Goal: Task Accomplishment & Management: Use online tool/utility

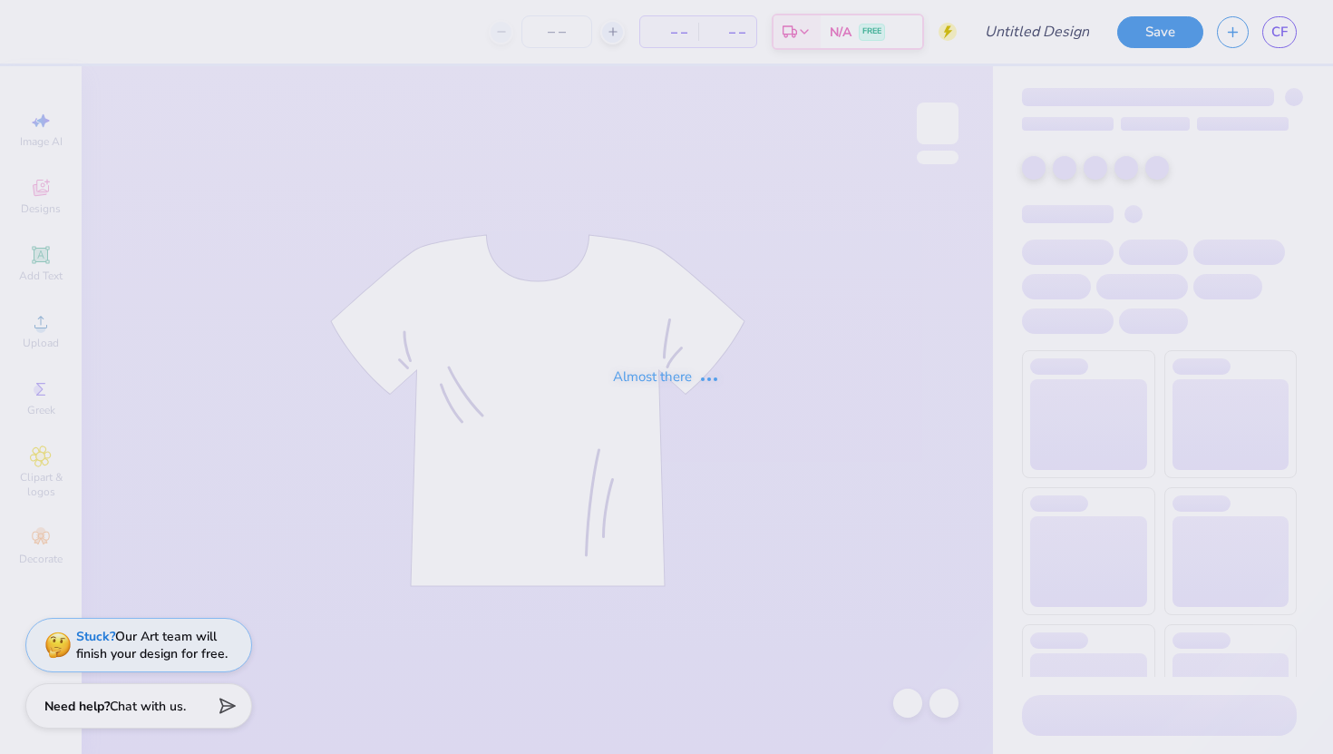
type input "freshman shirt idea"
type input "12"
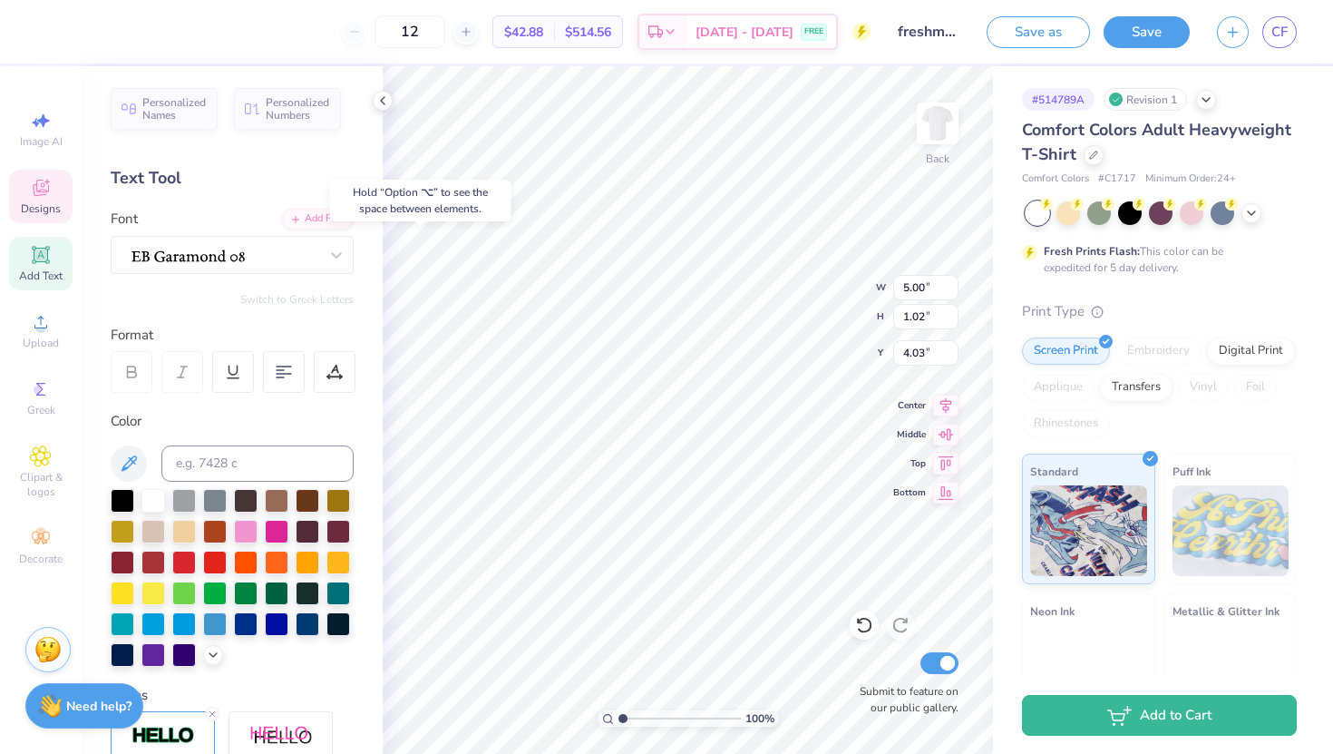
type input "4.62"
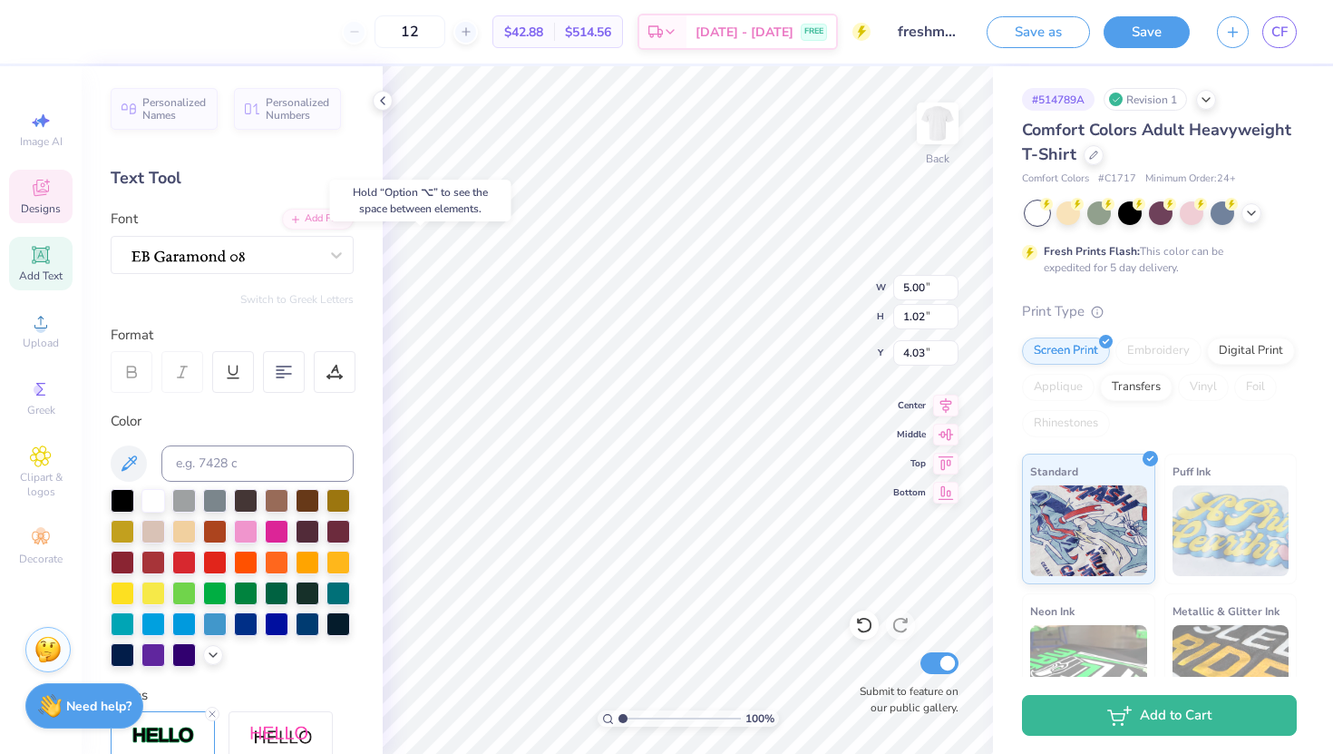
type input "4.09"
type input "3.00"
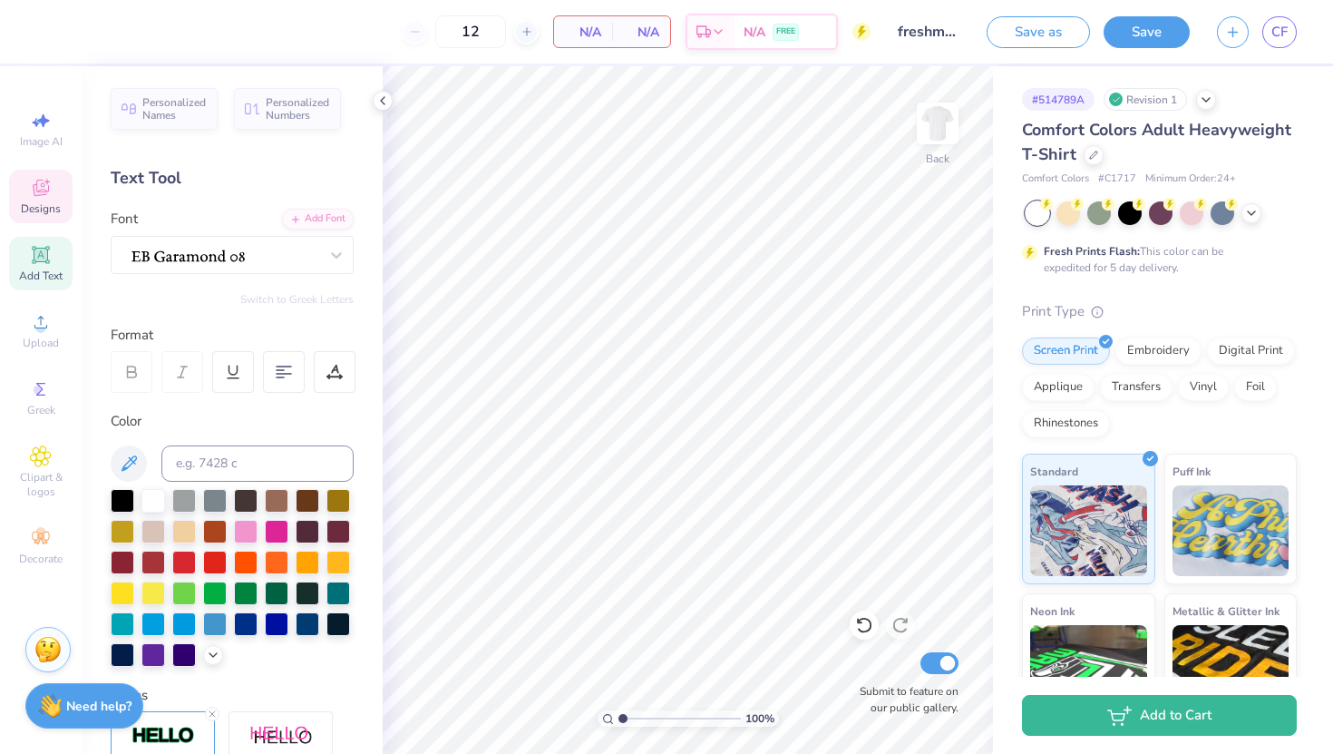
click at [44, 217] on div "Designs" at bounding box center [40, 197] width 63 height 54
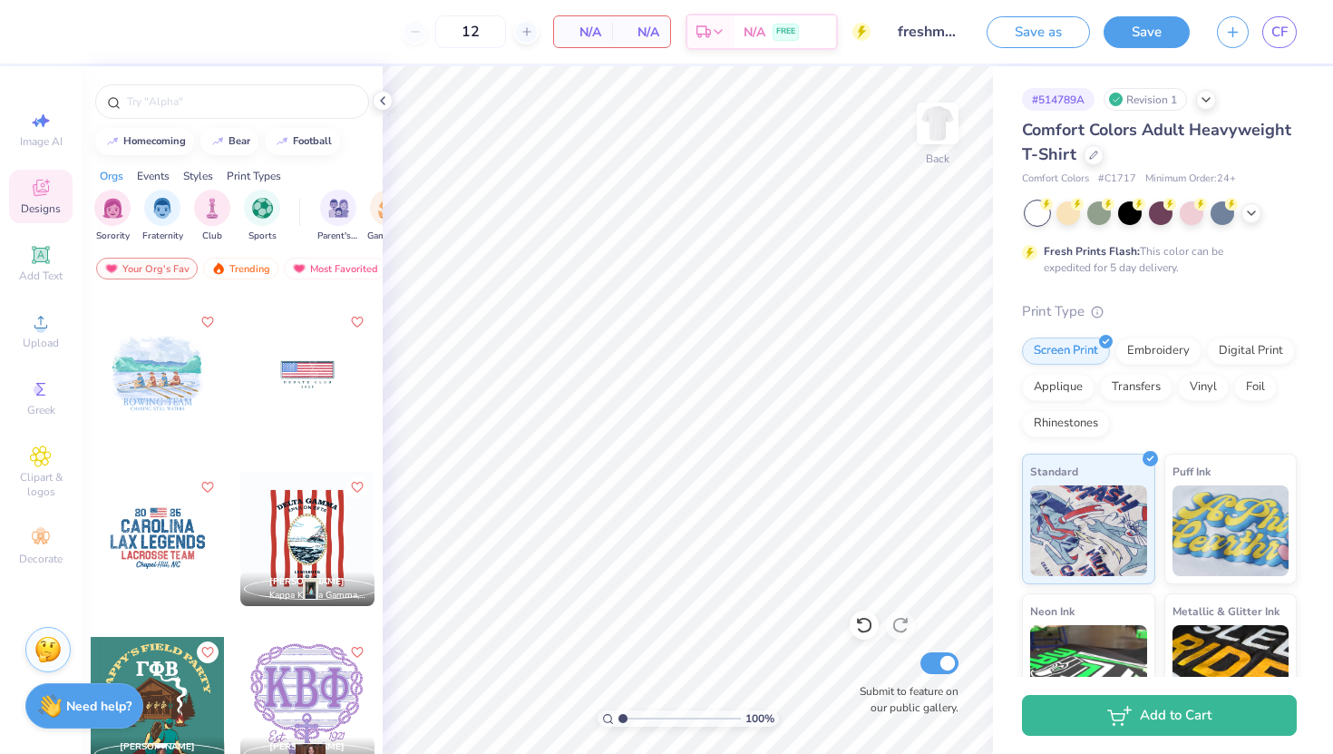
scroll to position [19935, 0]
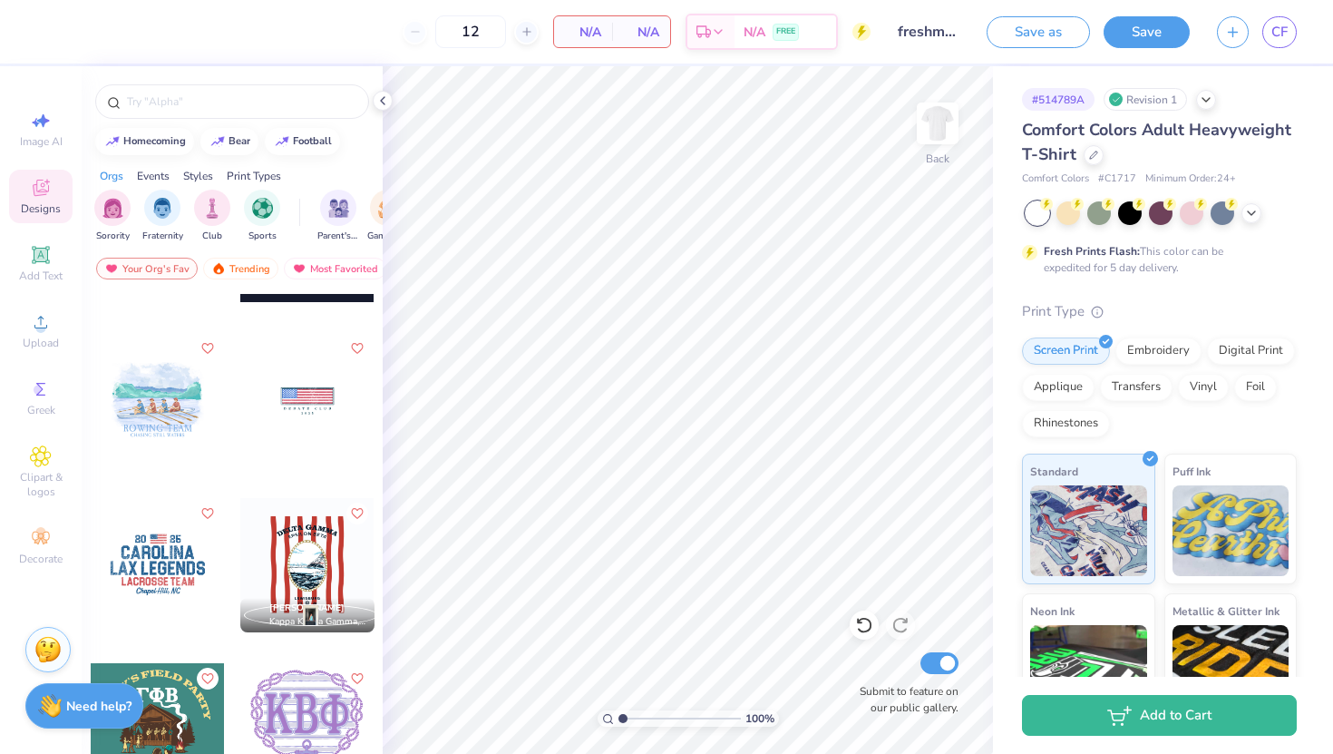
click at [310, 363] on div at bounding box center [307, 400] width 134 height 134
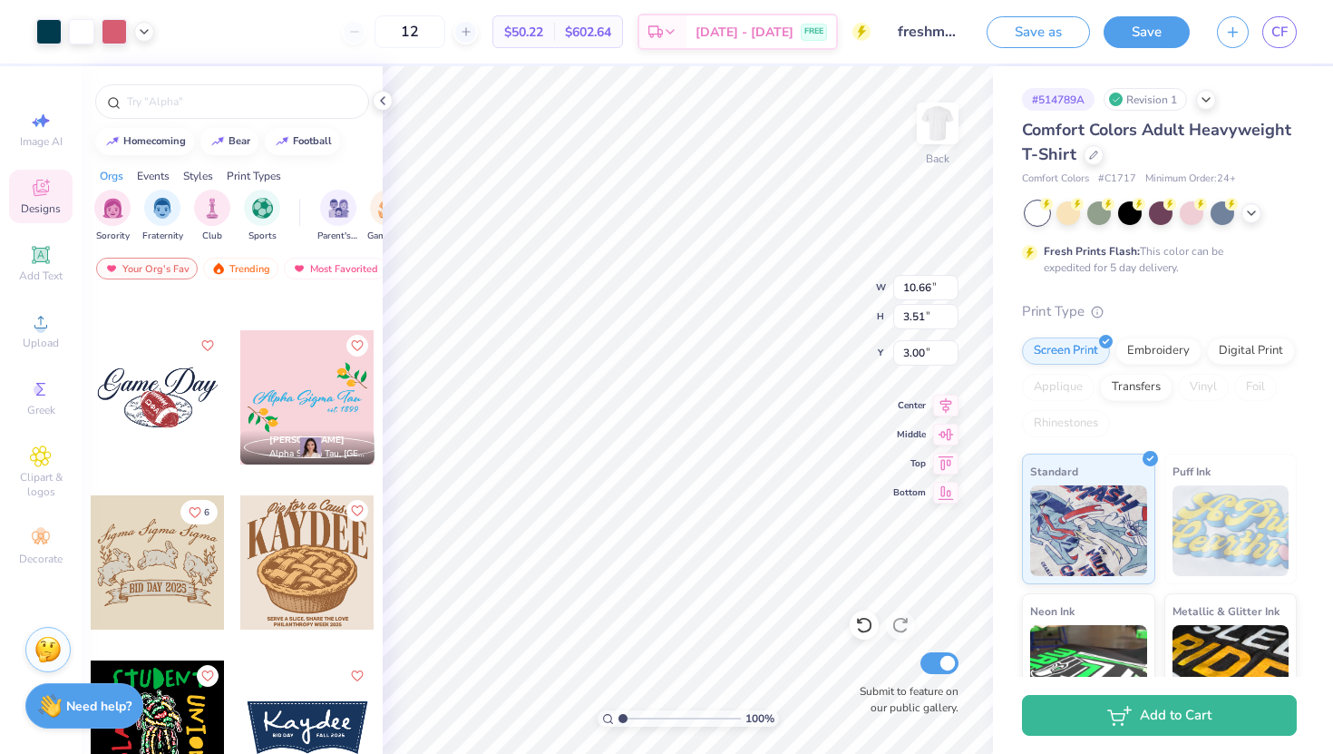
scroll to position [28602, 0]
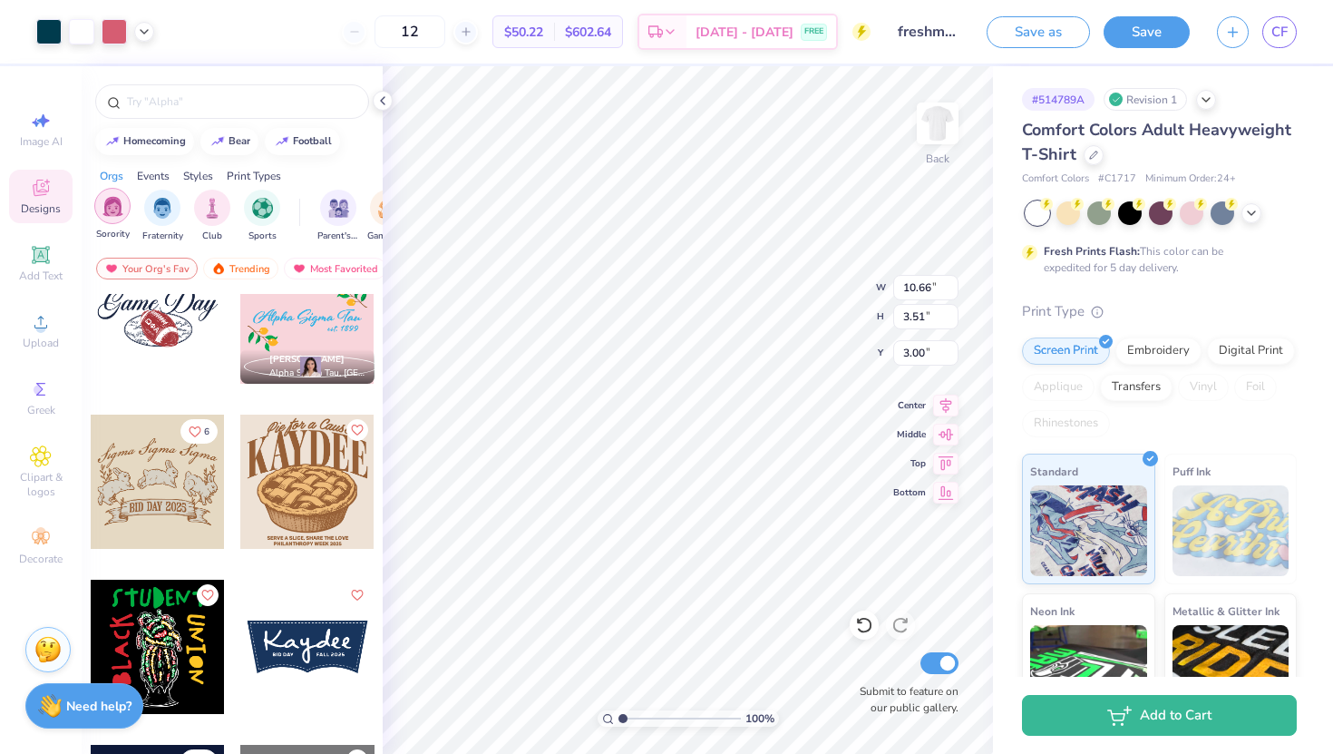
click at [113, 215] on img "filter for Sorority" at bounding box center [112, 206] width 21 height 21
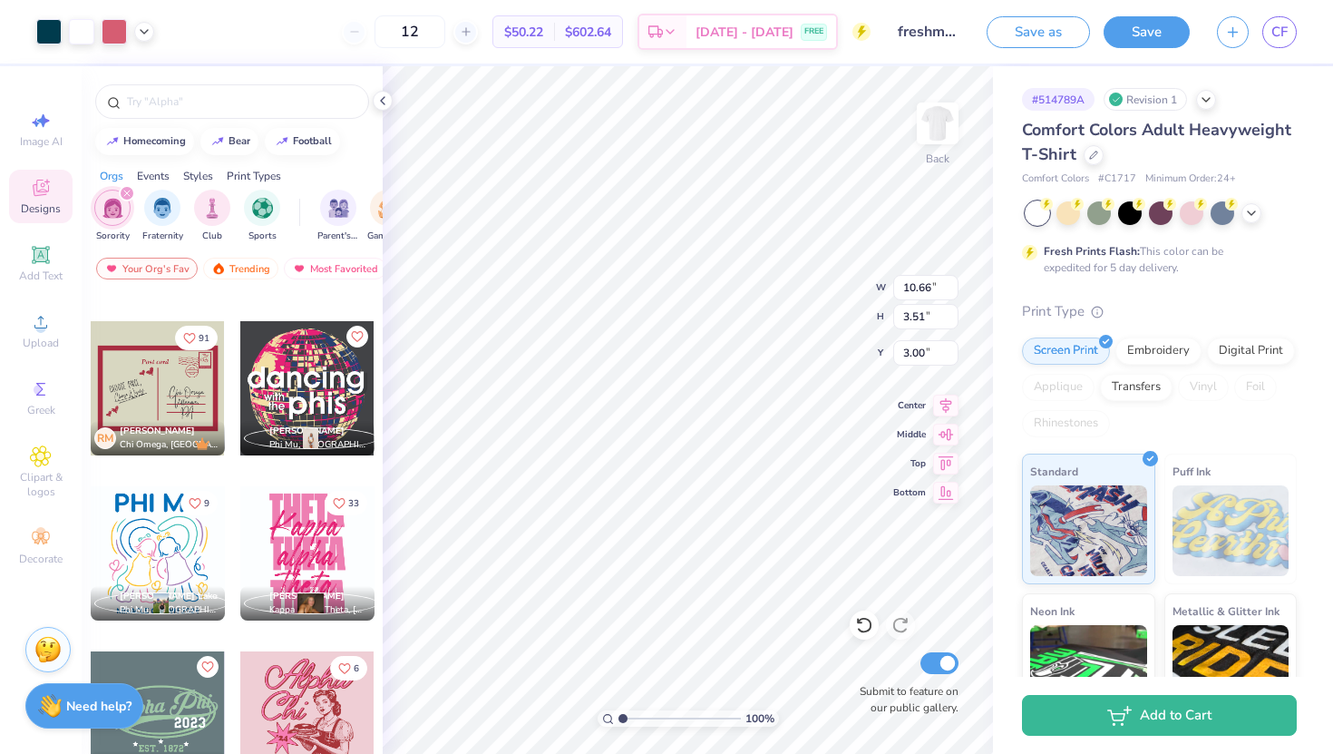
scroll to position [28535, 0]
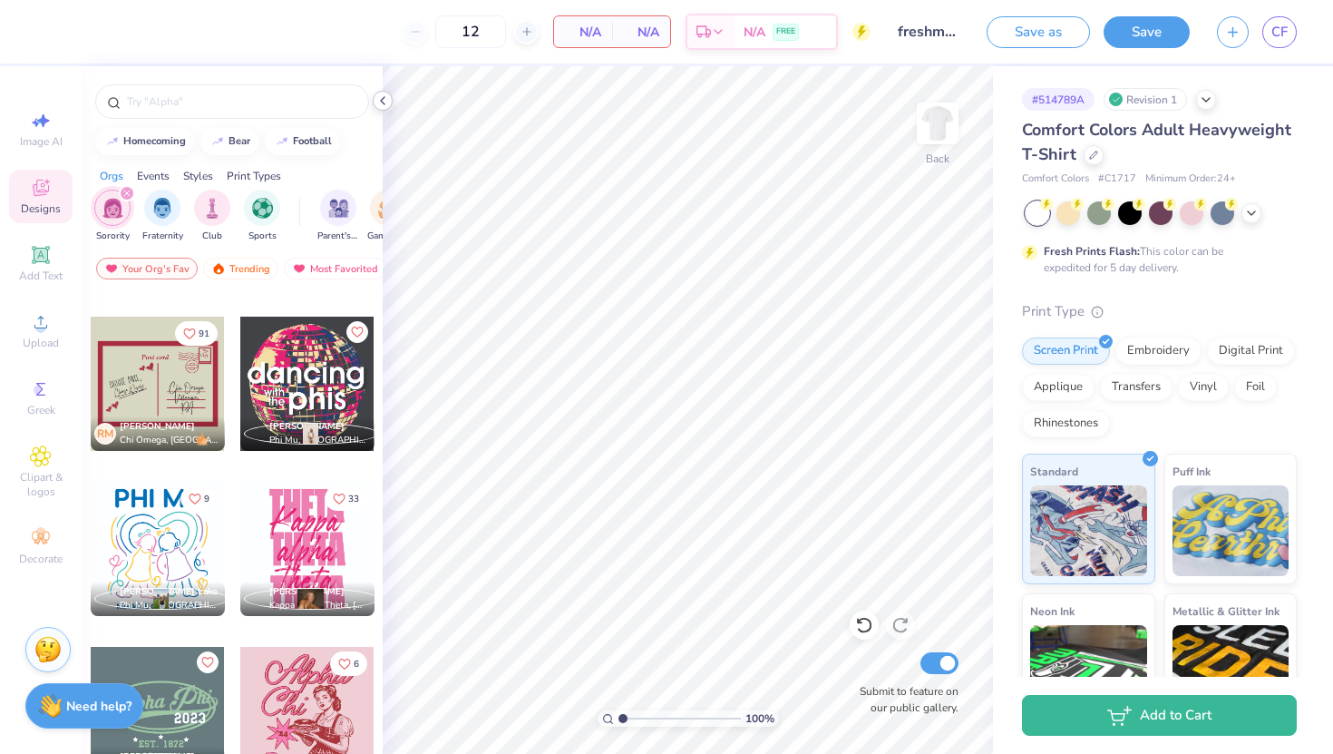
click at [382, 96] on icon at bounding box center [382, 100] width 15 height 15
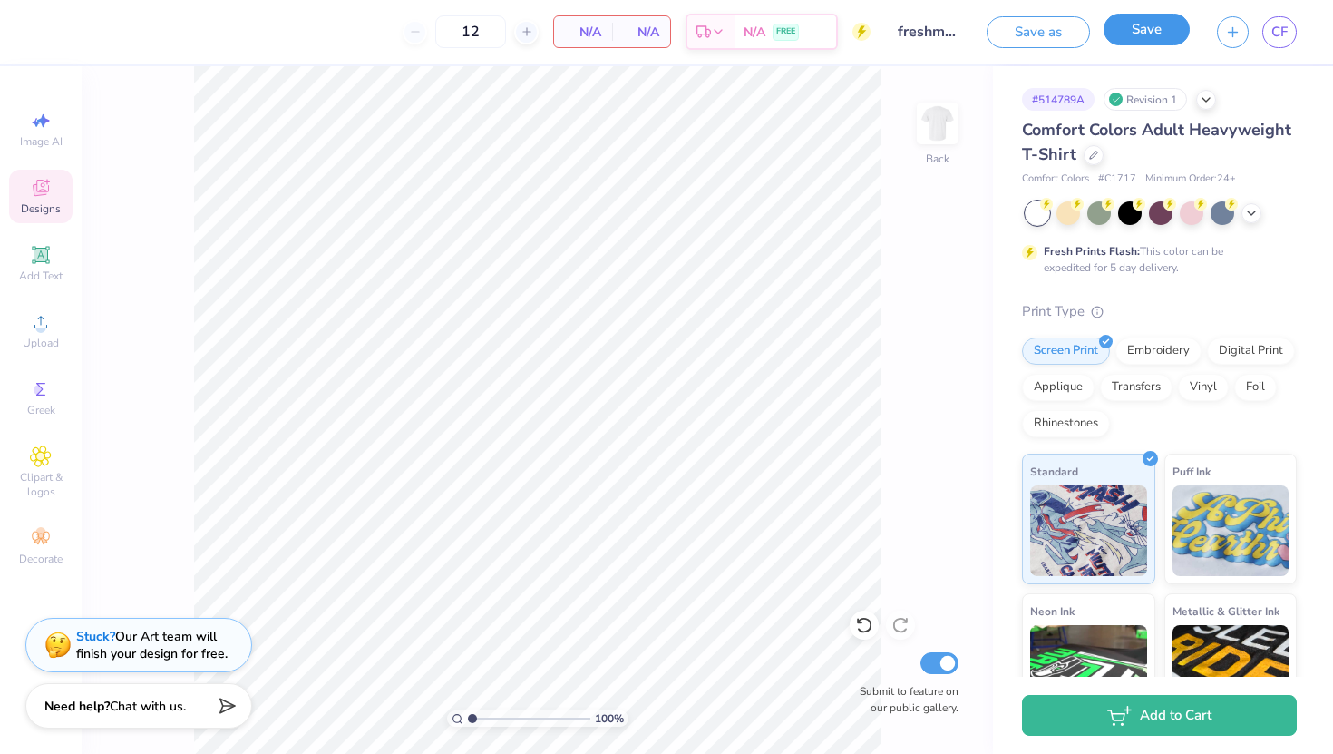
click at [1136, 34] on button "Save" at bounding box center [1147, 30] width 86 height 32
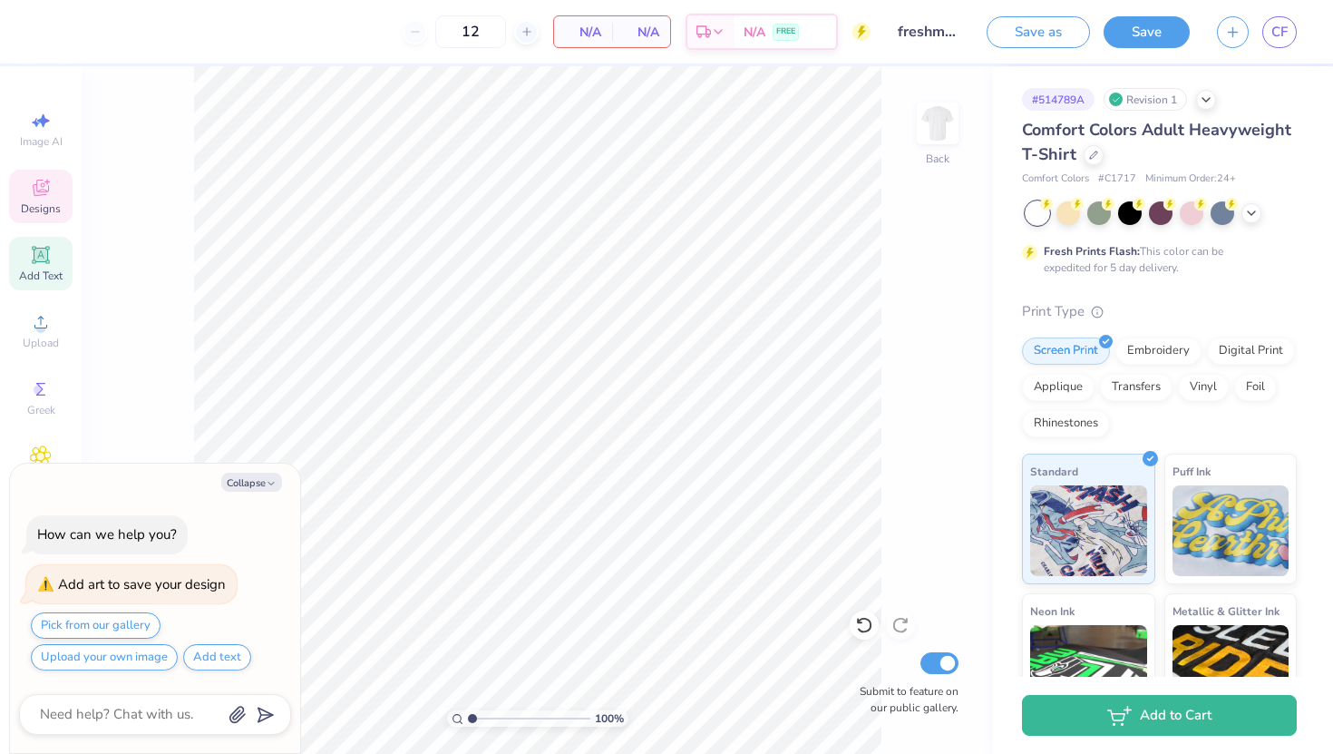
click at [41, 257] on icon at bounding box center [41, 255] width 14 height 14
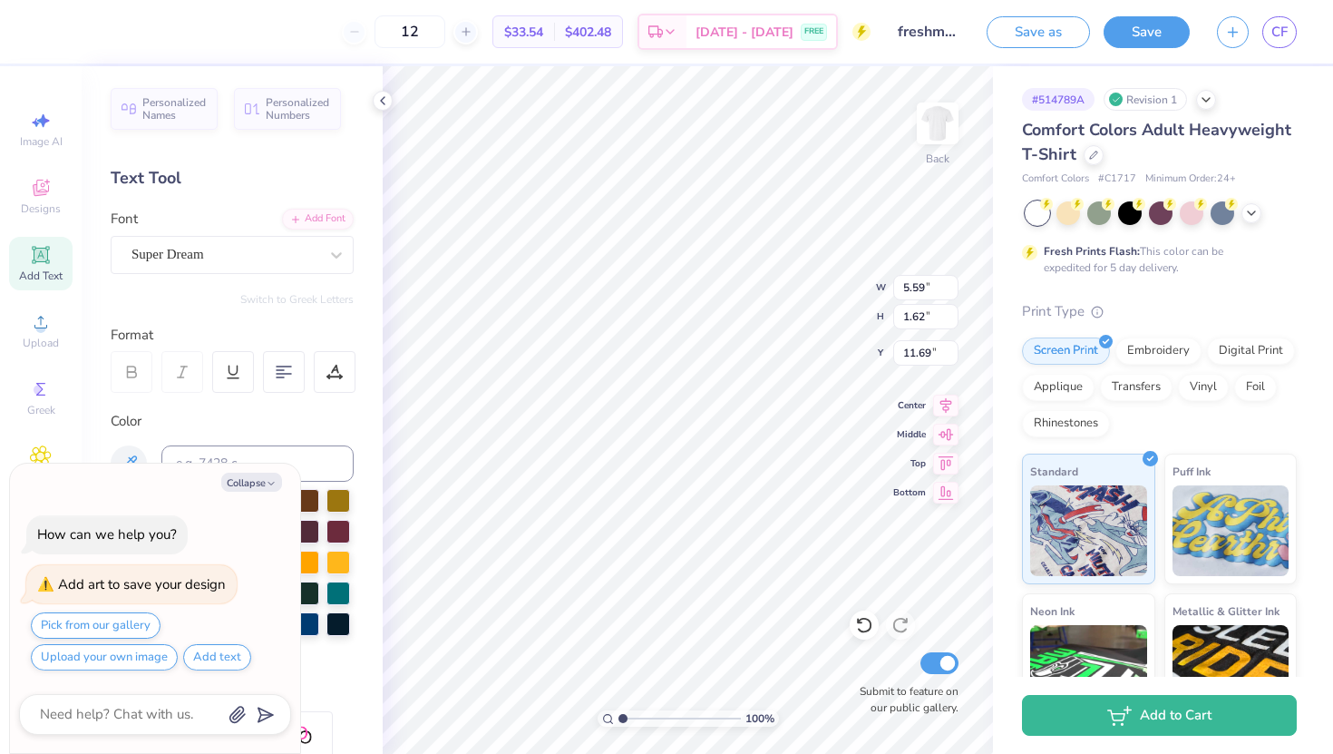
type textarea "x"
type textarea "t"
type textarea "x"
type textarea "ta"
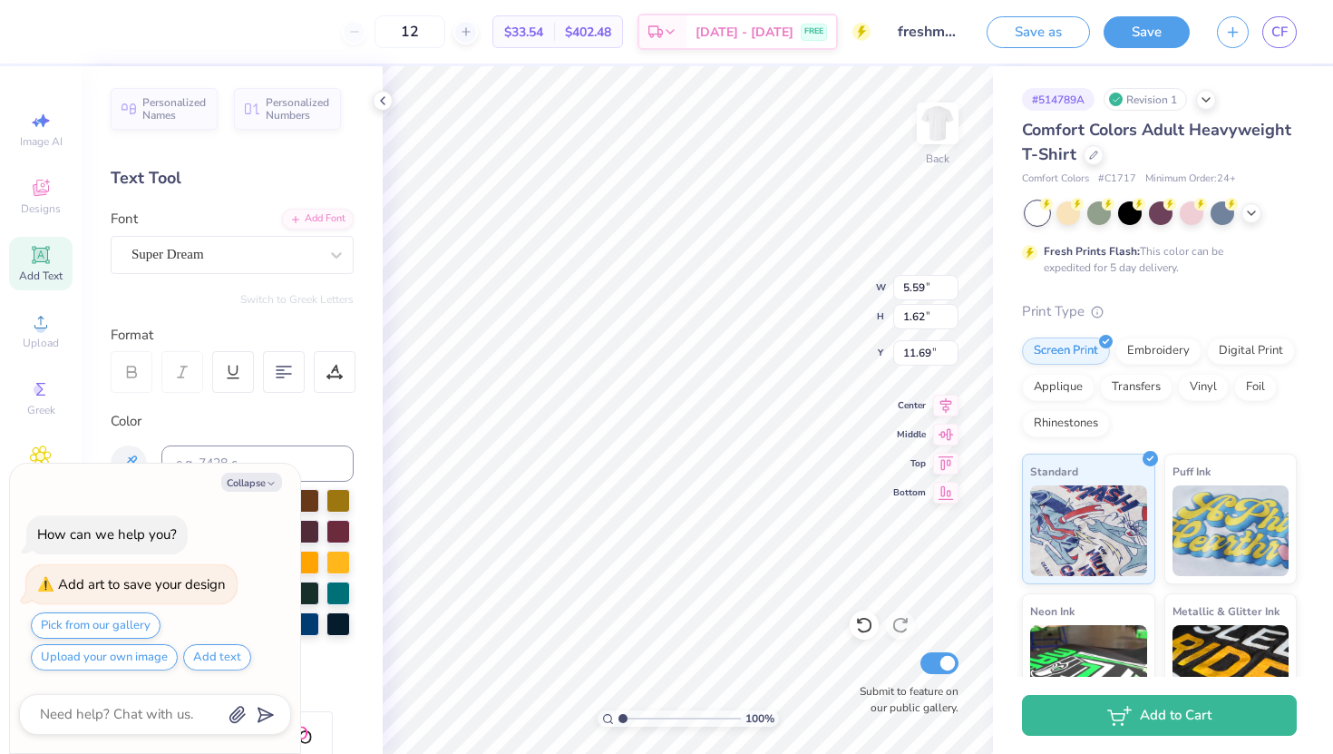
type textarea "x"
type textarea "tam"
type textarea "x"
type textarea "tamu"
click at [1134, 55] on div "Save as Save CF" at bounding box center [1160, 31] width 346 height 63
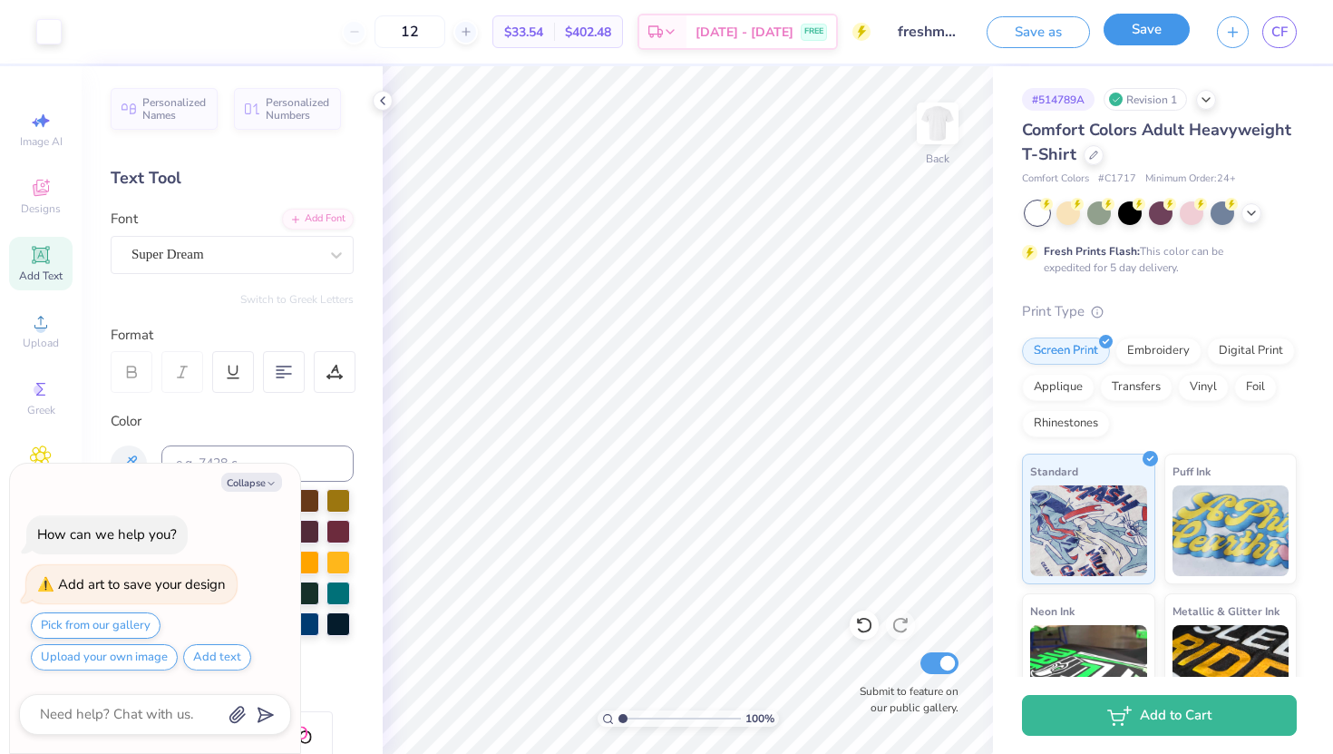
click at [1138, 16] on button "Save" at bounding box center [1147, 30] width 86 height 32
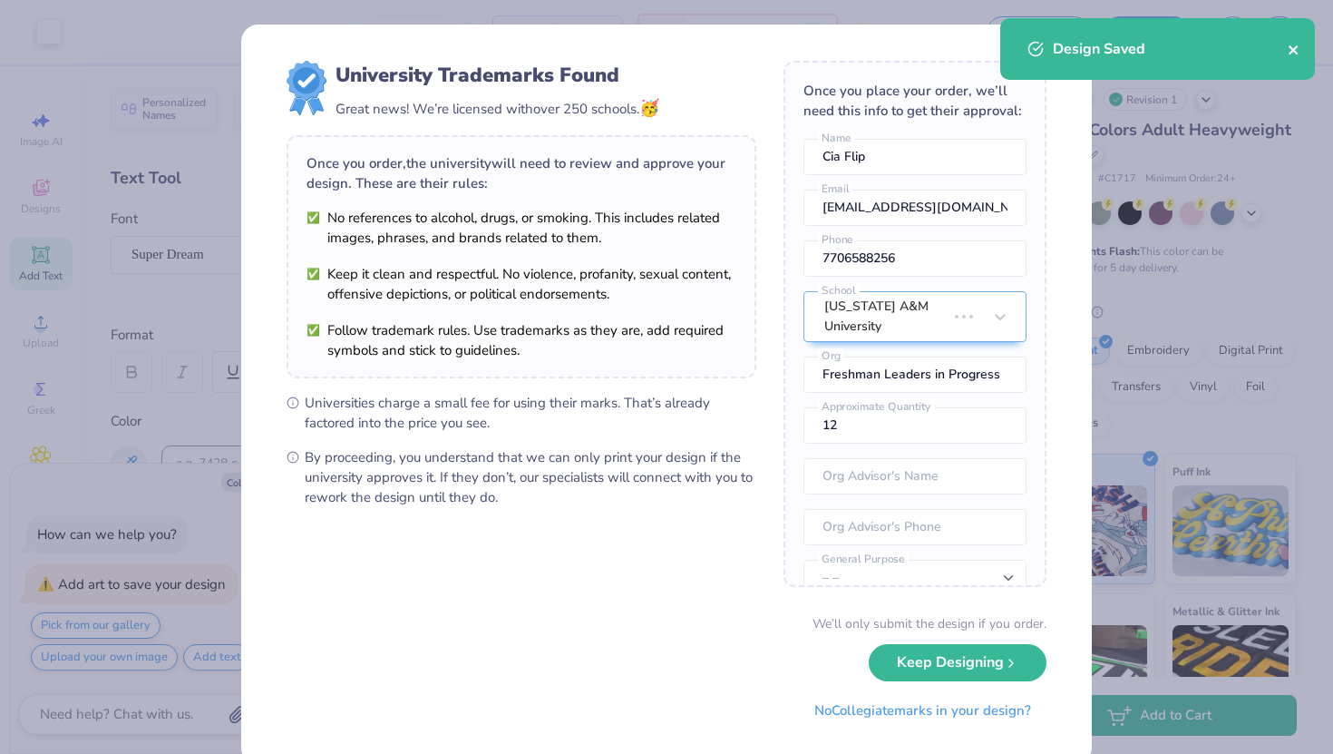
click at [1290, 44] on div "Design Saved" at bounding box center [1157, 49] width 315 height 62
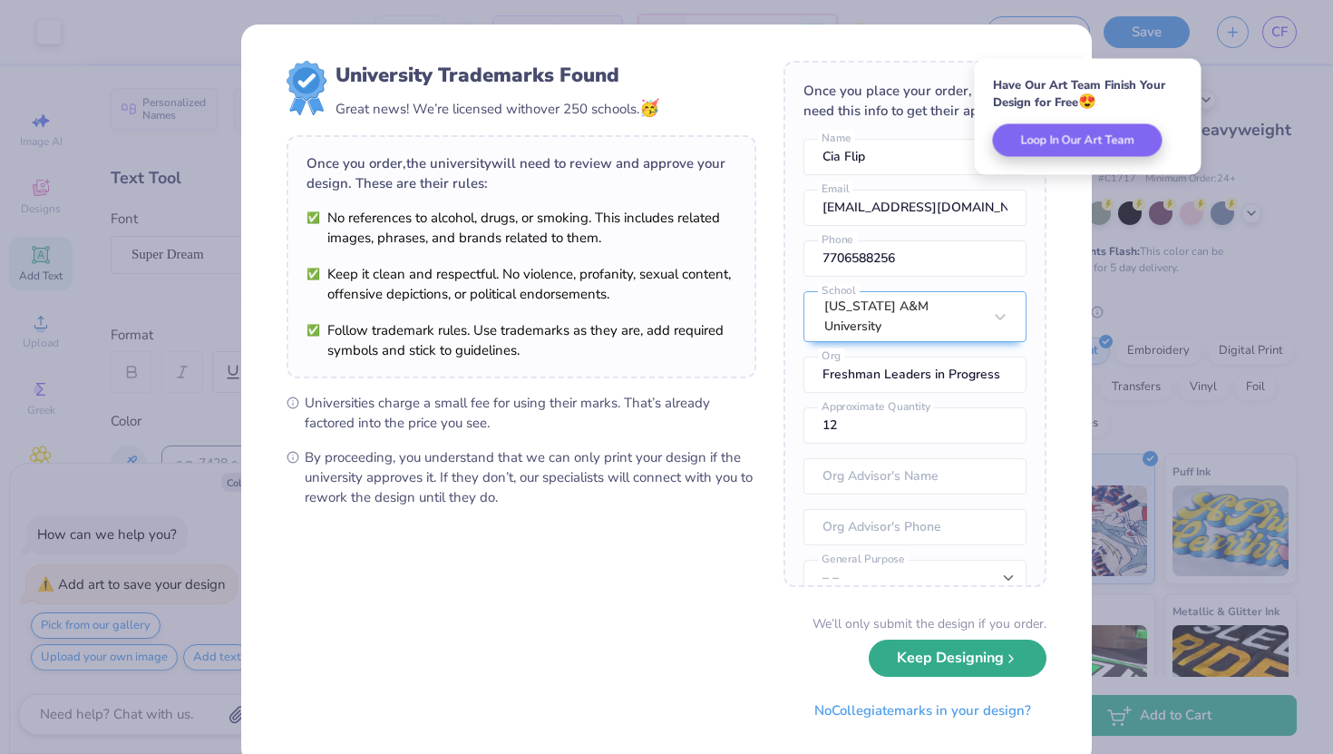
click at [923, 660] on button "Keep Designing" at bounding box center [958, 657] width 178 height 37
type textarea "x"
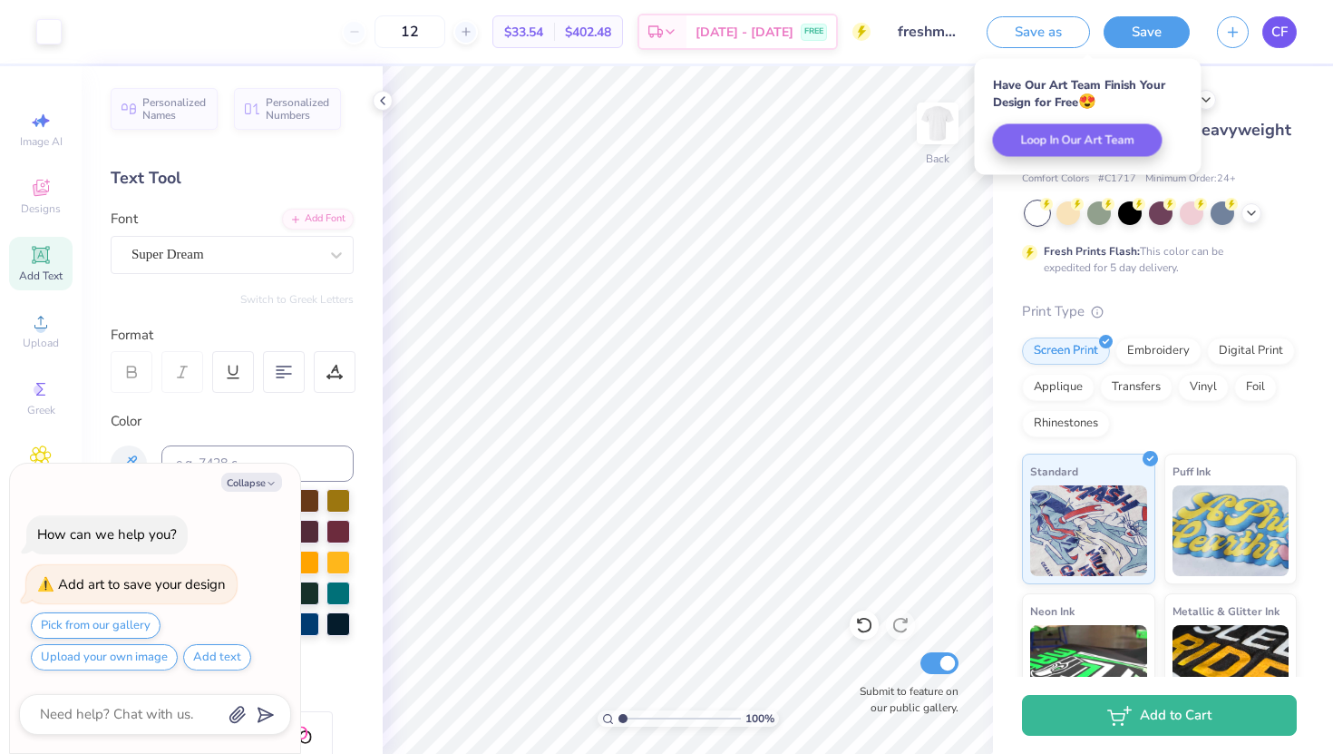
click at [1267, 38] on link "CF" at bounding box center [1279, 32] width 34 height 32
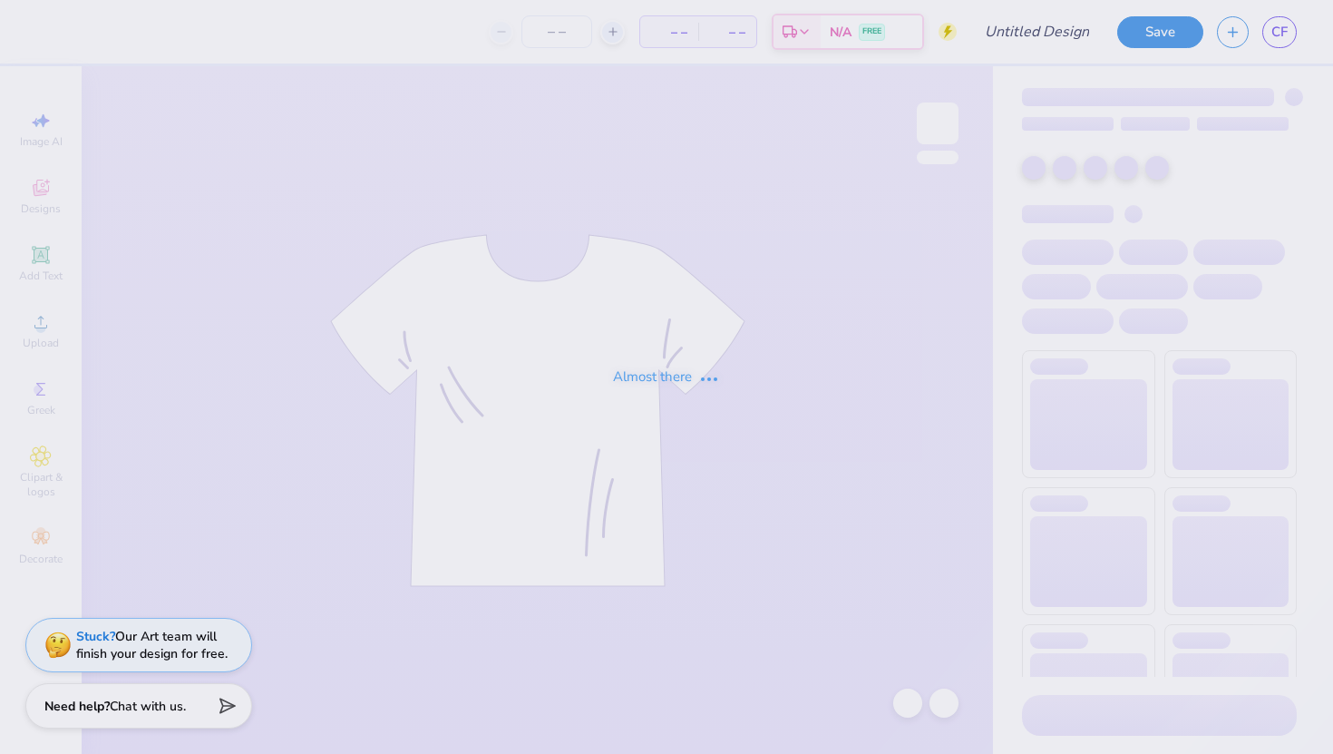
type input "freshman shirt idea"
type input "12"
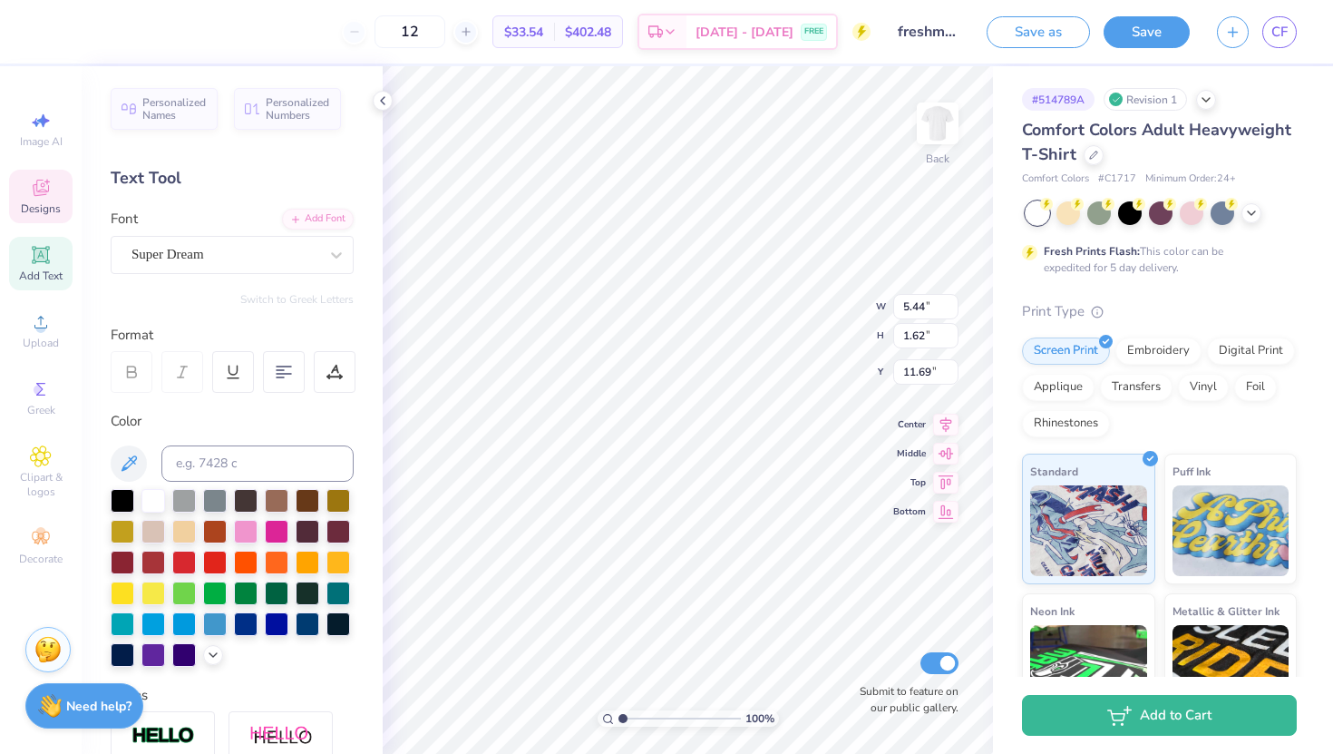
click at [44, 210] on span "Designs" at bounding box center [41, 208] width 40 height 15
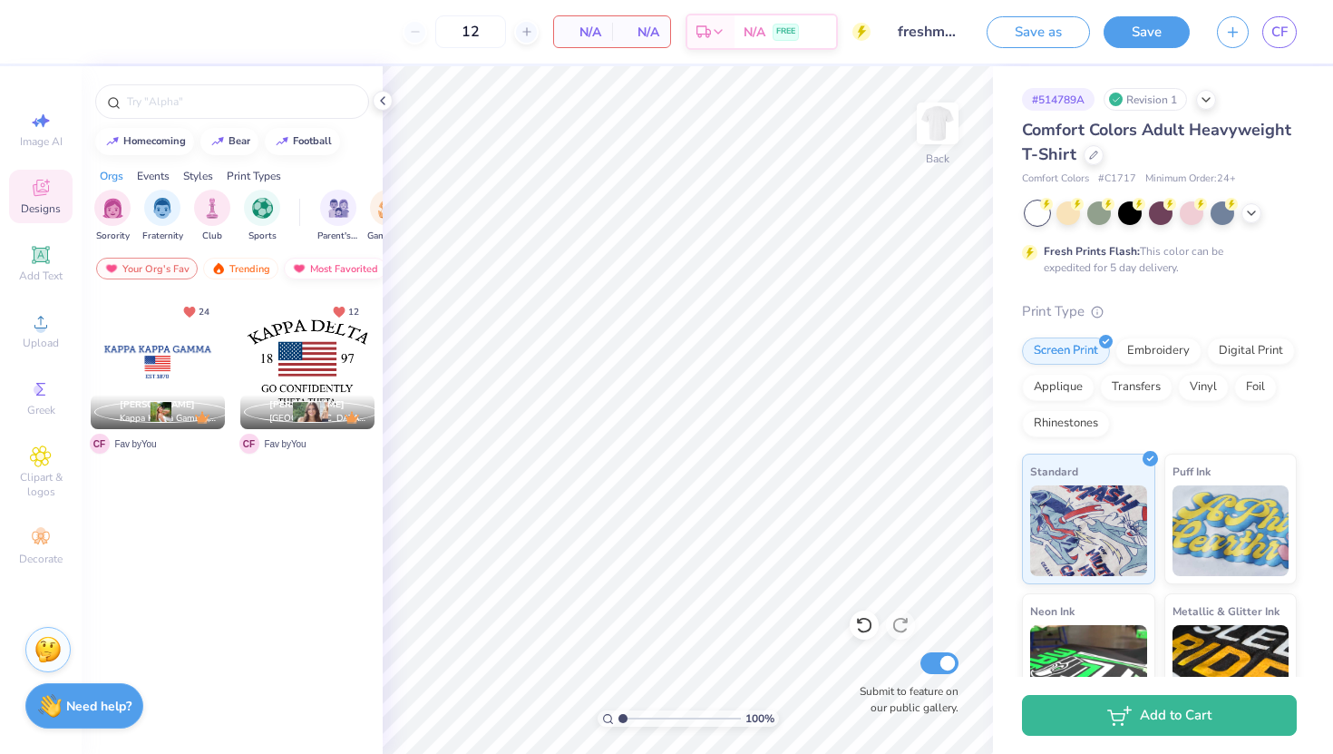
click at [330, 263] on div "Most Favorited" at bounding box center [335, 269] width 102 height 22
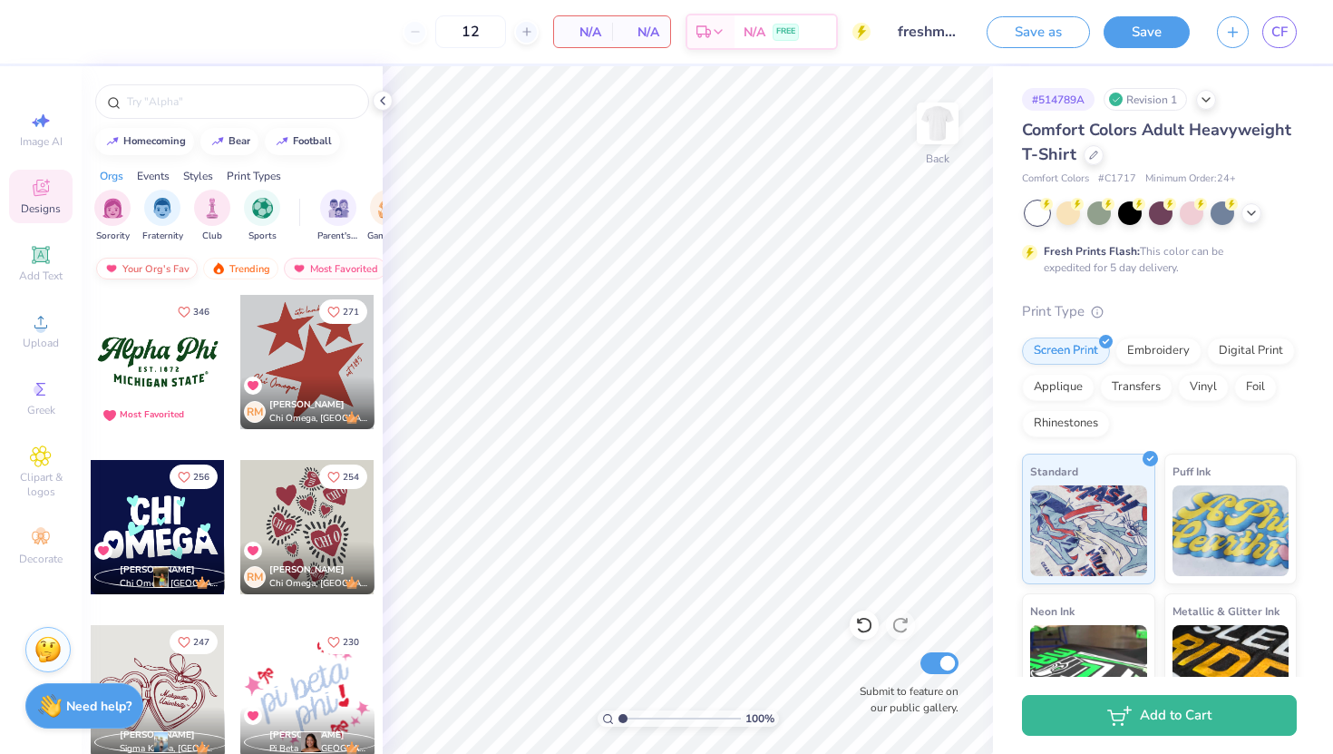
click at [117, 268] on img at bounding box center [111, 268] width 15 height 13
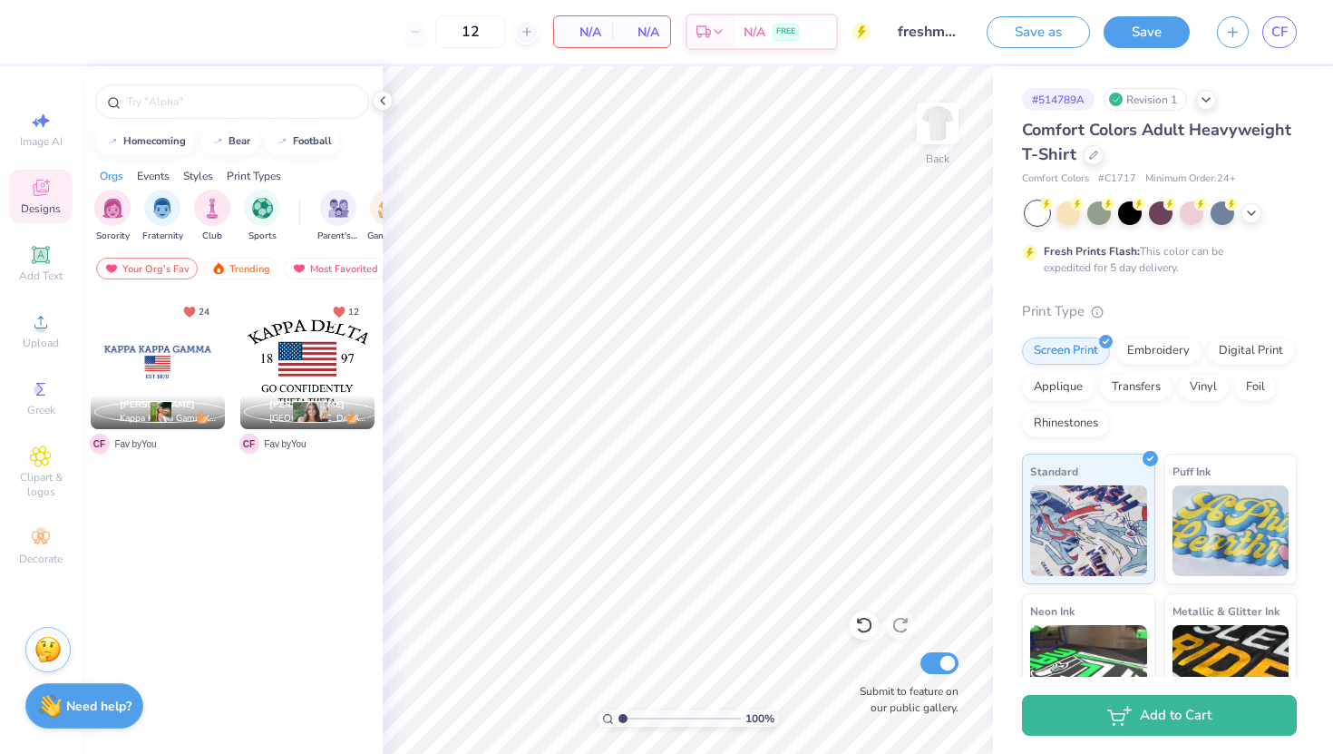
click at [183, 361] on div at bounding box center [158, 362] width 134 height 134
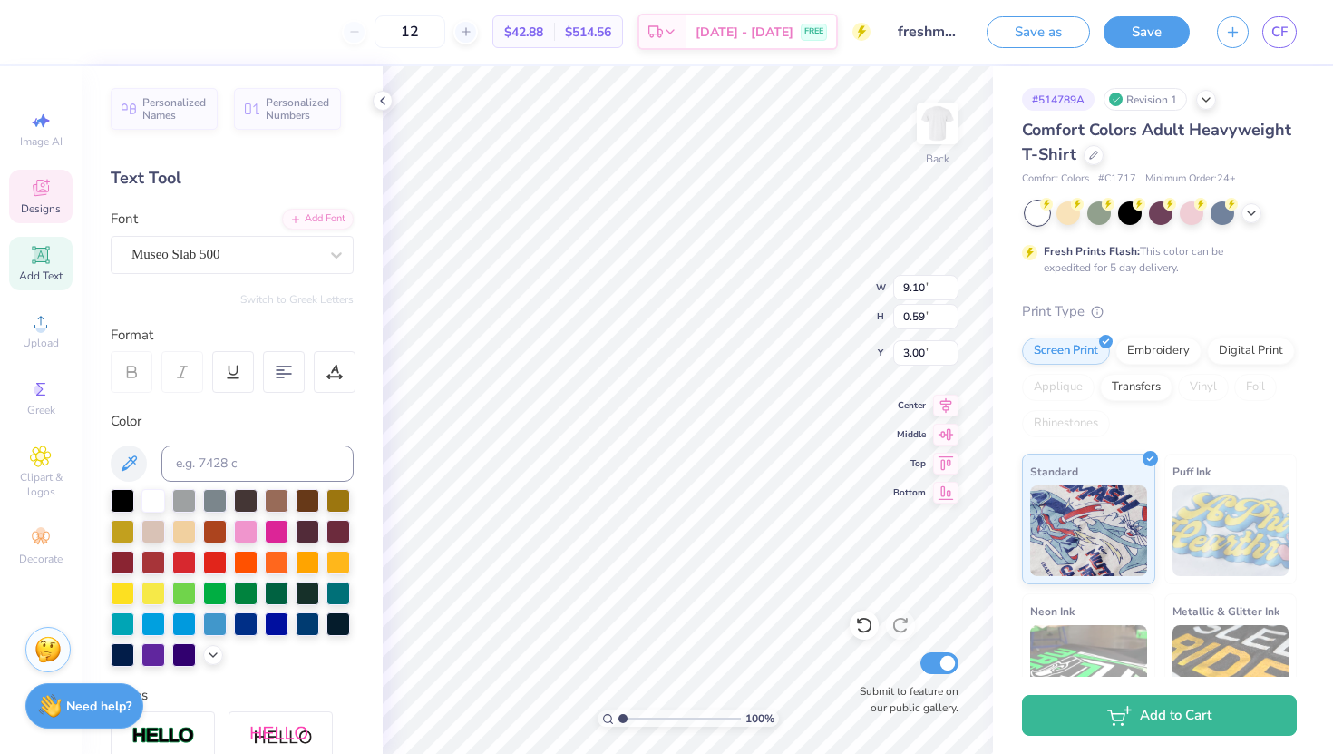
scroll to position [0, 5]
type textarea "TEXAS A&M FLiP"
type textarea "F"
type textarea "FLiP"
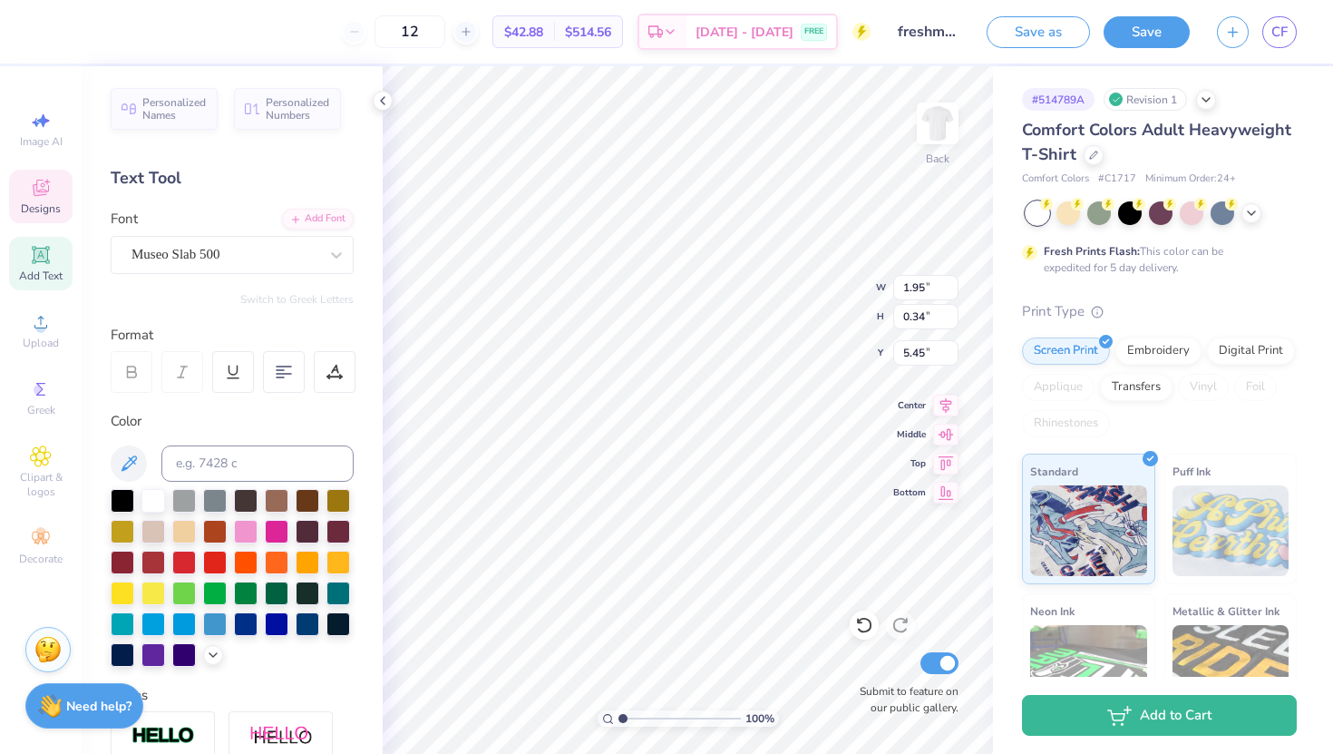
type input "5.46"
type input "5.48"
type textarea "FRESHMAN LEADERS in PROGRESS EST.1870"
click at [287, 382] on div at bounding box center [284, 372] width 42 height 42
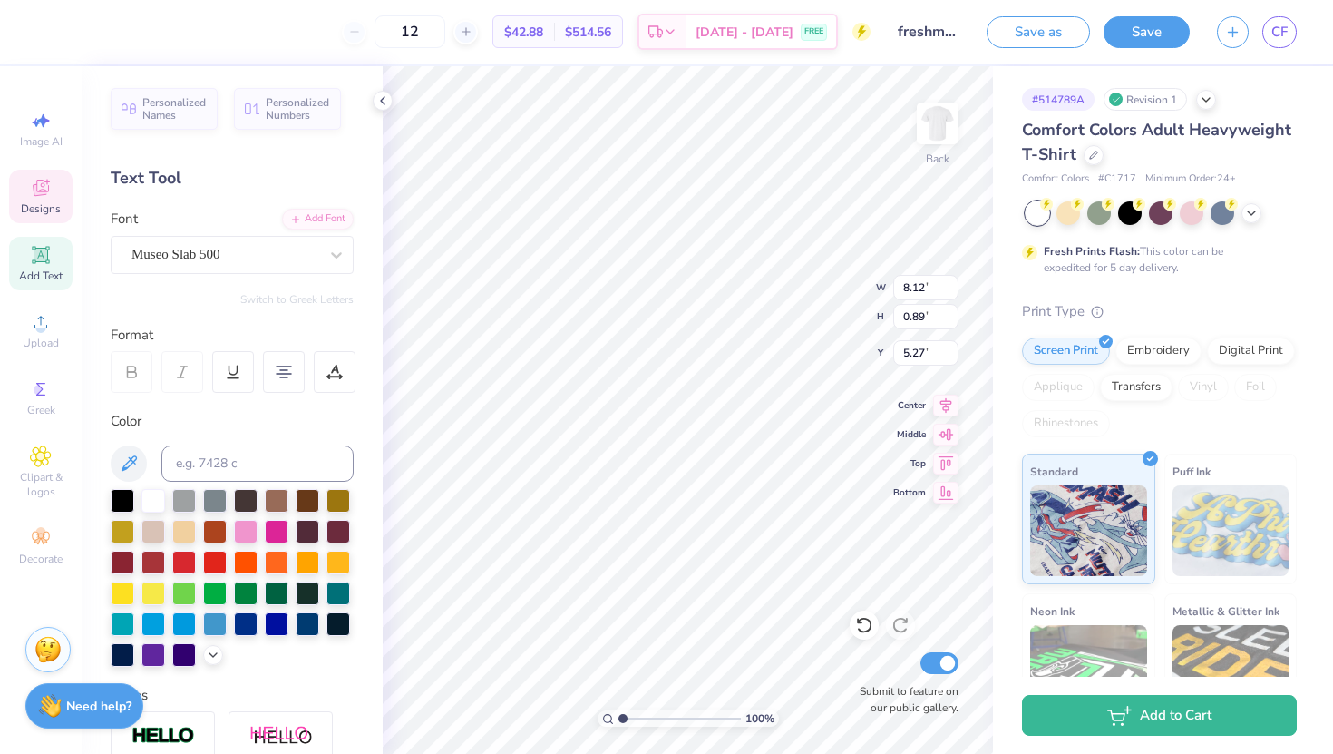
type input "5.50"
type input "8.10"
type input "8.12"
type input "0.89"
type input "3.00"
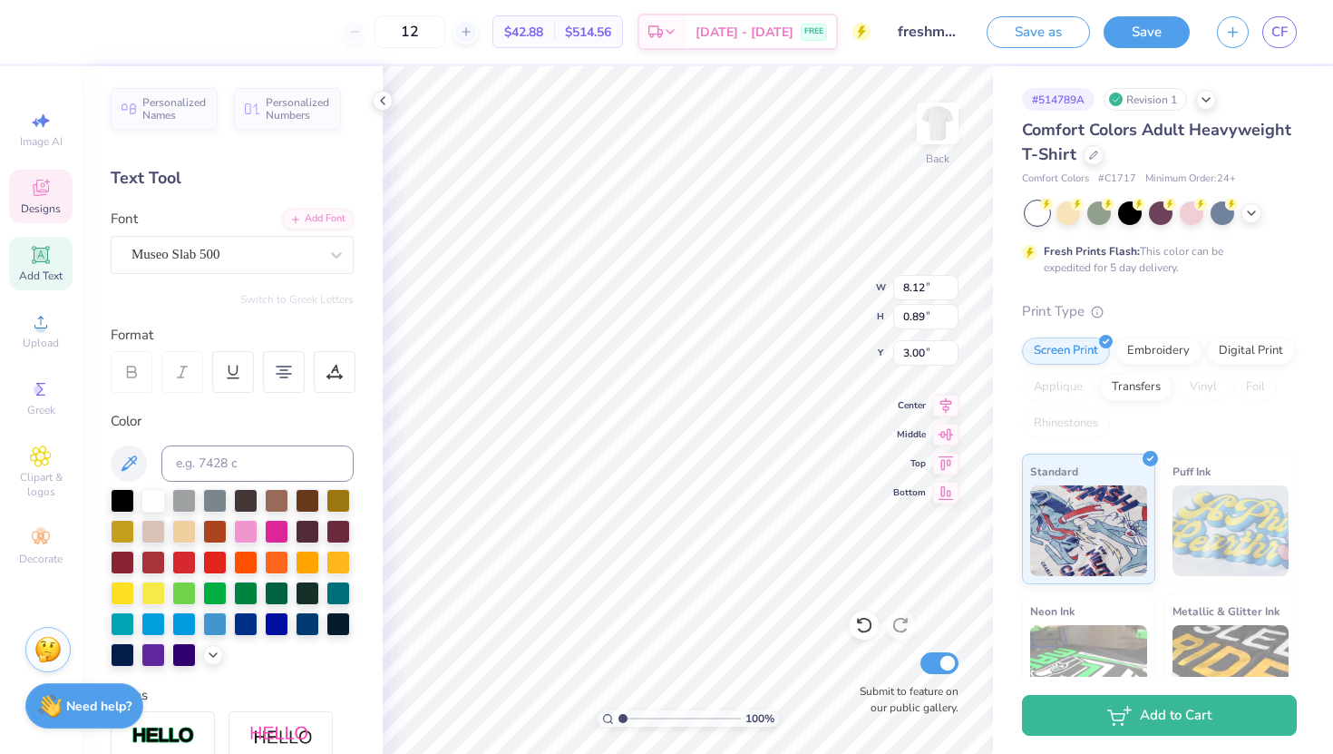
type input "2.19"
type input "1.16"
click at [862, 624] on icon at bounding box center [864, 625] width 18 height 18
type input "3.90"
click at [861, 624] on icon at bounding box center [864, 625] width 18 height 18
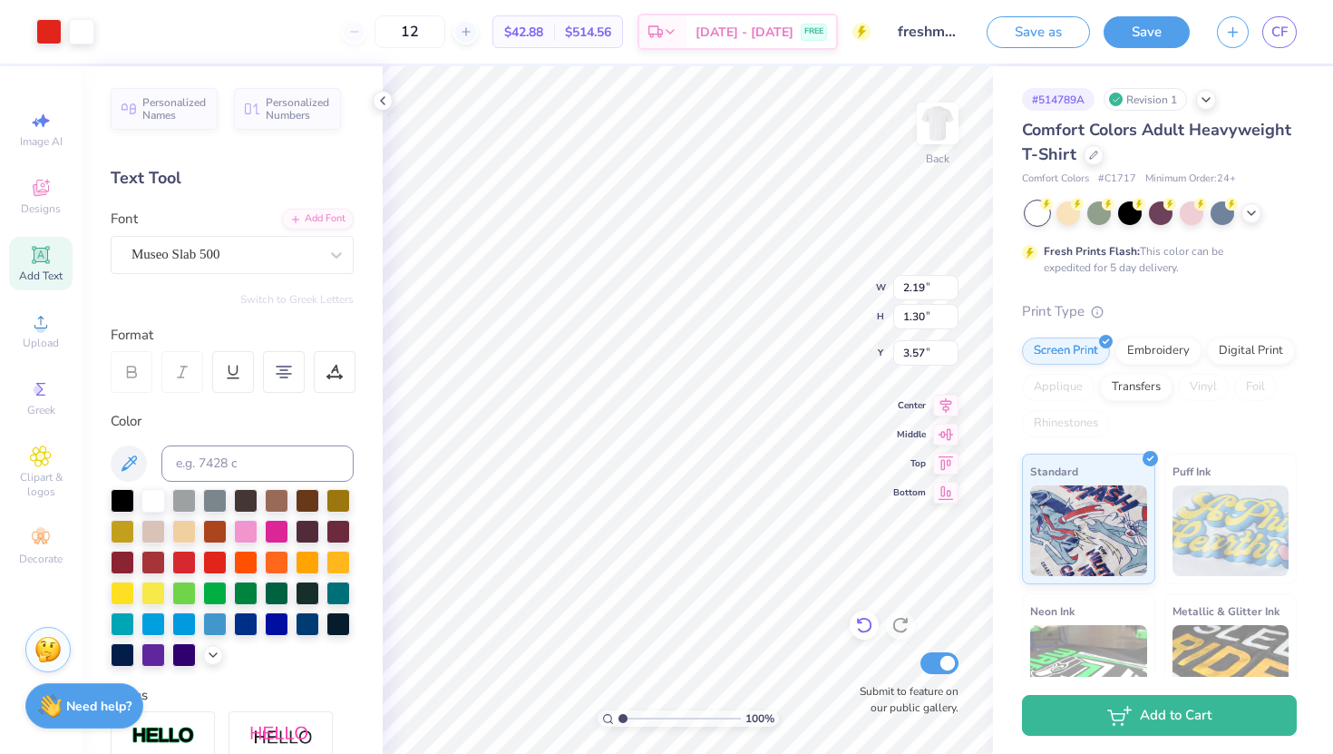
type input "3.87"
click at [861, 624] on icon at bounding box center [864, 625] width 18 height 18
click at [902, 621] on icon at bounding box center [901, 625] width 18 height 18
type input "5.11"
type input "3.50"
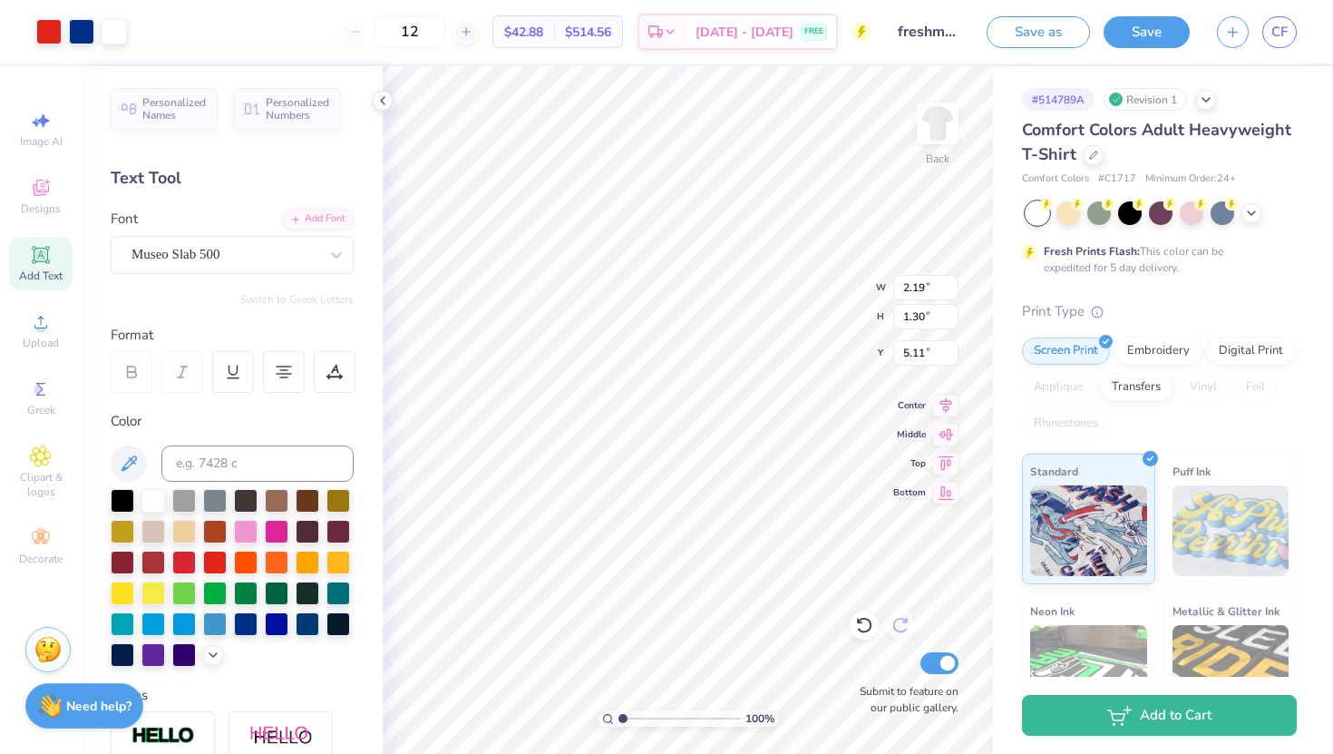
type input "2.07"
type input "4.95"
type input "3.69"
click at [44, 253] on icon at bounding box center [41, 255] width 14 height 14
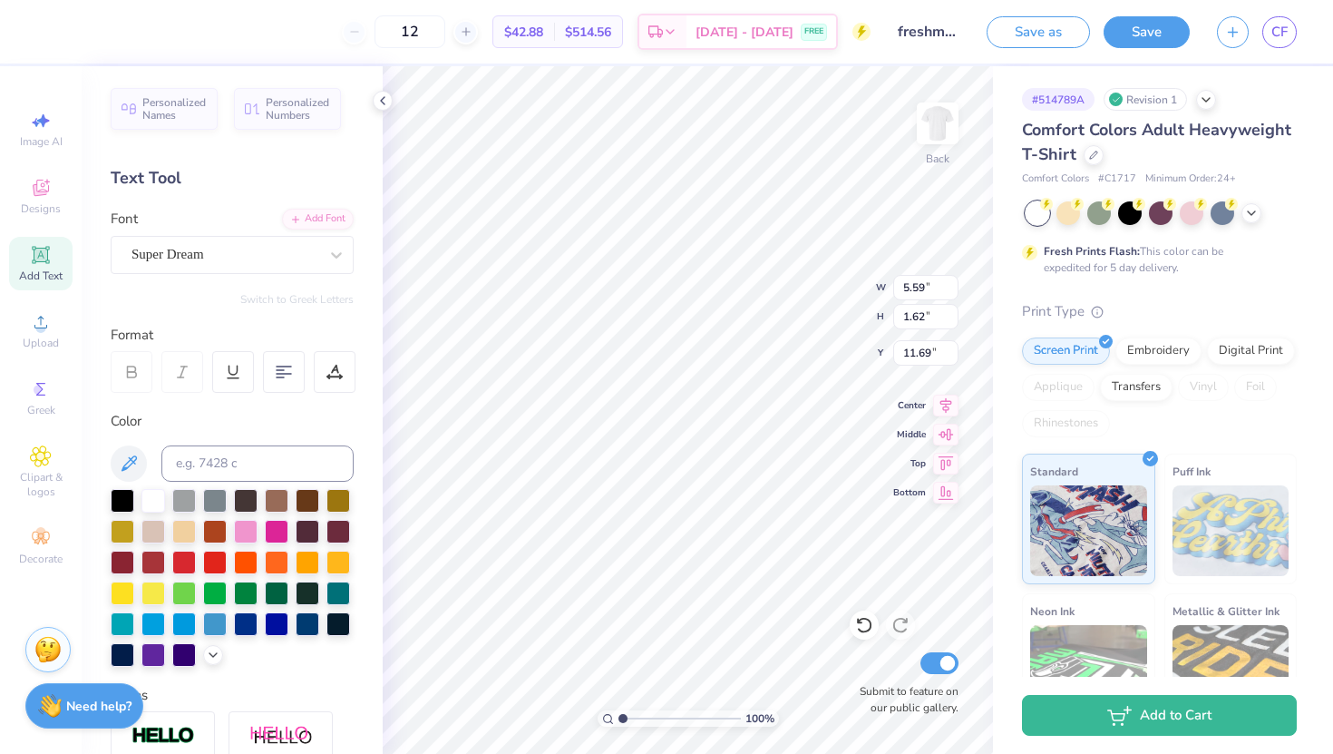
scroll to position [0, 2]
type textarea "EST.187"
click at [866, 629] on icon at bounding box center [864, 625] width 18 height 18
click at [864, 623] on icon at bounding box center [864, 625] width 18 height 18
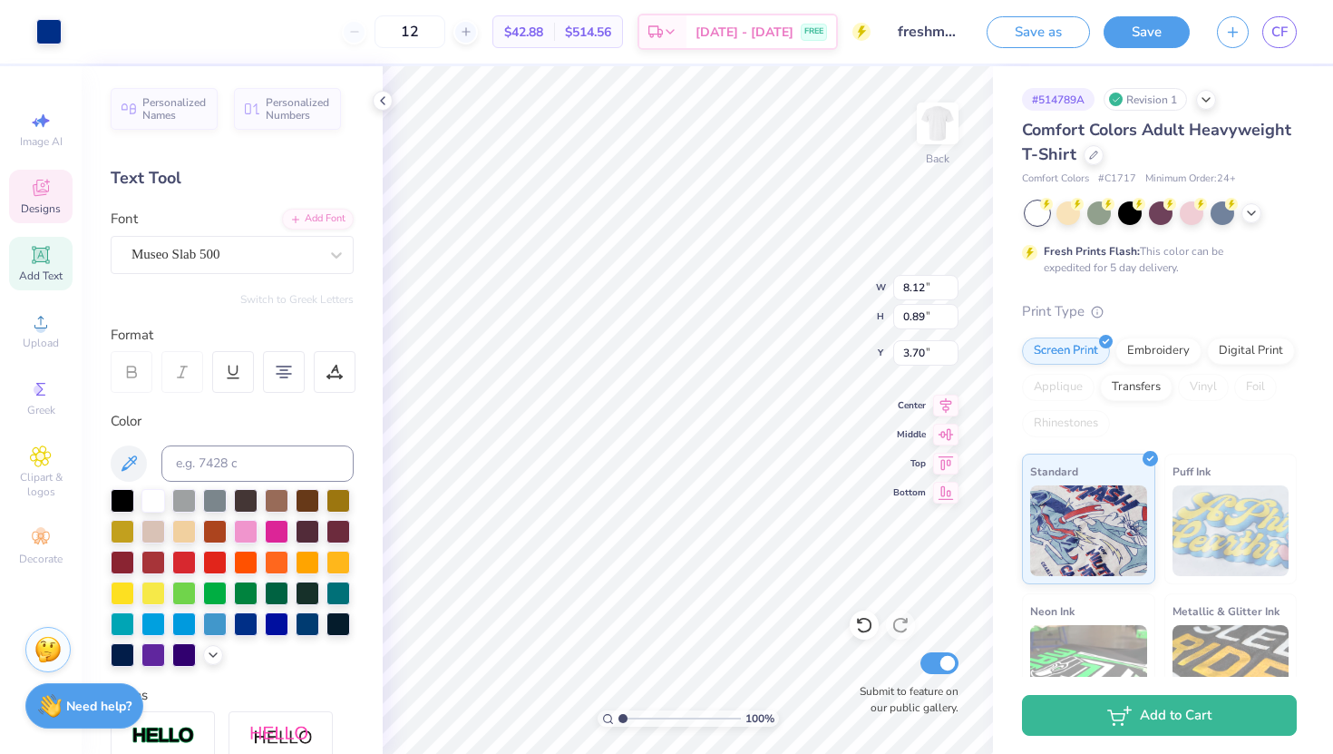
type input "3.71"
click at [35, 268] on span "Add Text" at bounding box center [41, 275] width 44 height 15
type input "5.59"
type input "1.62"
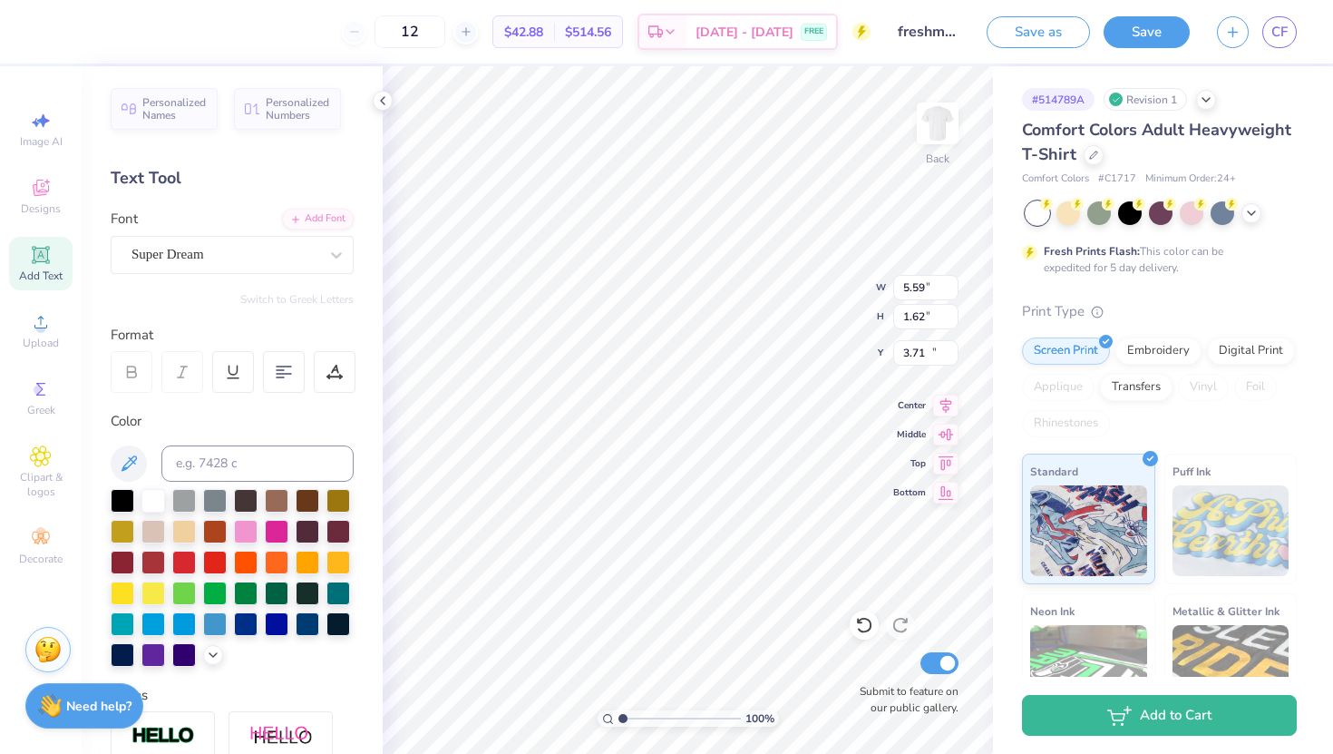
type input "11.69"
type textarea "H"
paste textarea "EST.1870"
type textarea "EST.1870"
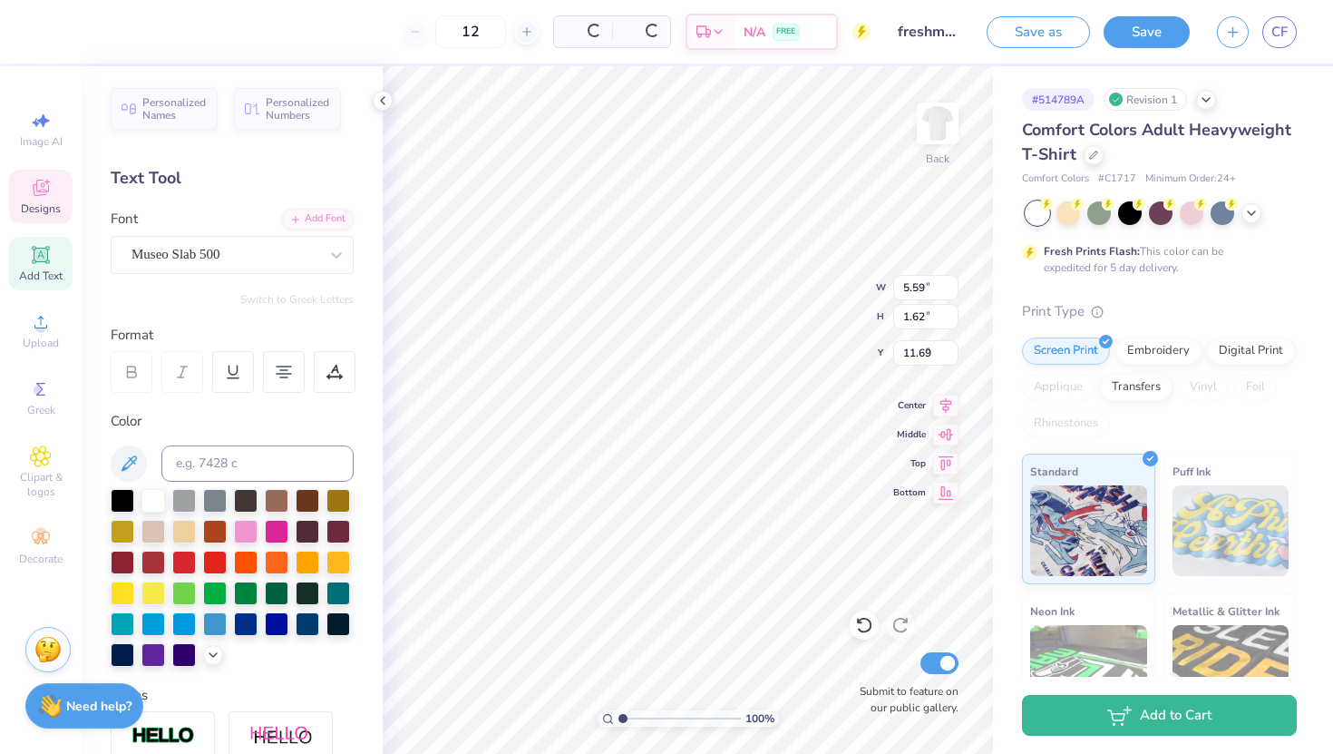
type input "8.12"
type input "0.89"
type input "3.71"
type input "9.77"
type input "1.68"
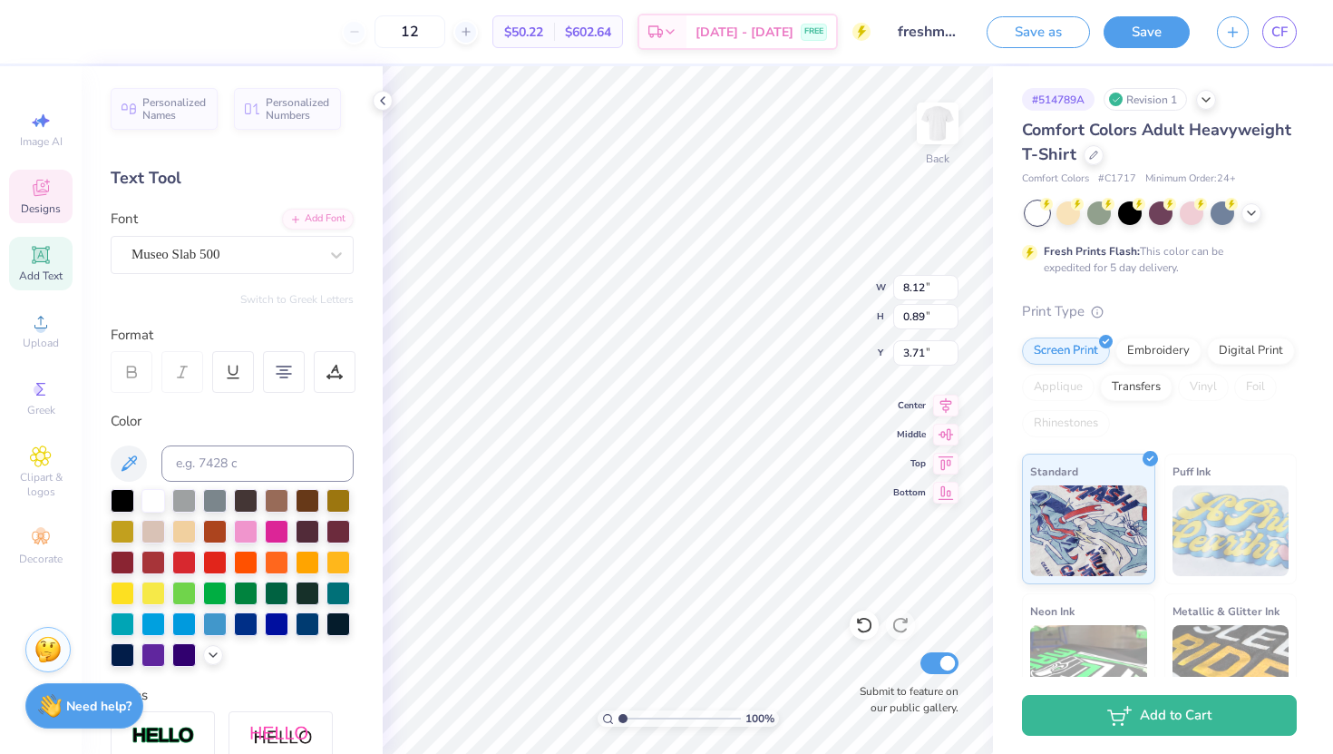
type input "11.66"
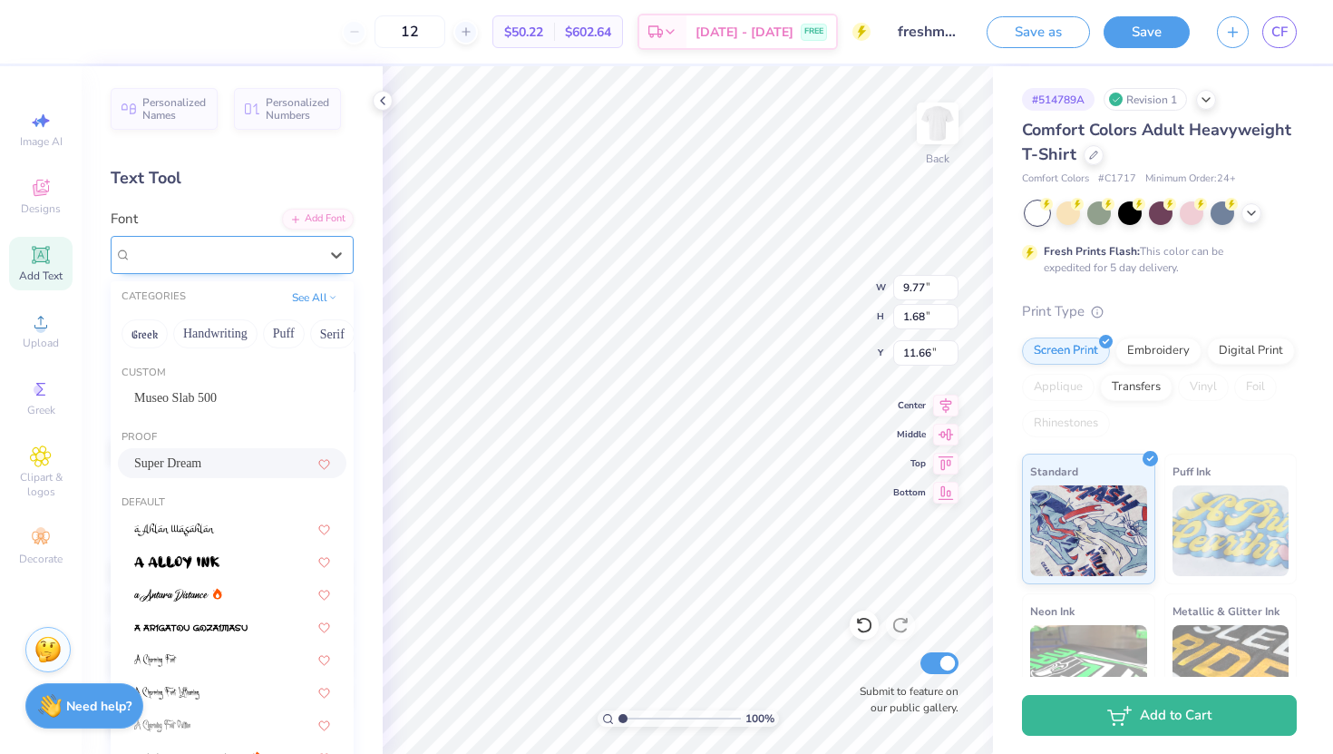
click at [182, 254] on div "Super Dream" at bounding box center [225, 254] width 190 height 28
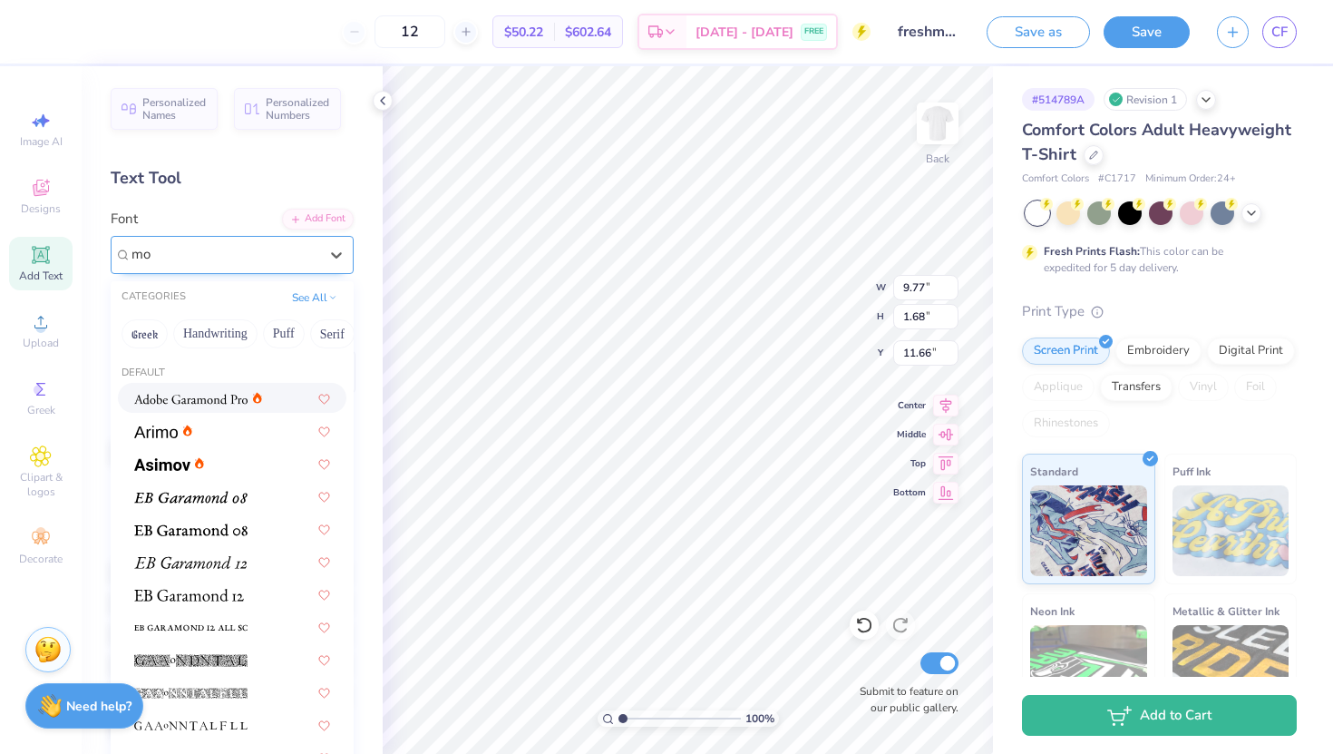
type input "m"
type input "Mo"
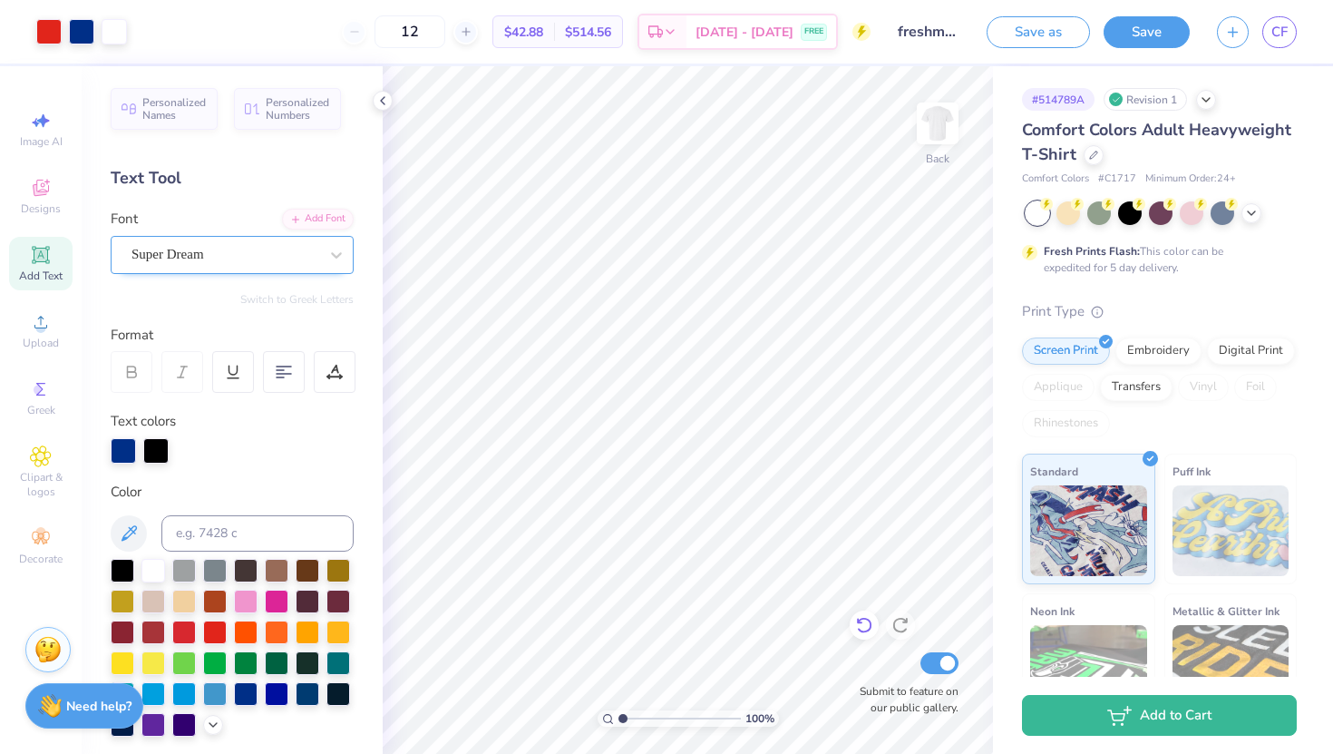
click at [864, 628] on icon at bounding box center [864, 625] width 18 height 18
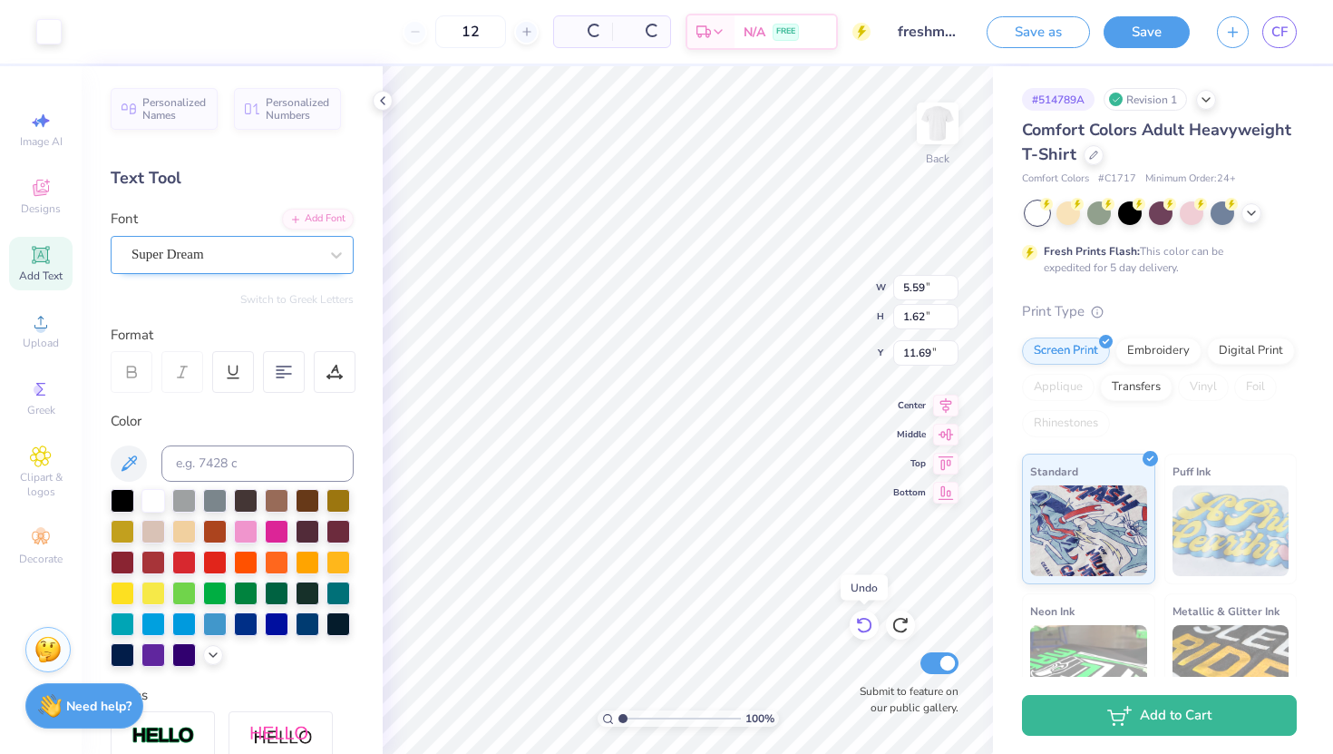
click at [864, 628] on icon at bounding box center [864, 625] width 18 height 18
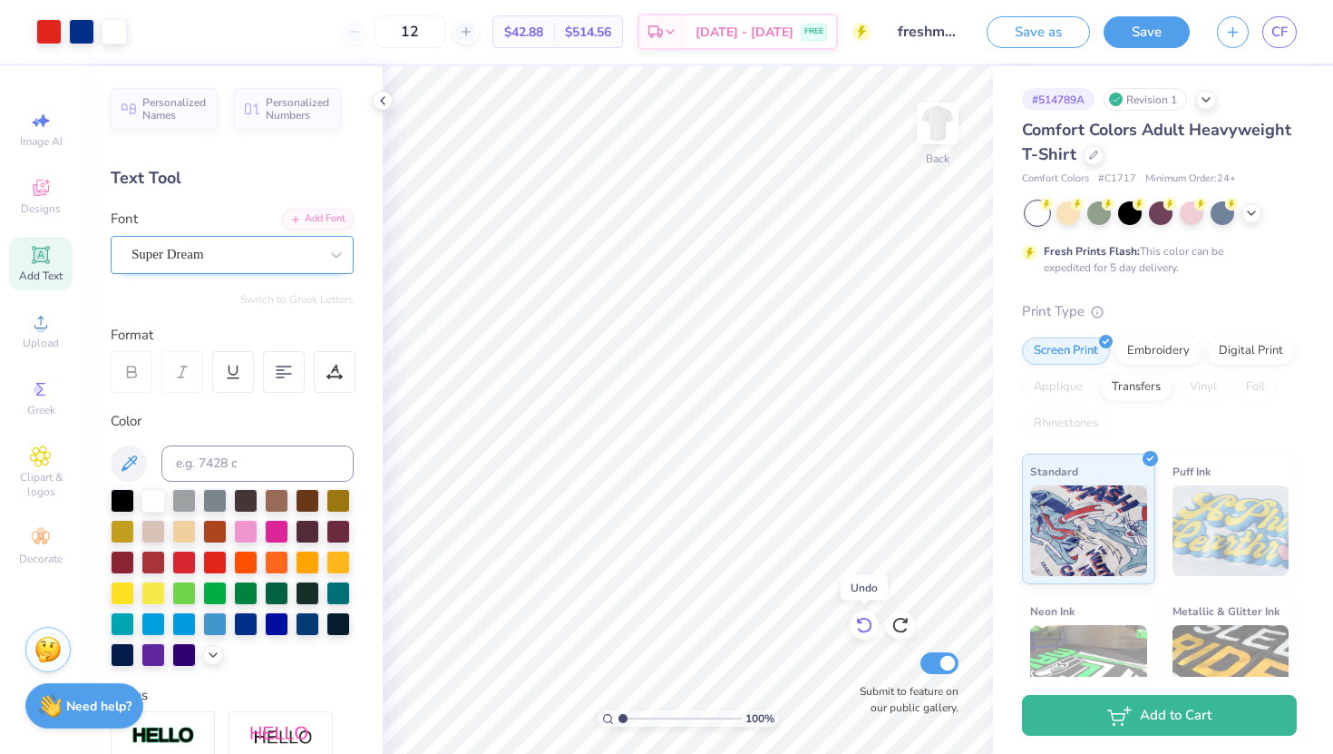
click at [864, 628] on icon at bounding box center [864, 625] width 18 height 18
click at [864, 629] on icon at bounding box center [864, 625] width 18 height 18
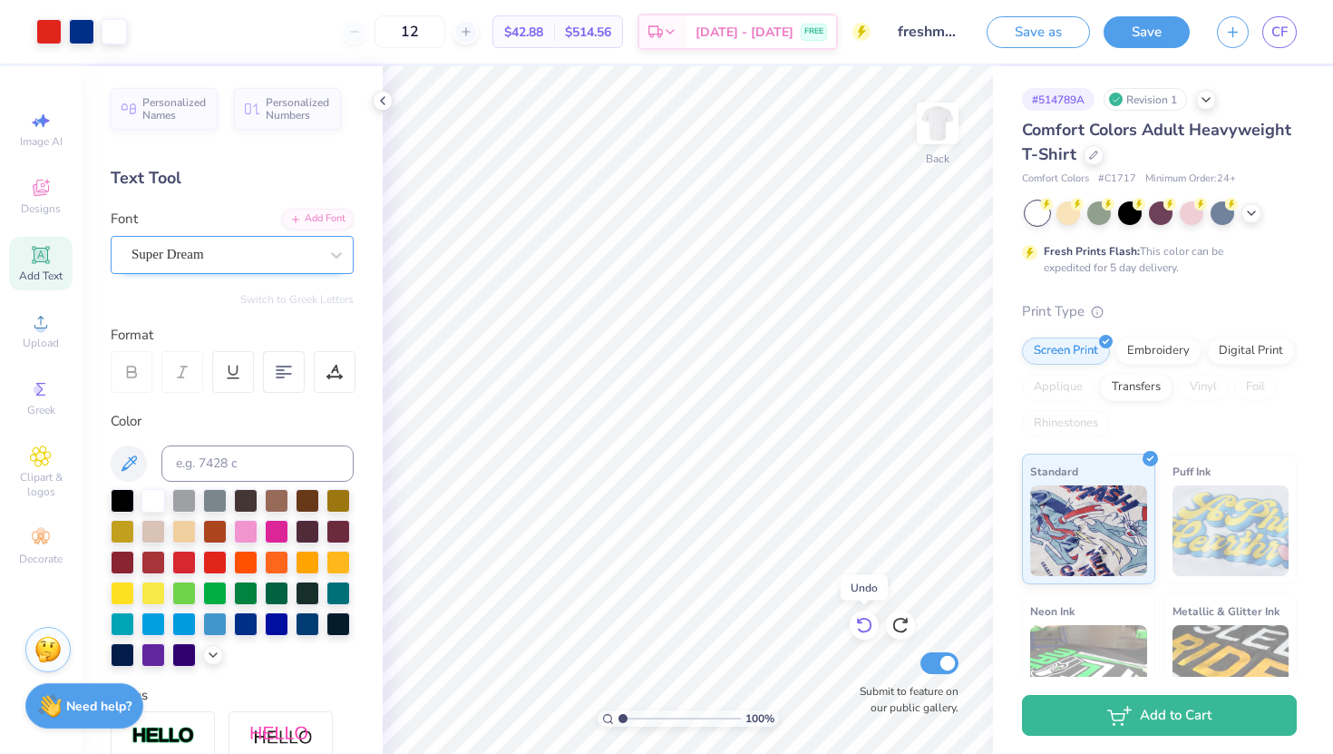
click at [864, 629] on icon at bounding box center [864, 625] width 18 height 18
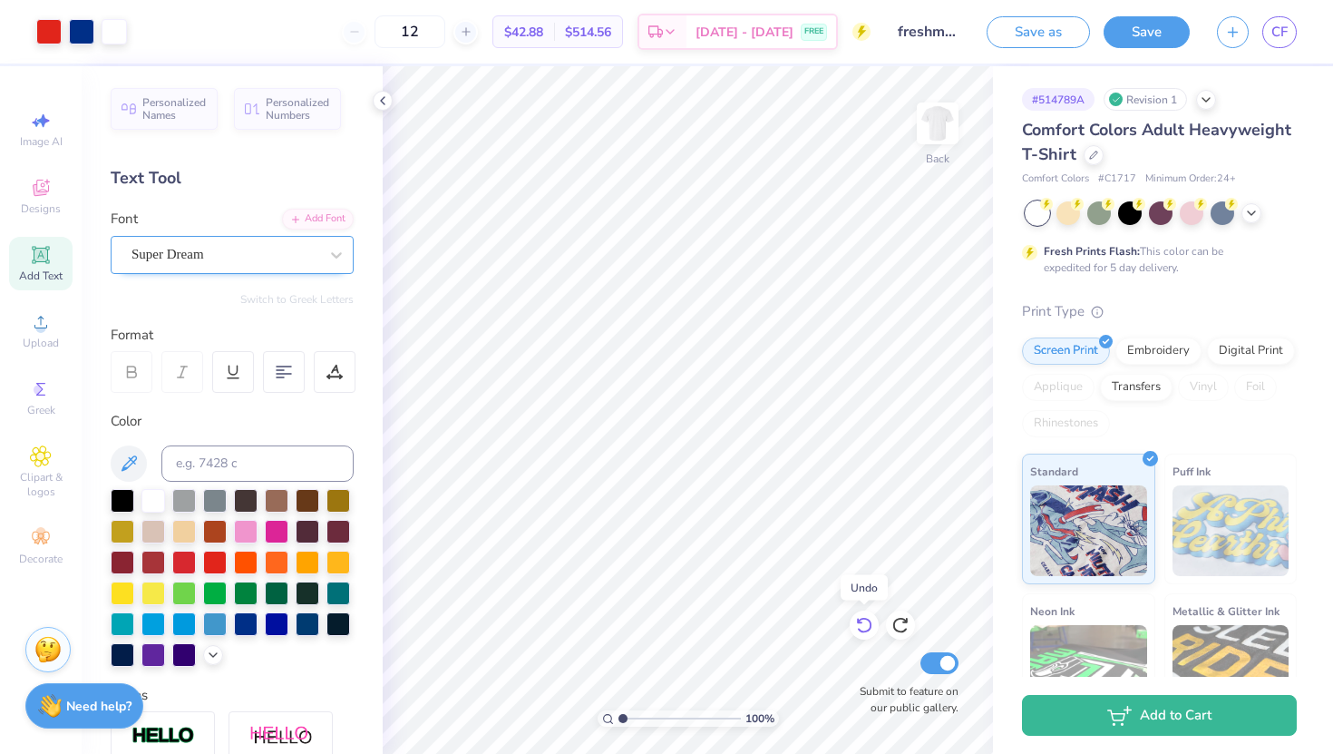
click at [864, 629] on icon at bounding box center [864, 625] width 18 height 18
type textarea "F"
type textarea "FRESHMAN LEADERS in PROGRESS"
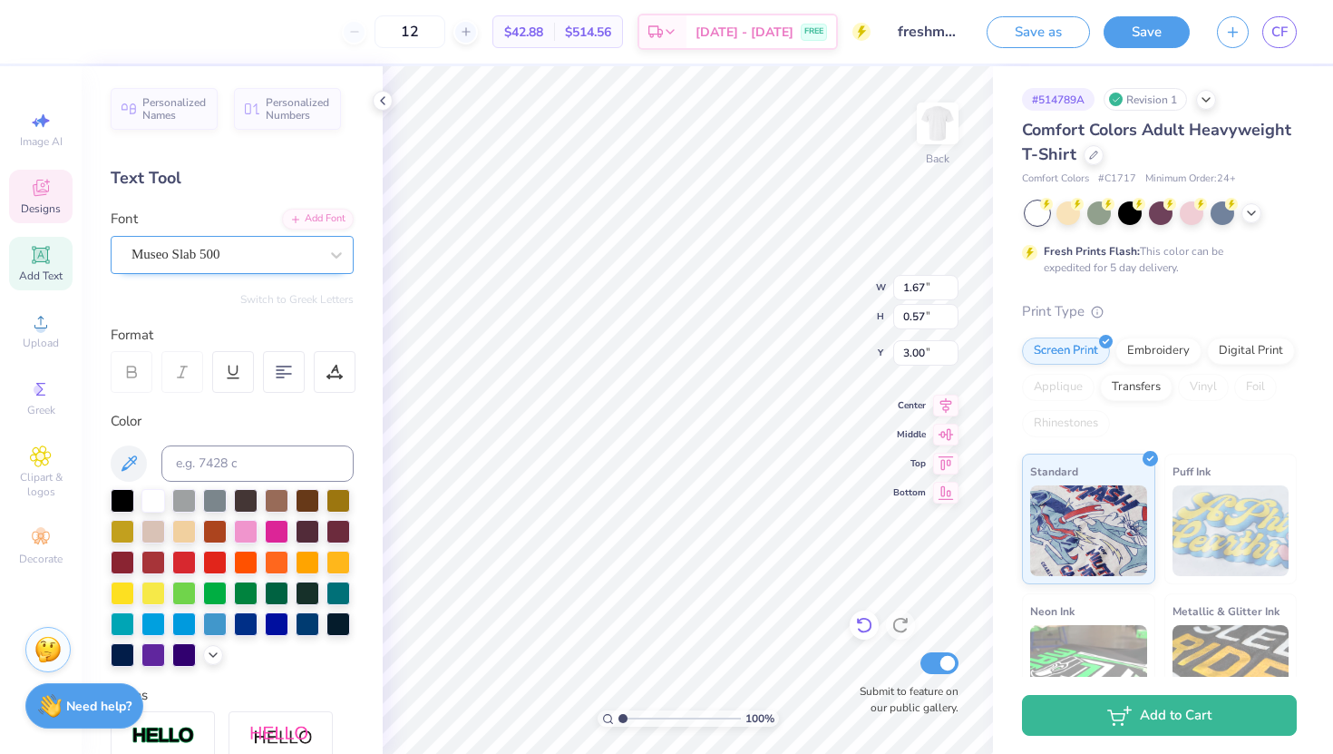
scroll to position [0, 14]
type input "12.05"
type input "0.50"
type input "3.19"
type input "3.00"
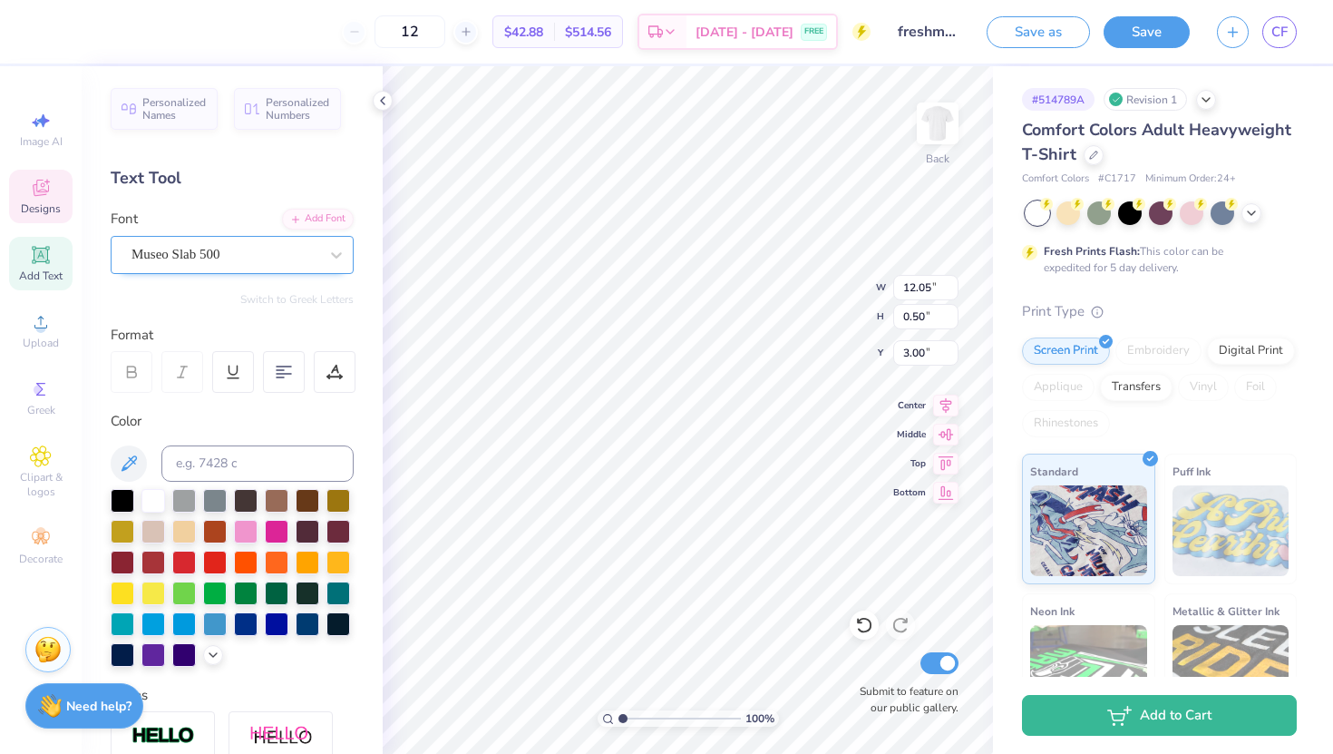
click at [274, 259] on div "Museo Slab 500" at bounding box center [225, 254] width 190 height 28
click at [218, 407] on span "Times New Roman" at bounding box center [183, 397] width 98 height 19
type input "TIMES"
type input "3.00"
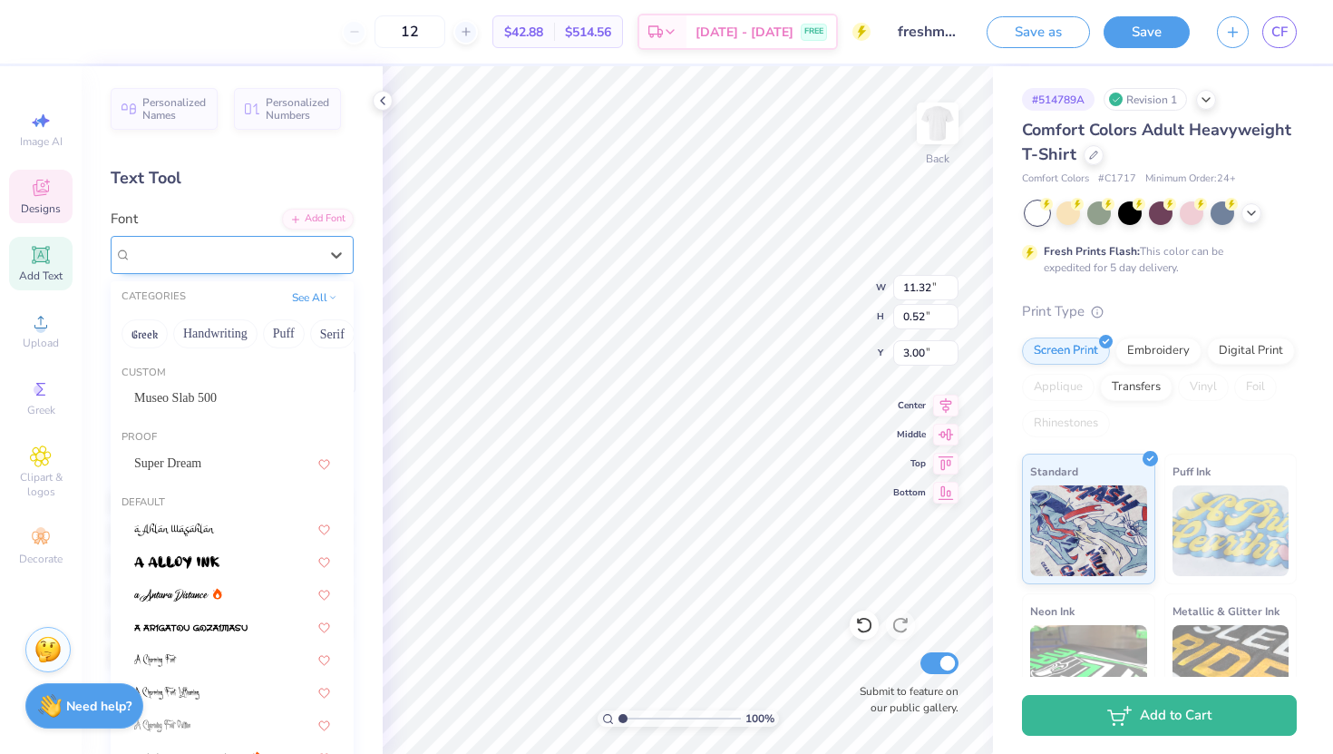
click at [296, 268] on div "Times New Roman" at bounding box center [225, 254] width 190 height 28
click at [330, 333] on button "Serif" at bounding box center [332, 333] width 44 height 29
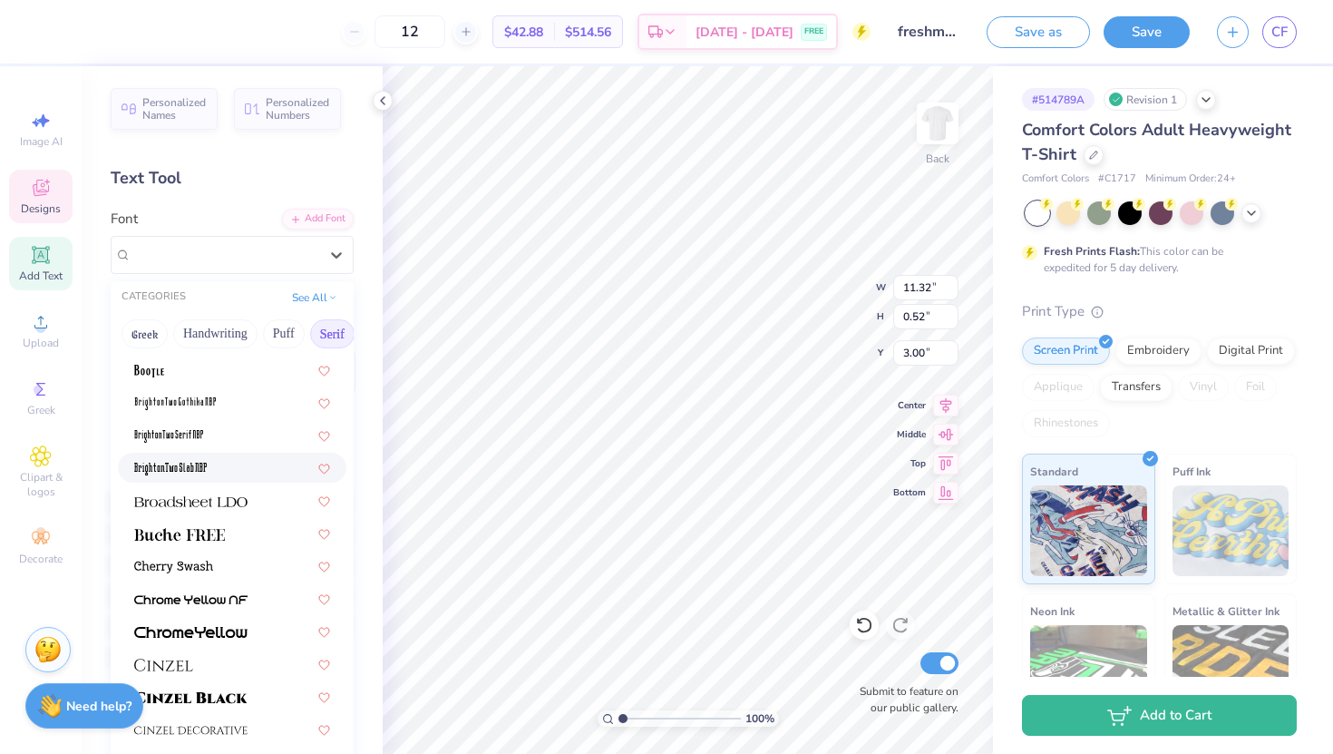
scroll to position [70, 0]
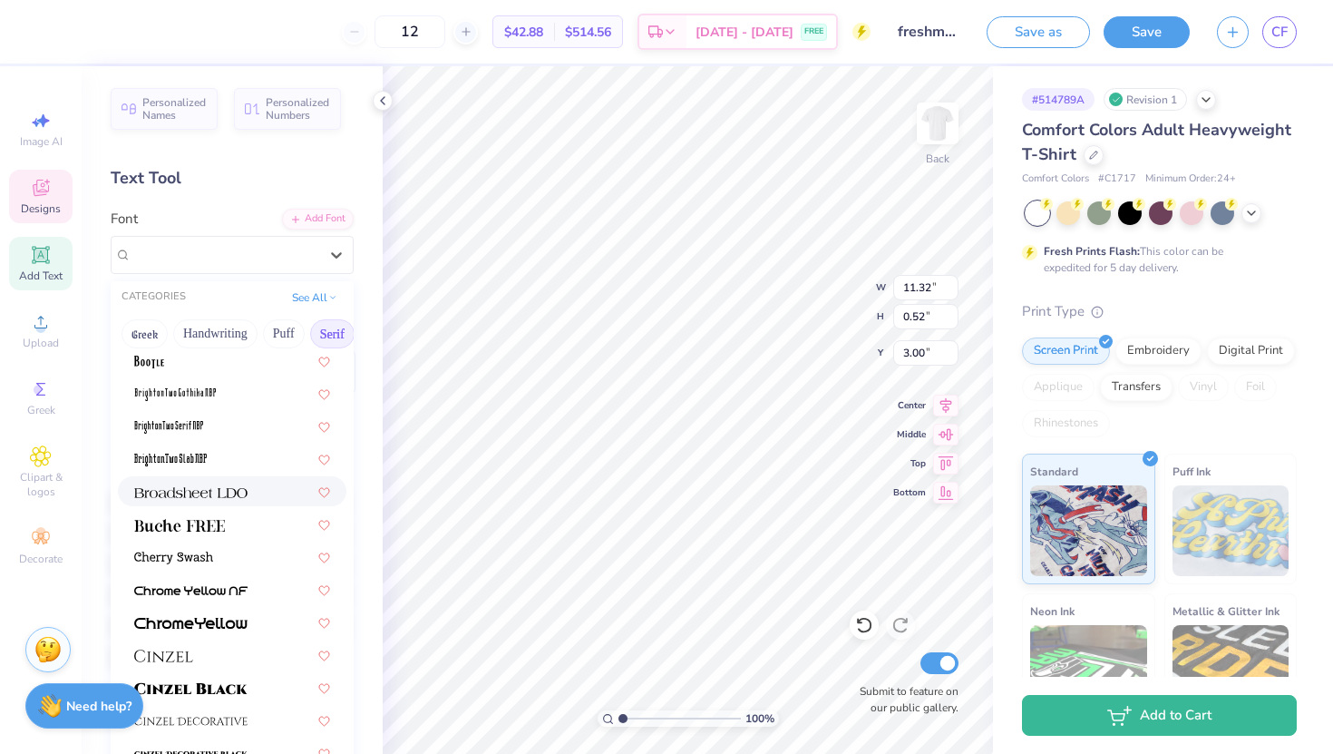
click at [240, 486] on img at bounding box center [190, 492] width 113 height 13
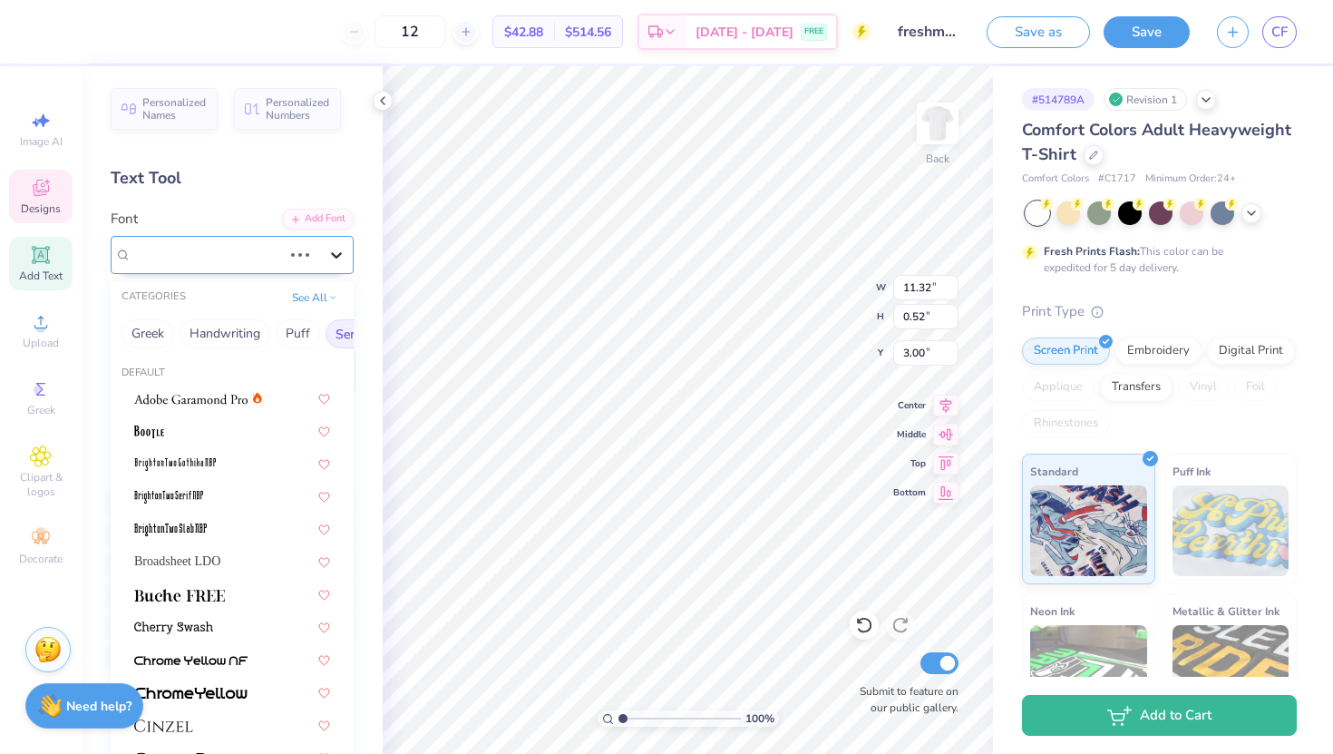
click at [320, 251] on div at bounding box center [336, 255] width 33 height 33
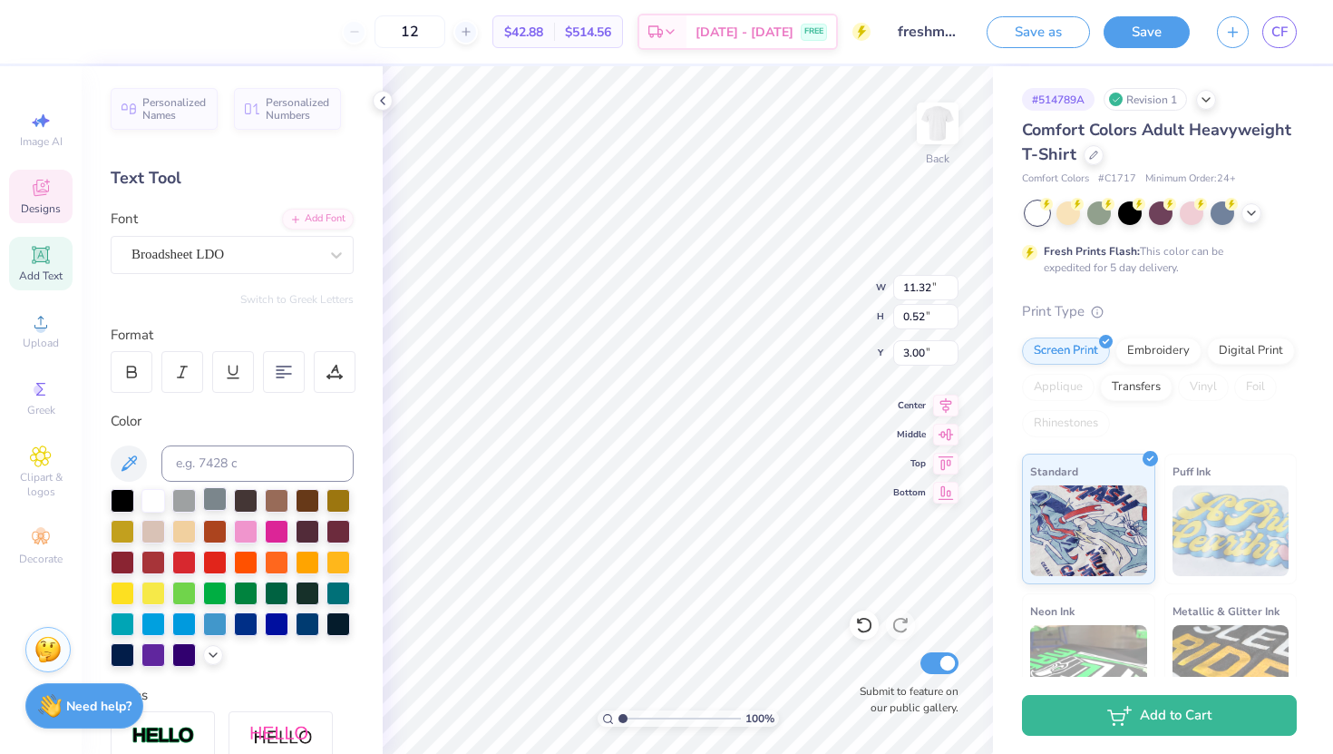
click at [225, 512] on div at bounding box center [232, 578] width 243 height 178
click at [270, 245] on div "Broadsheet LDO" at bounding box center [225, 254] width 190 height 28
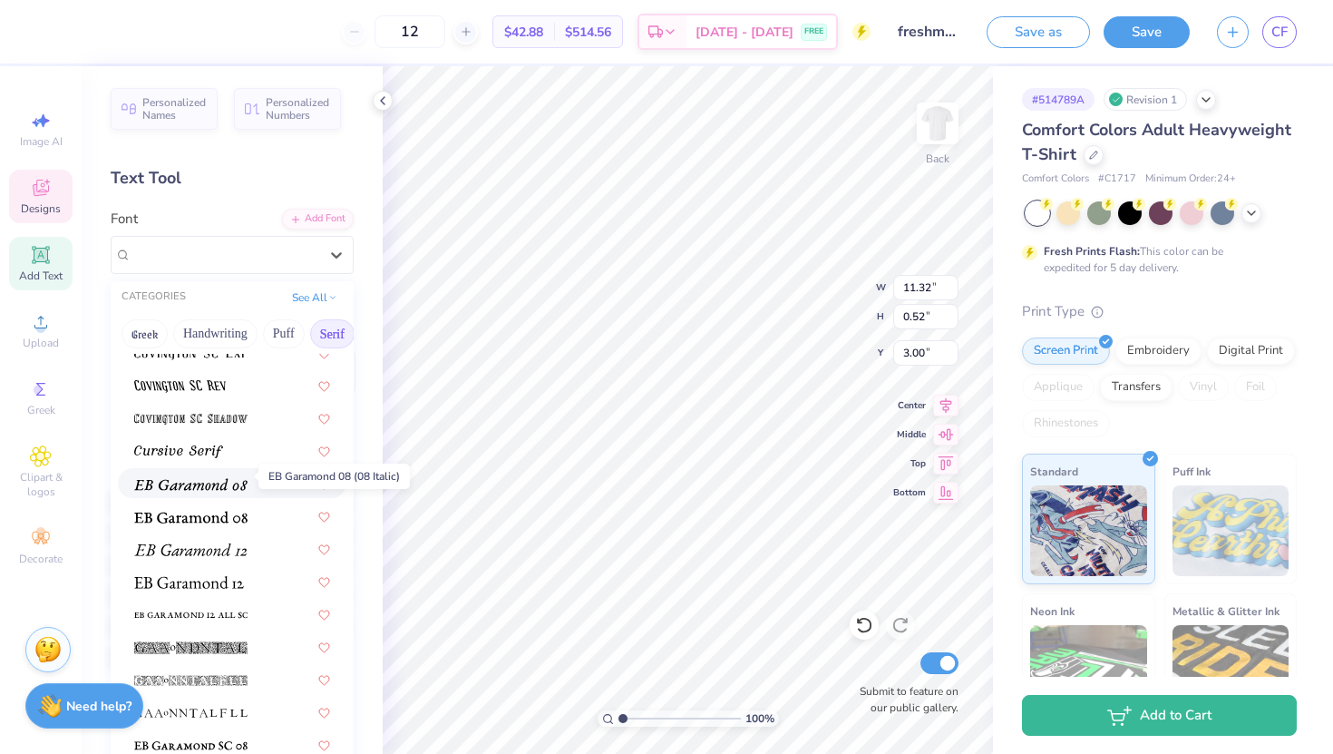
scroll to position [999, 0]
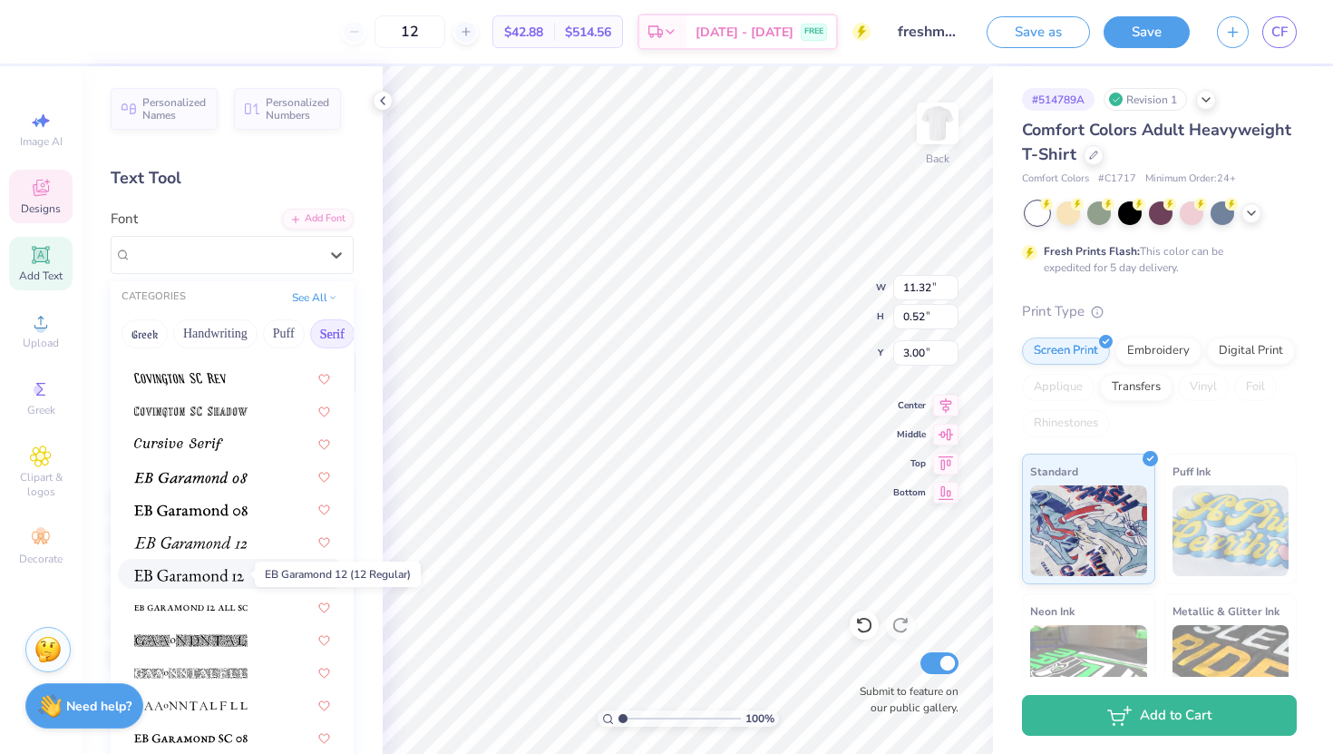
click at [229, 576] on img at bounding box center [189, 575] width 110 height 13
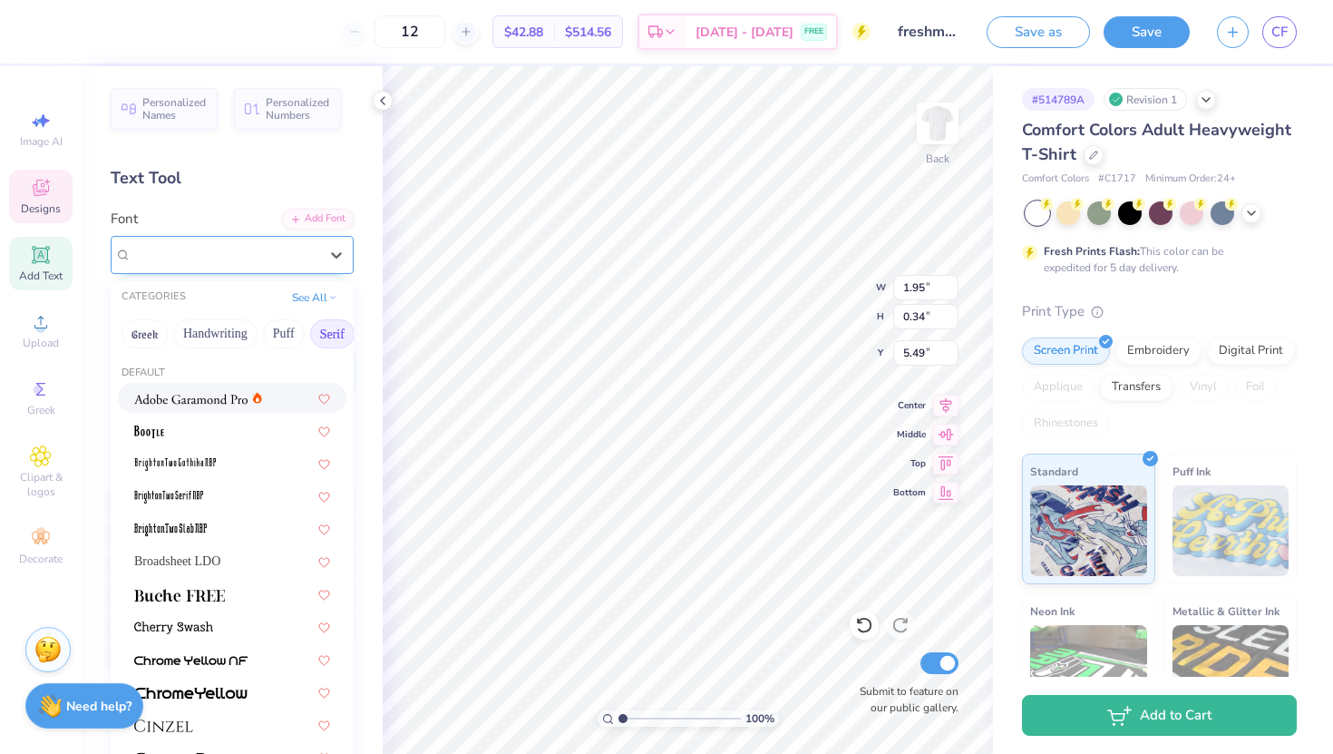
click at [277, 257] on div "Museo Slab 500" at bounding box center [225, 254] width 190 height 28
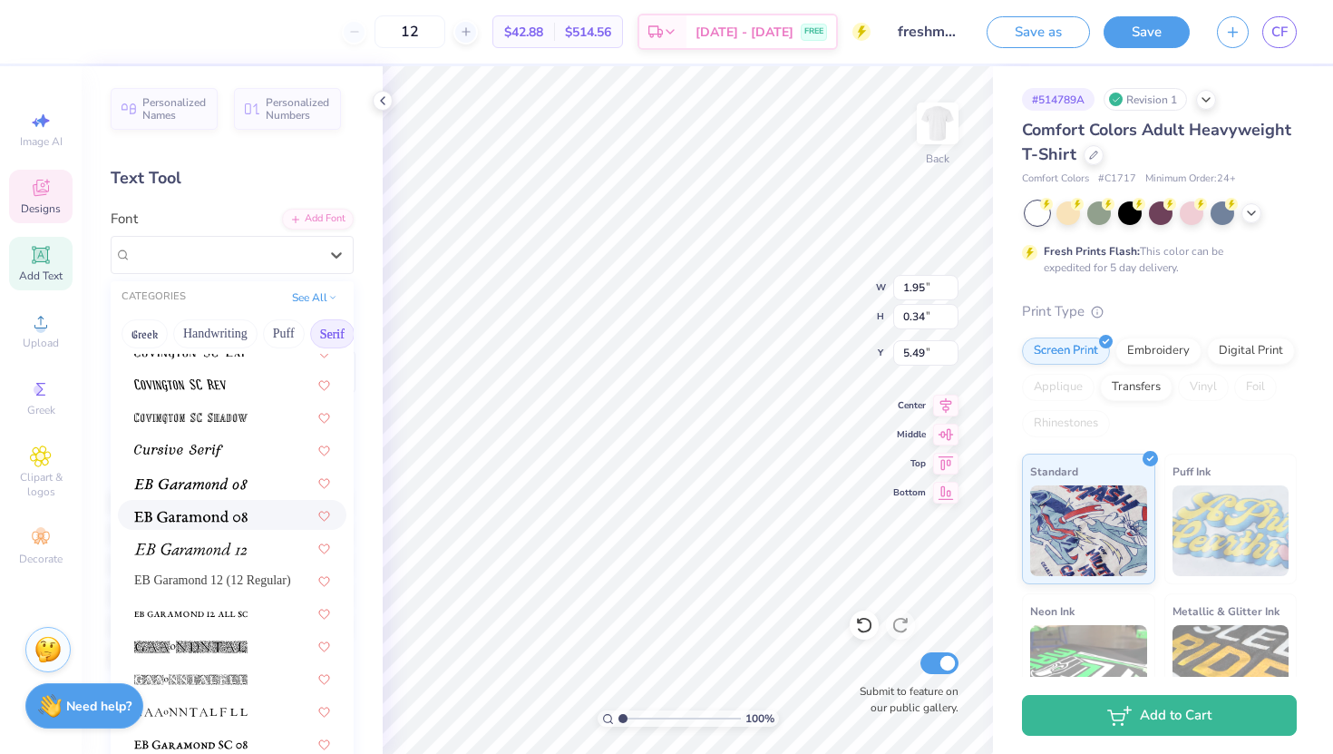
scroll to position [991, 0]
click at [256, 523] on div at bounding box center [232, 516] width 196 height 19
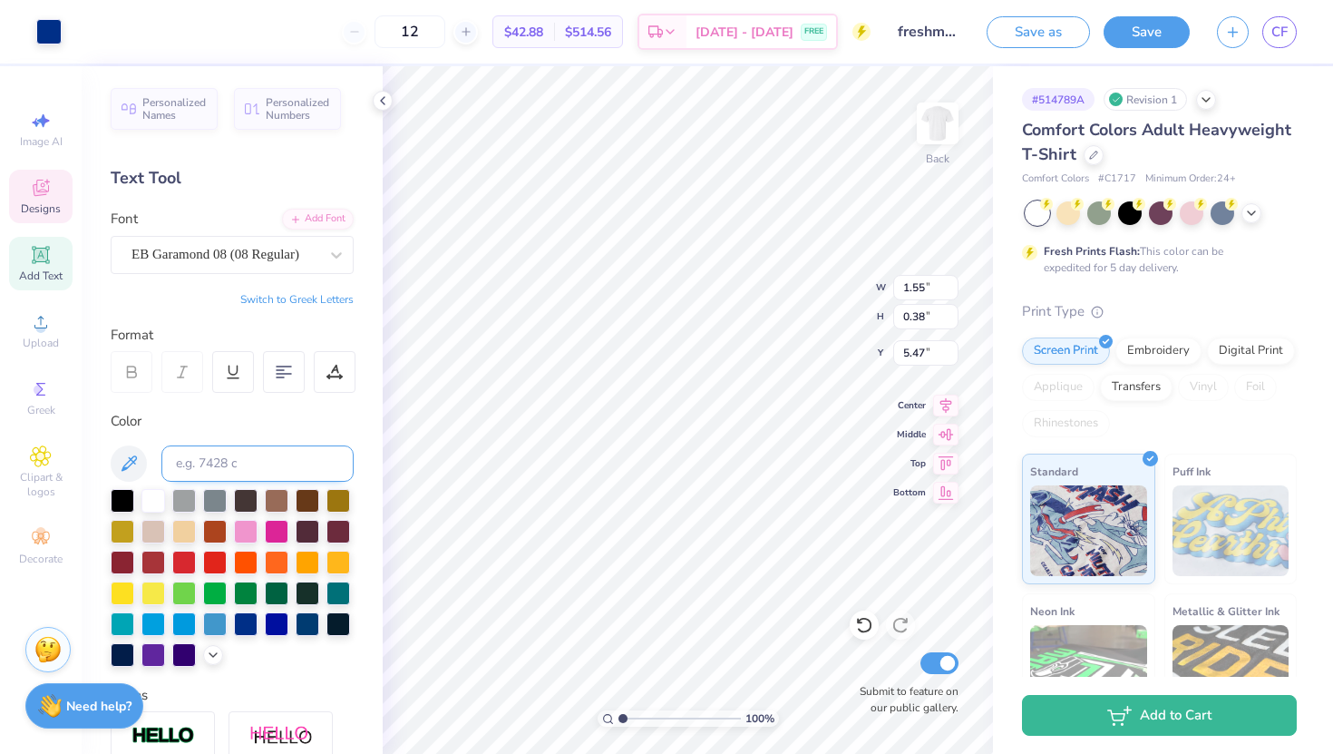
type input "5.48"
type textarea "EST.1991"
type input "5.51"
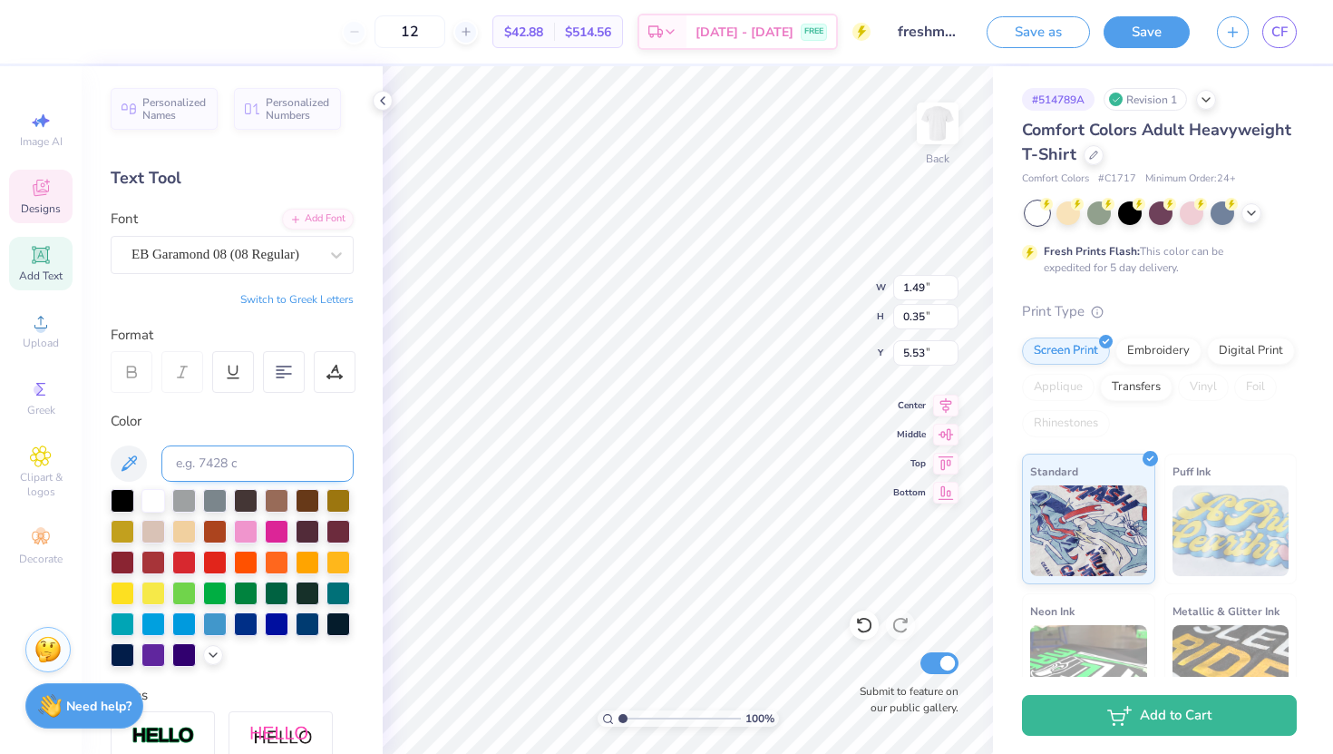
scroll to position [0, 1]
type textarea "EST. 1991"
type input "7.22"
type input "3.32"
type input "1.97"
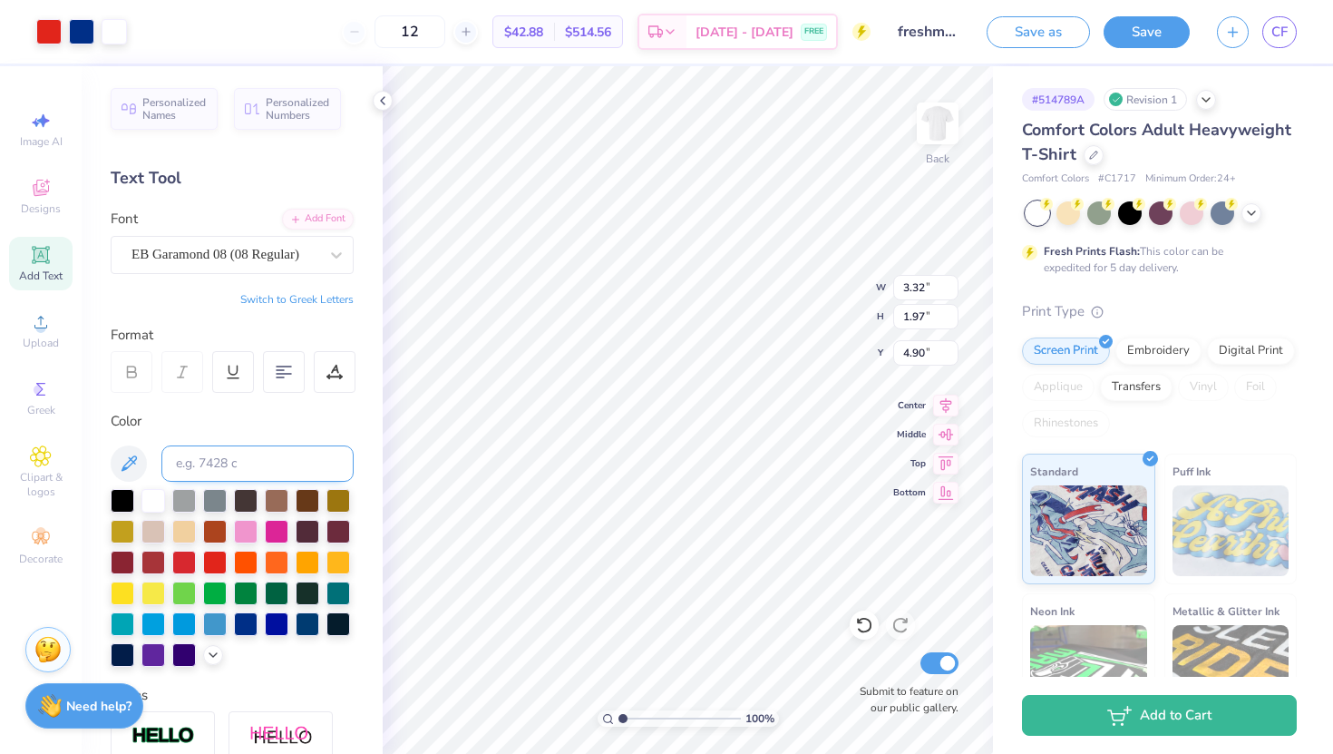
type input "4.90"
type input "4.09"
type input "7.18"
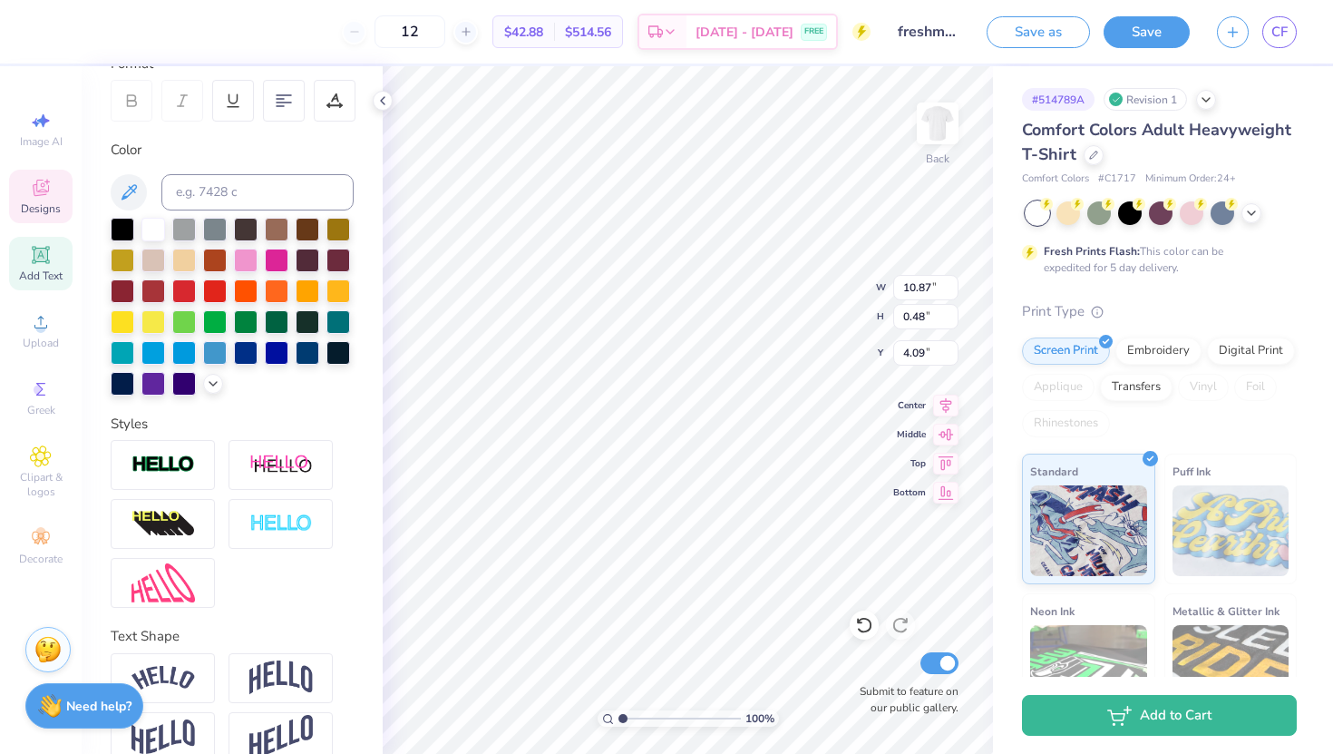
scroll to position [299, 0]
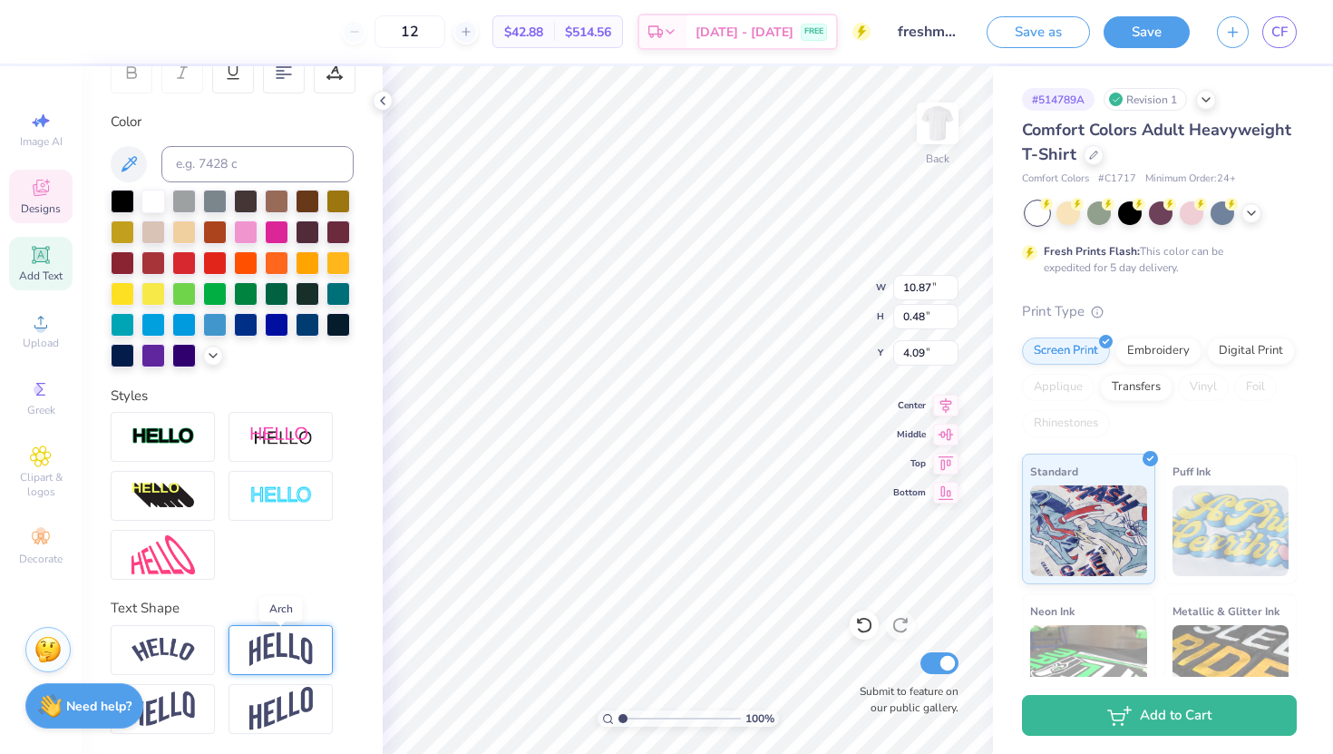
click at [273, 633] on img at bounding box center [280, 649] width 63 height 34
type input "2.68"
type input "2.88"
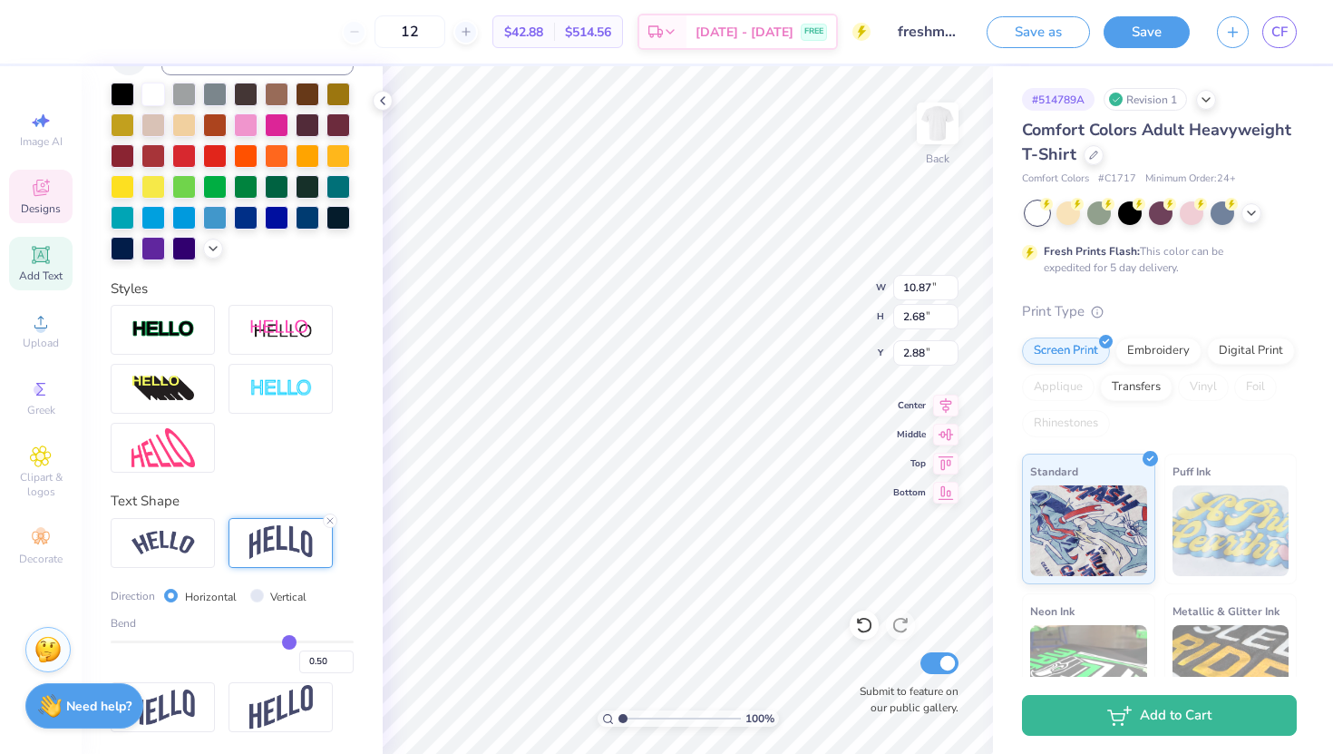
type input "0.48"
type input "0.42"
type input "0.36"
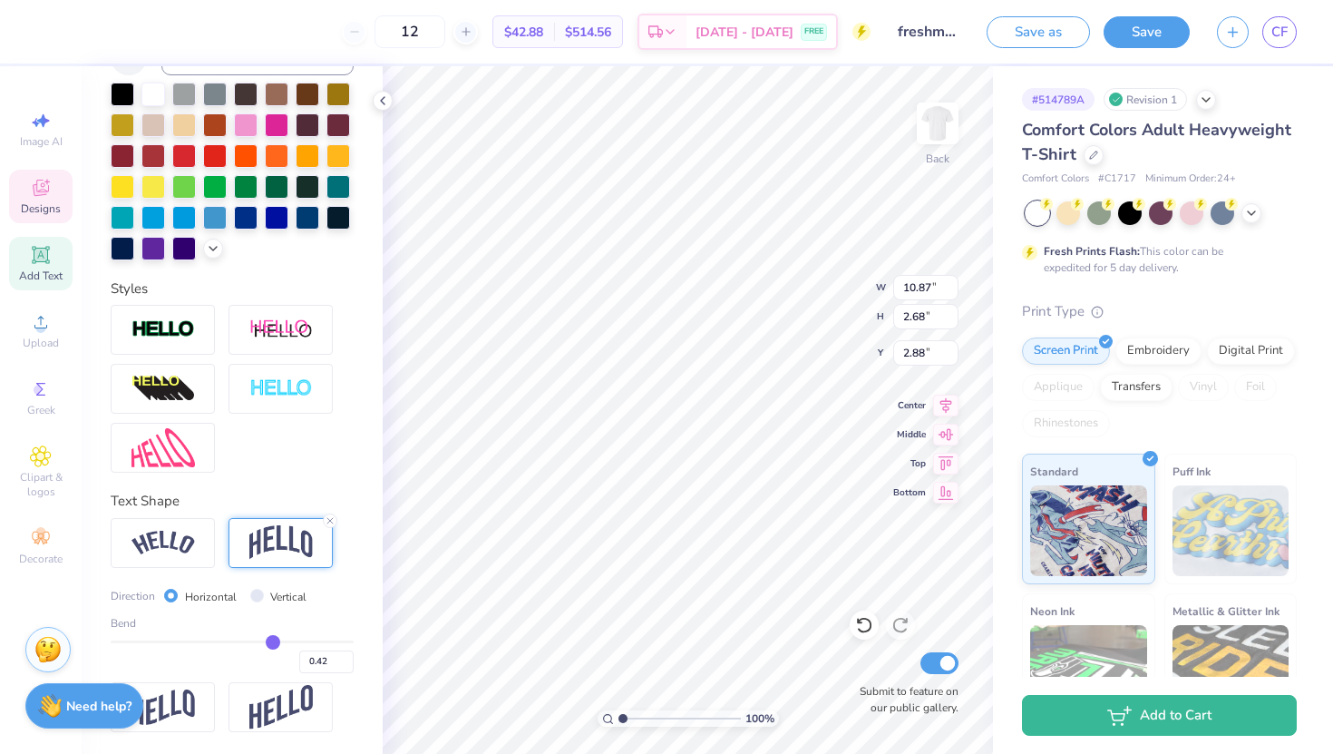
type input "0.36"
type input "0.33"
type input "0.29"
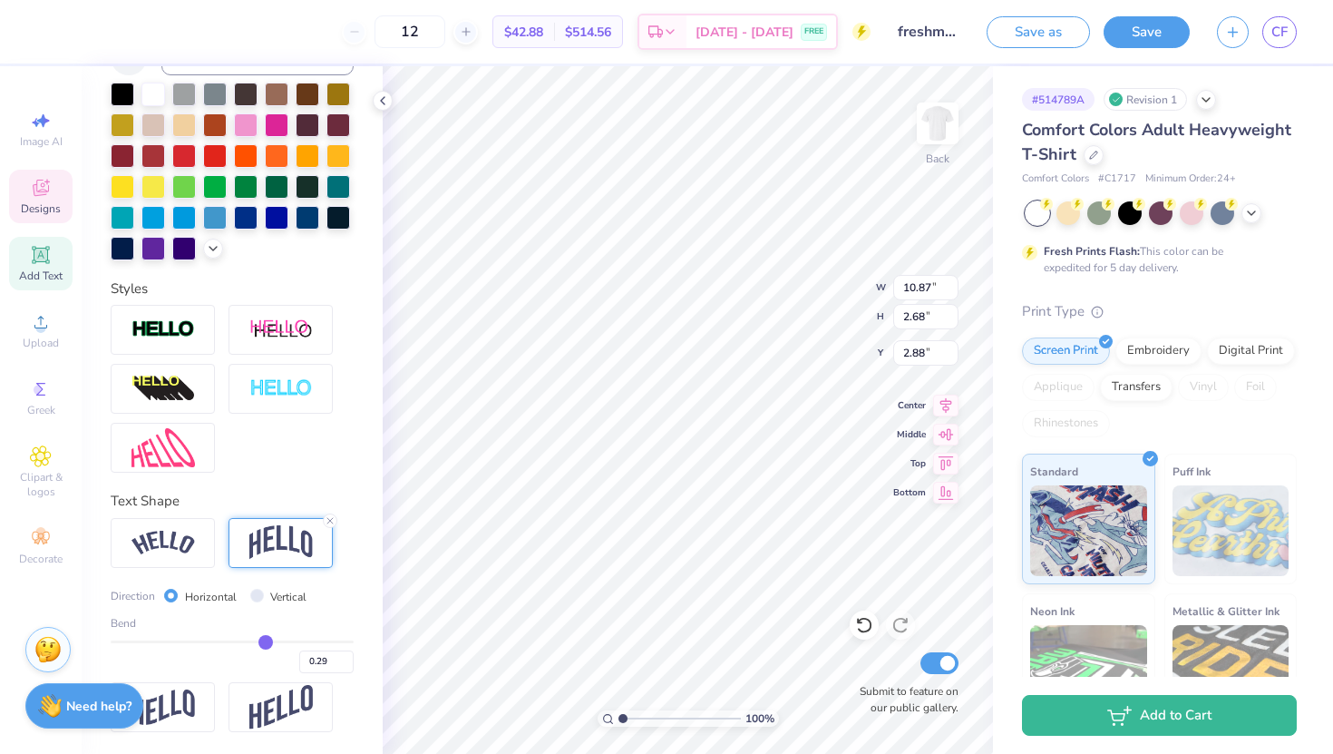
type input "0.26"
type input "0.25"
type input "0.23"
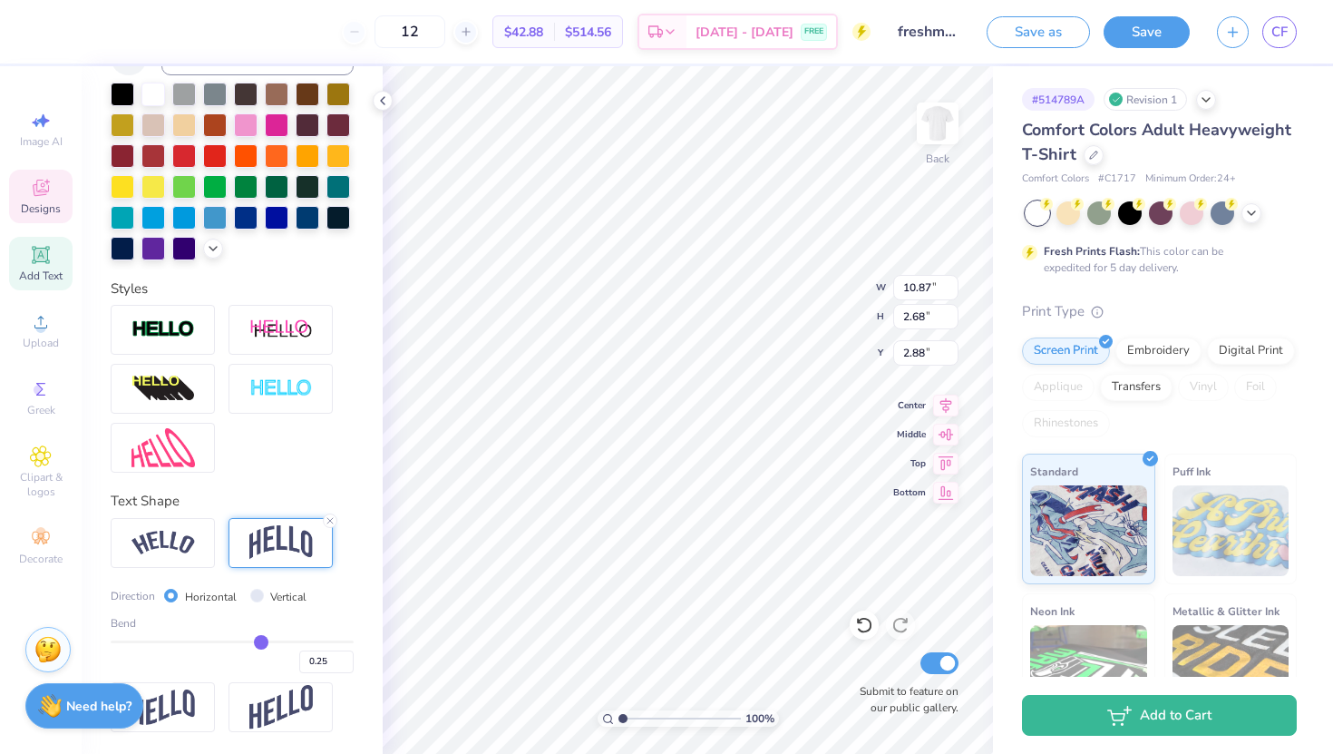
type input "0.23"
type input "0.19"
type input "0.16"
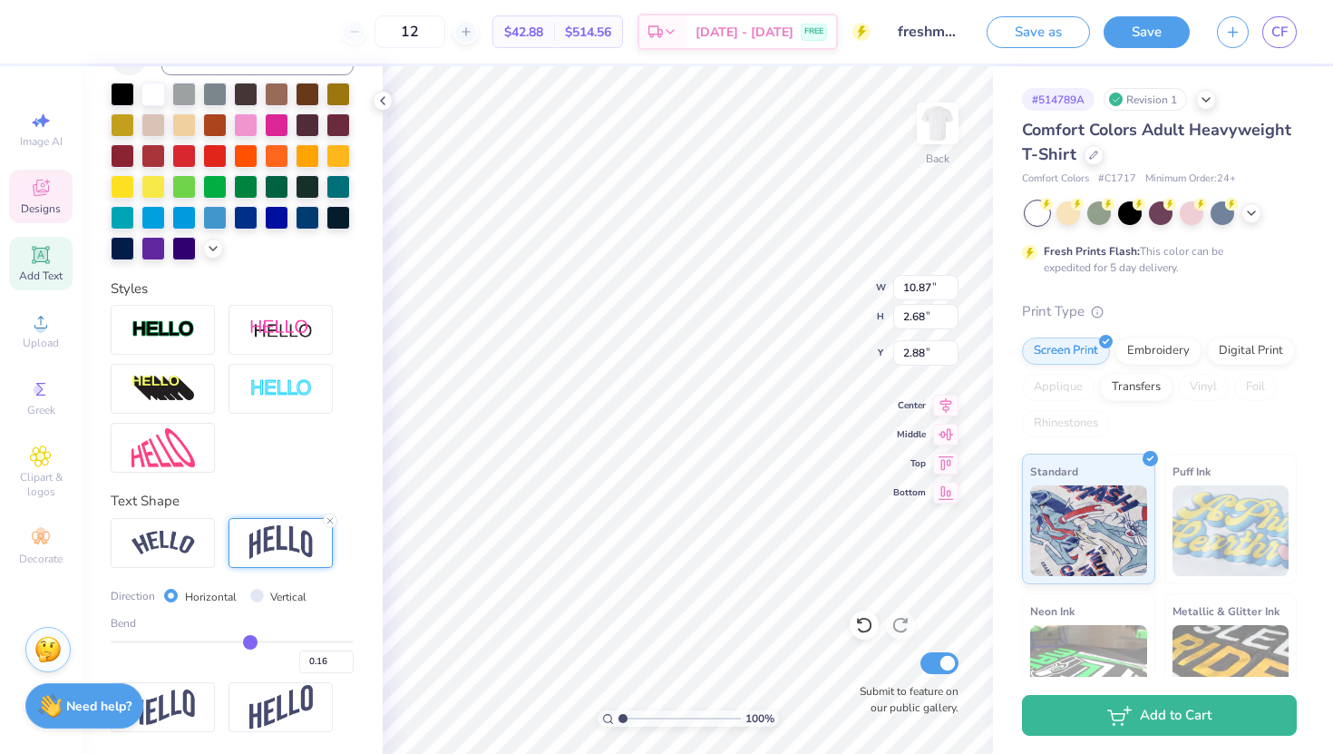
type input "0.14"
type input "0.11"
type input "0.1"
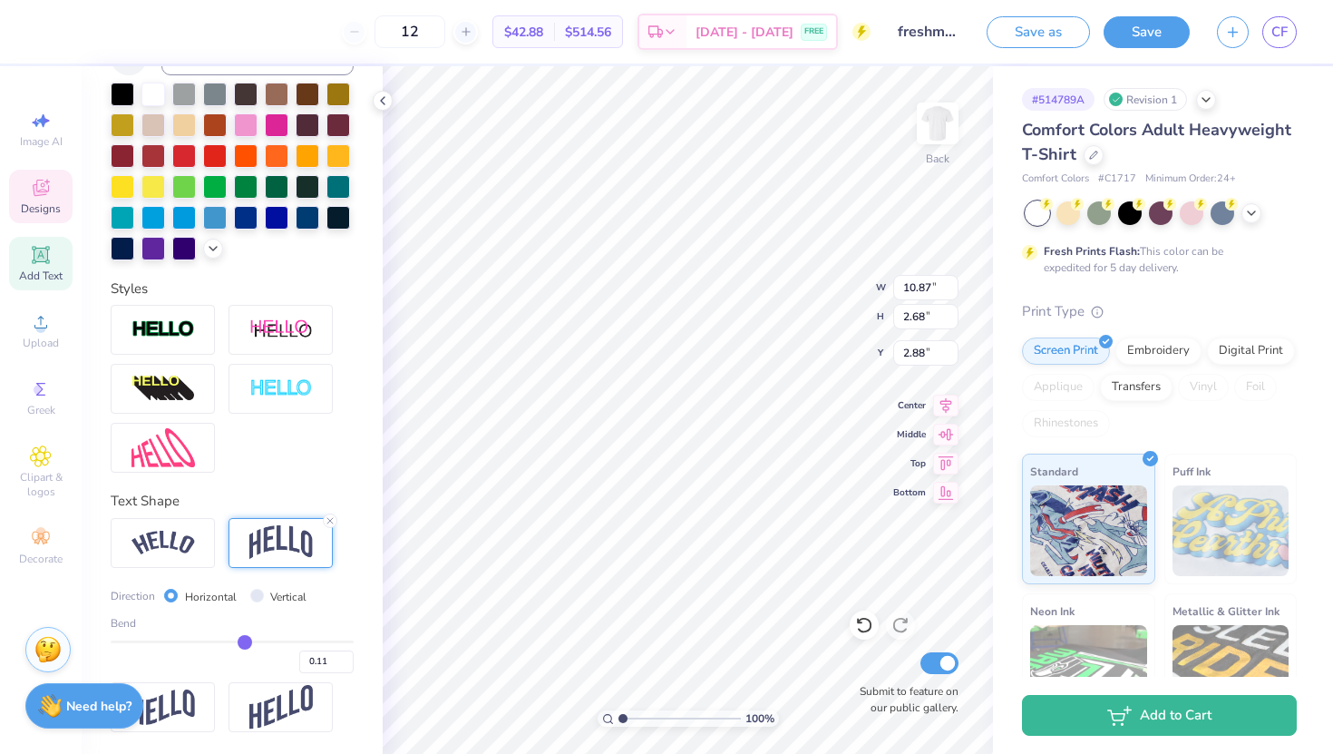
type input "0.10"
type input "0.09"
type input "0.08"
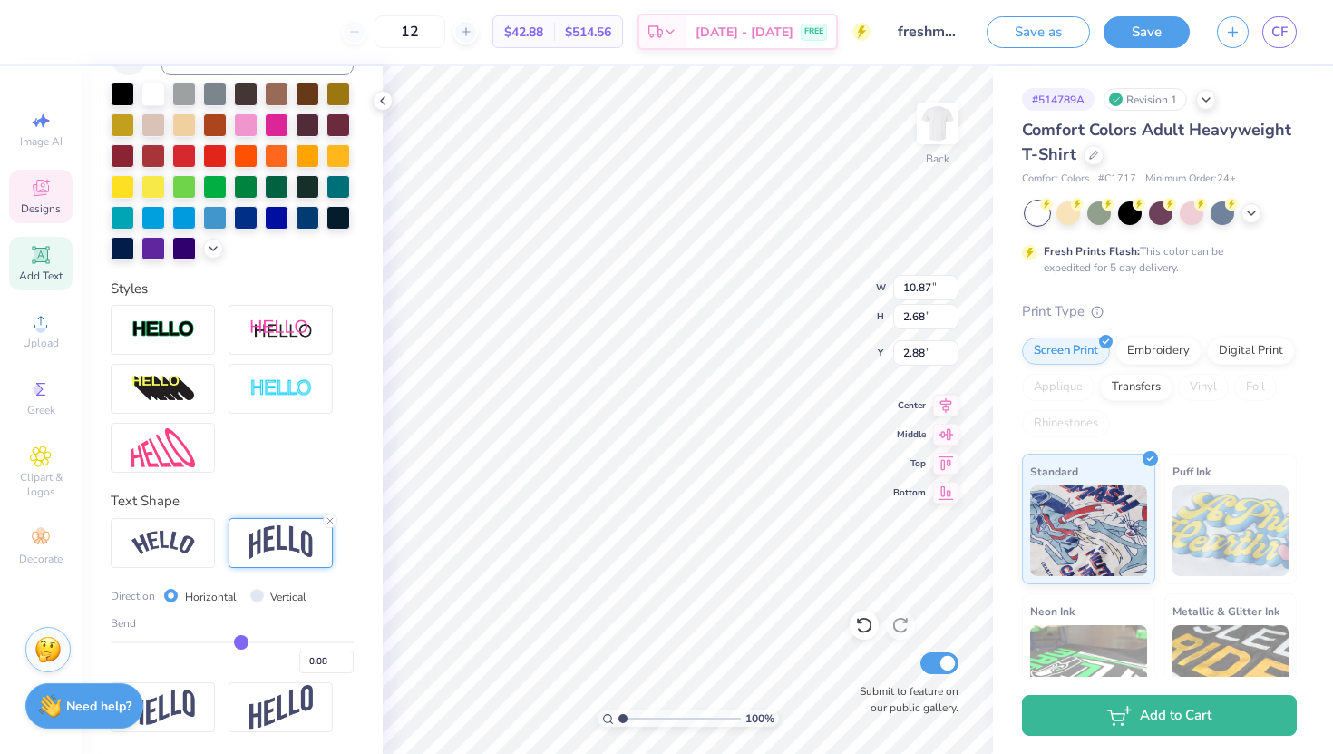
drag, startPoint x: 289, startPoint y: 642, endPoint x: 241, endPoint y: 641, distance: 48.1
type input "0.08"
click at [241, 641] on input "range" at bounding box center [232, 641] width 243 height 3
type input "0.81"
type input "3.82"
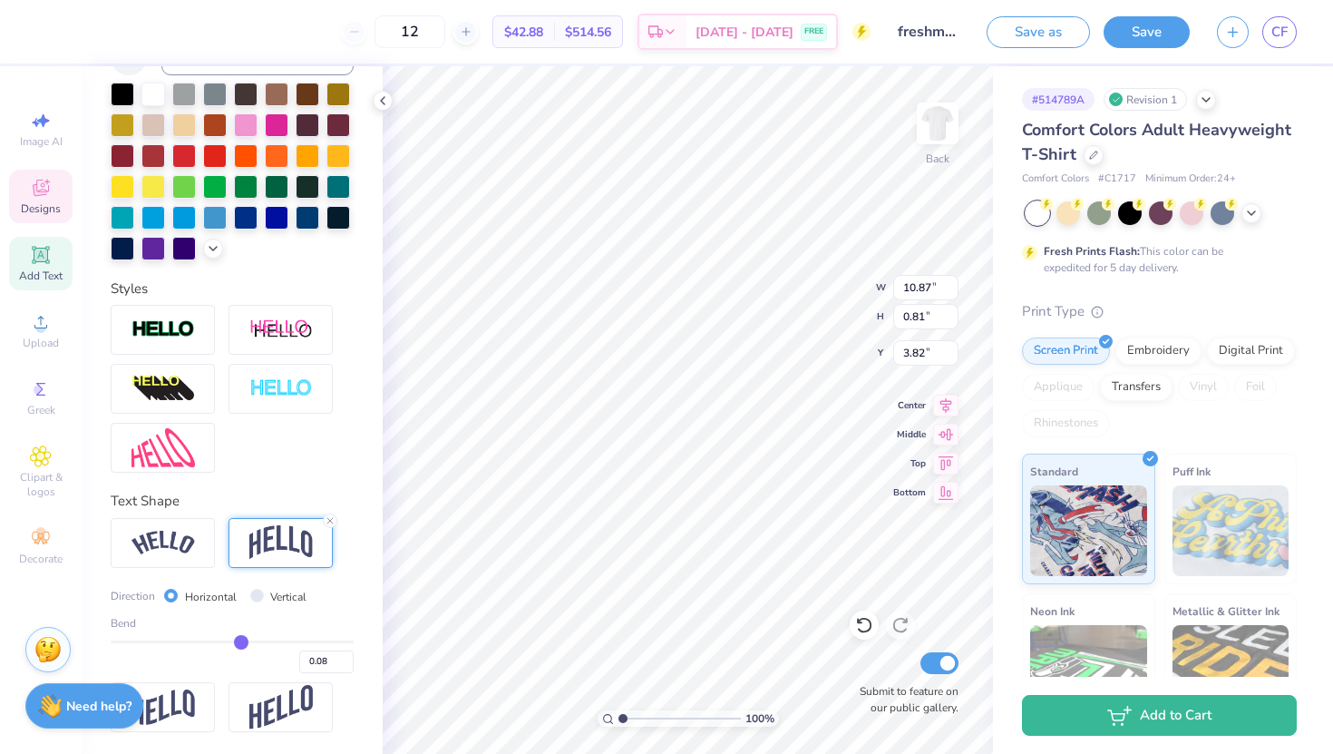
type input "0.09"
type input "0.11"
type input "0.13"
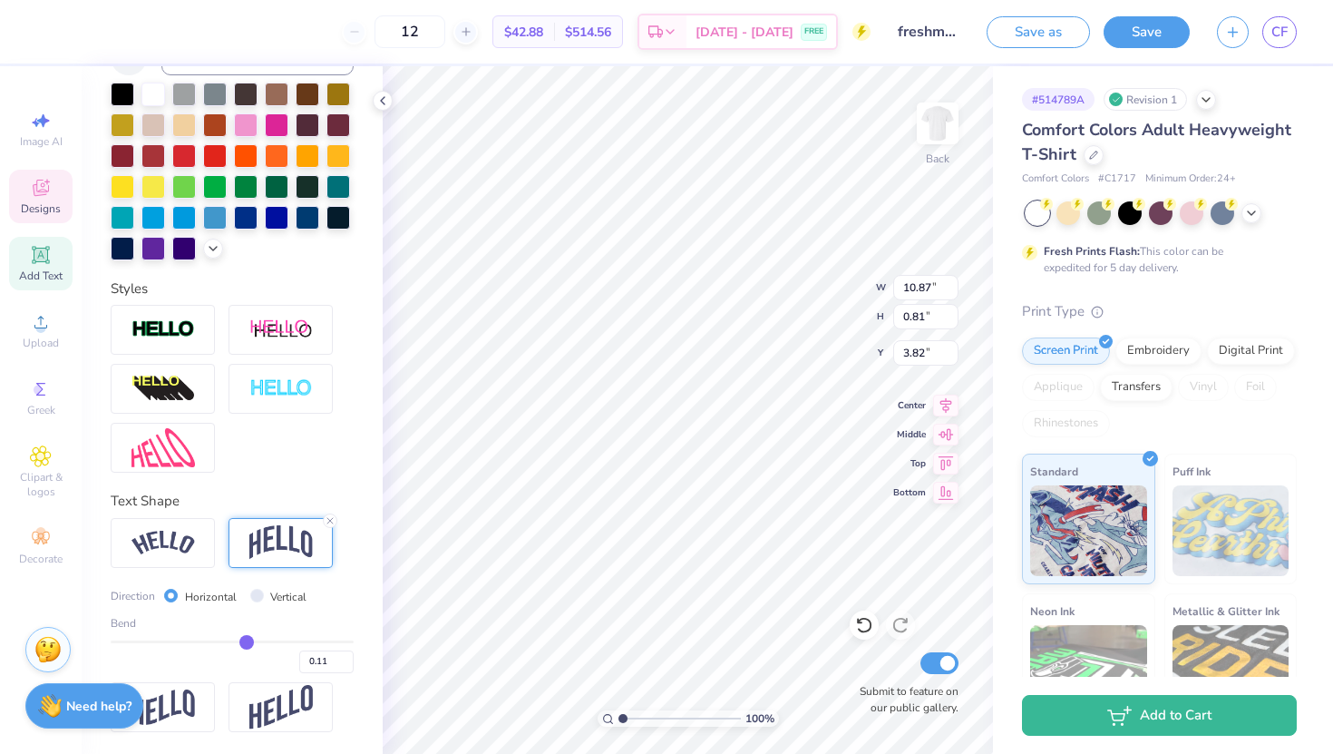
type input "0.13"
type input "0.14"
type input "0.15"
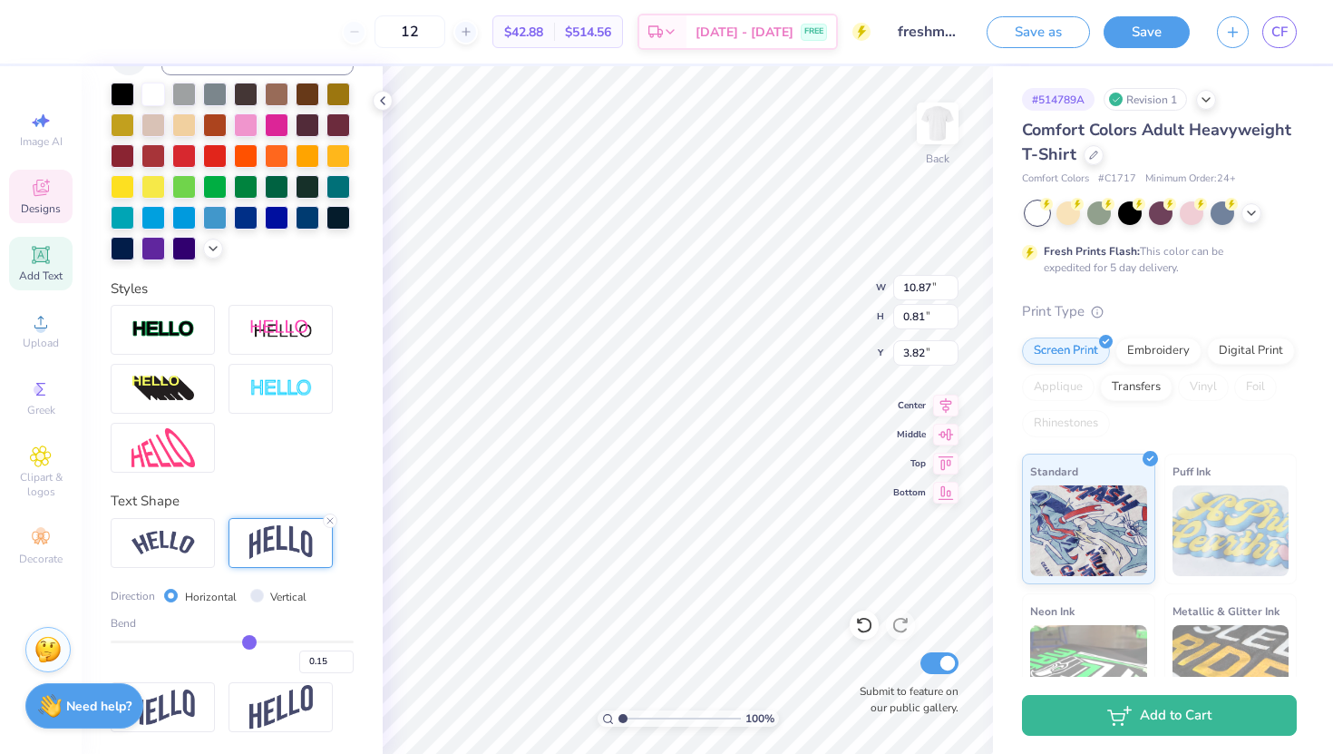
type input "0.16"
type input "0.18"
type input "0.2"
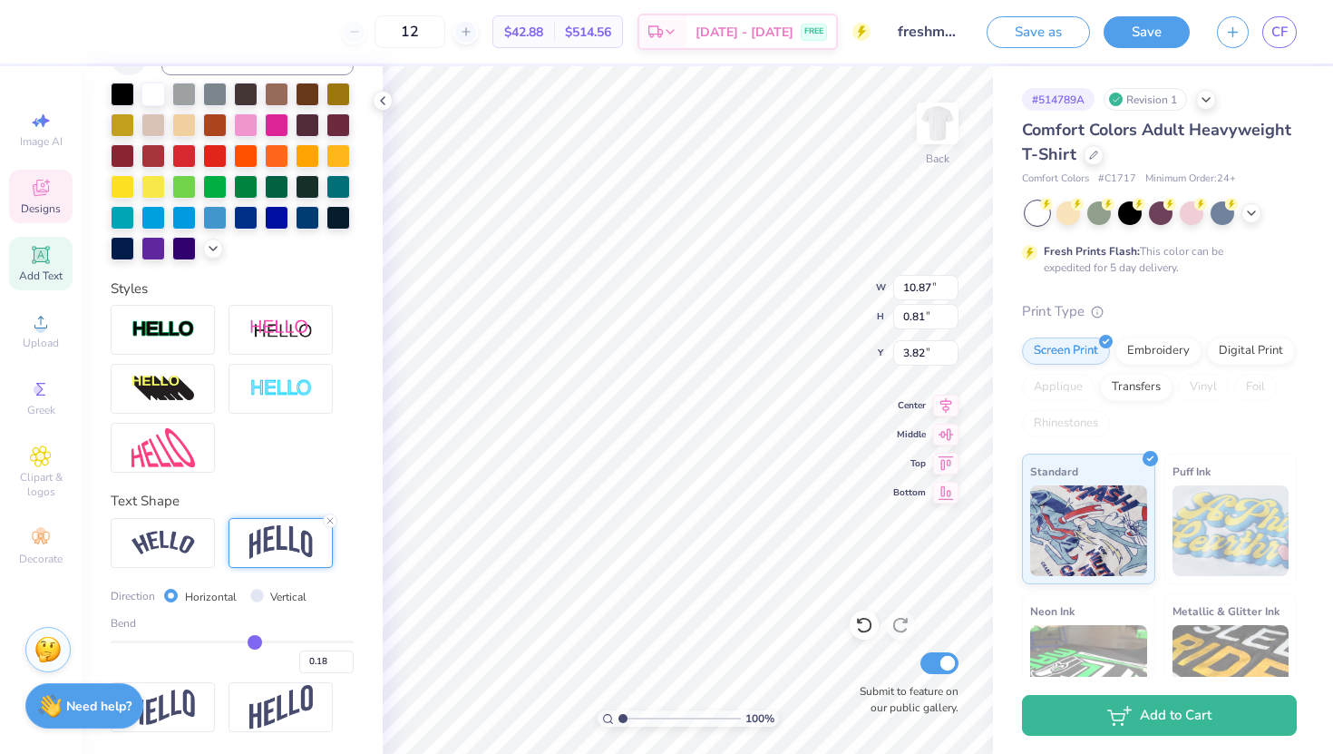
type input "0.20"
type input "0.21"
type input "0.22"
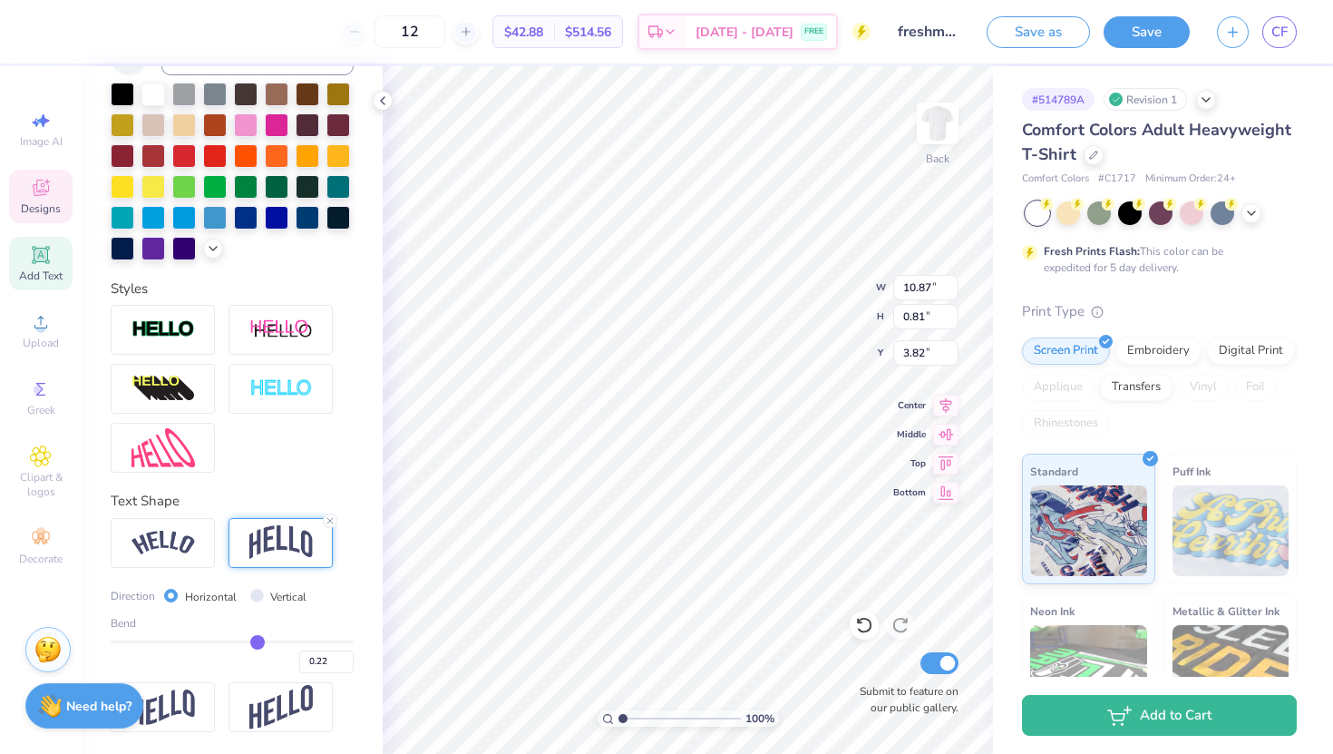
drag, startPoint x: 241, startPoint y: 641, endPoint x: 257, endPoint y: 643, distance: 15.5
type input "0.22"
click at [257, 643] on input "range" at bounding box center [232, 641] width 243 height 3
type input "1.40"
type input "4.03"
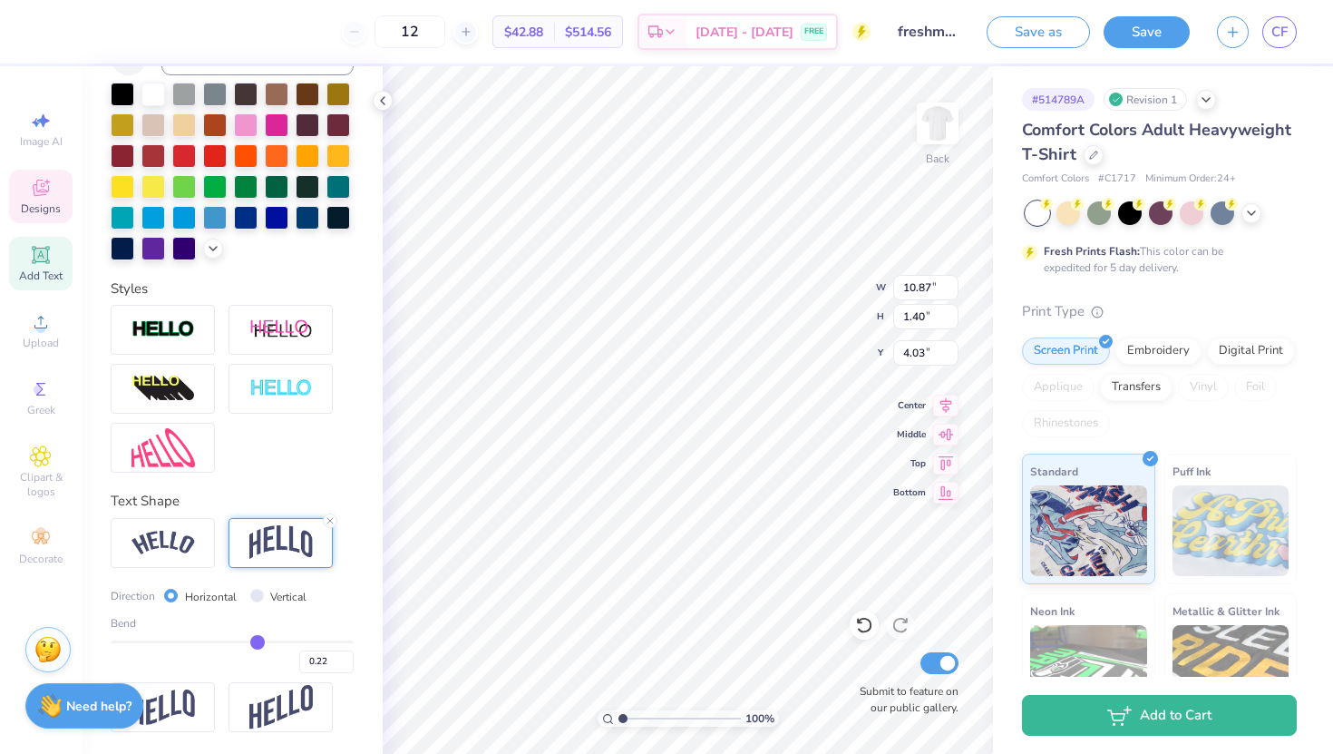
scroll to position [0, 10]
type textarea "Freshman Leaders in Progress"
type input "3.79"
click at [267, 547] on img at bounding box center [280, 542] width 63 height 34
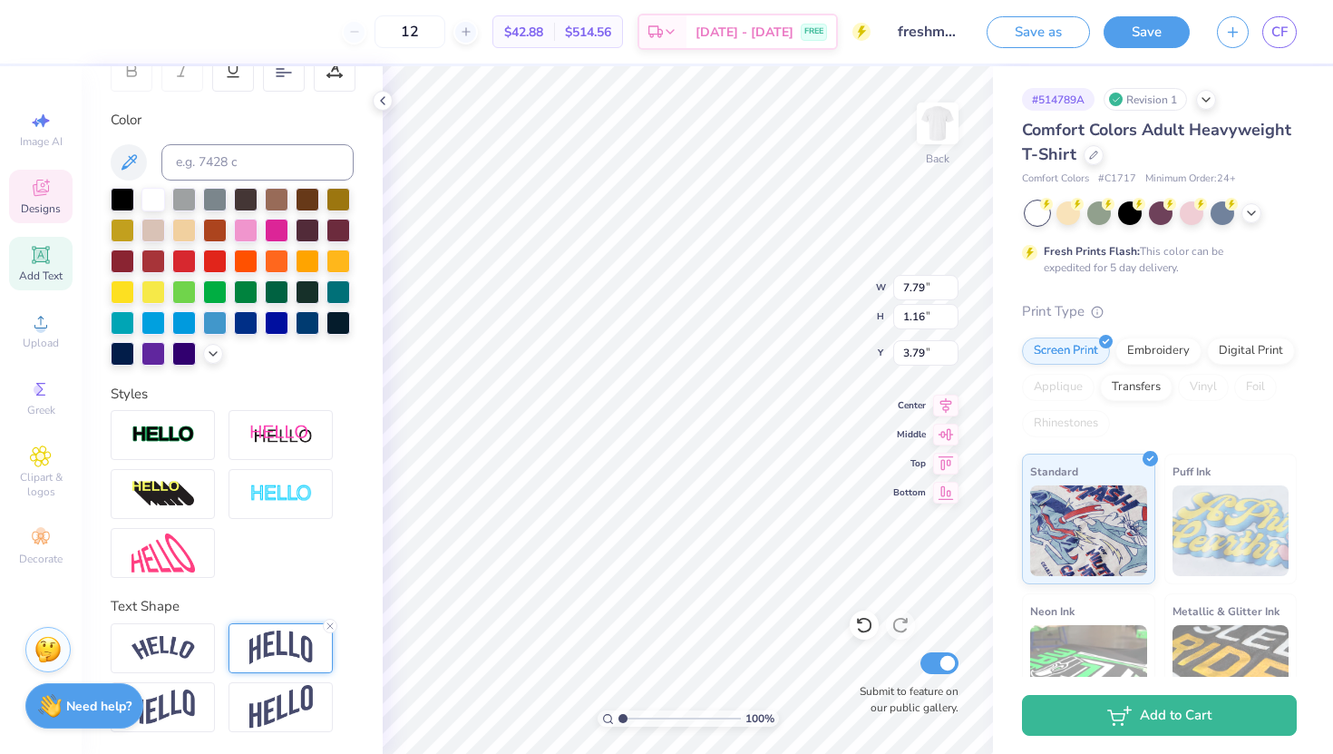
scroll to position [300, 0]
click at [330, 626] on line at bounding box center [329, 626] width 5 height 5
type input "0.68"
type input "4.13"
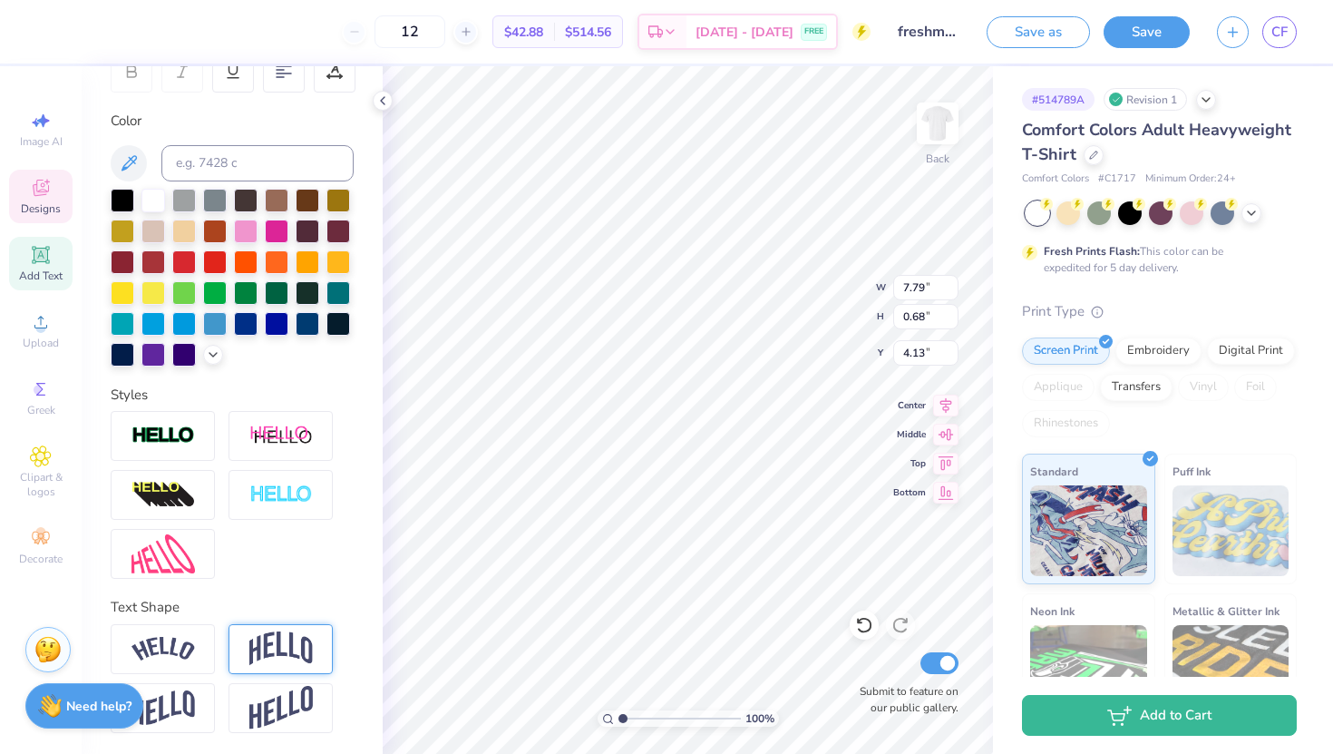
type textarea "TEXAS A&M"
type textarea "FLiP"
type input "2.07"
type input "0.73"
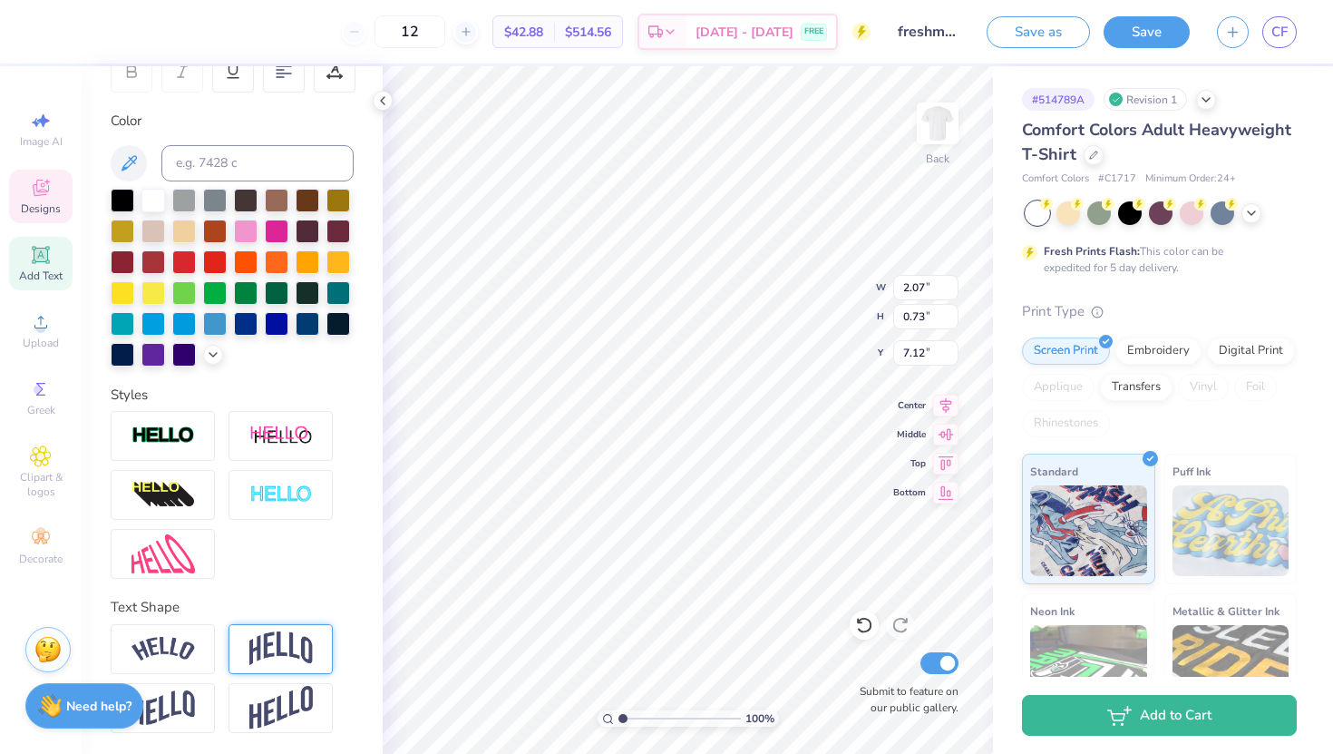
type input "7.13"
type input "5.24"
type input "0.67"
type input "4.23"
click at [866, 632] on icon at bounding box center [863, 626] width 15 height 16
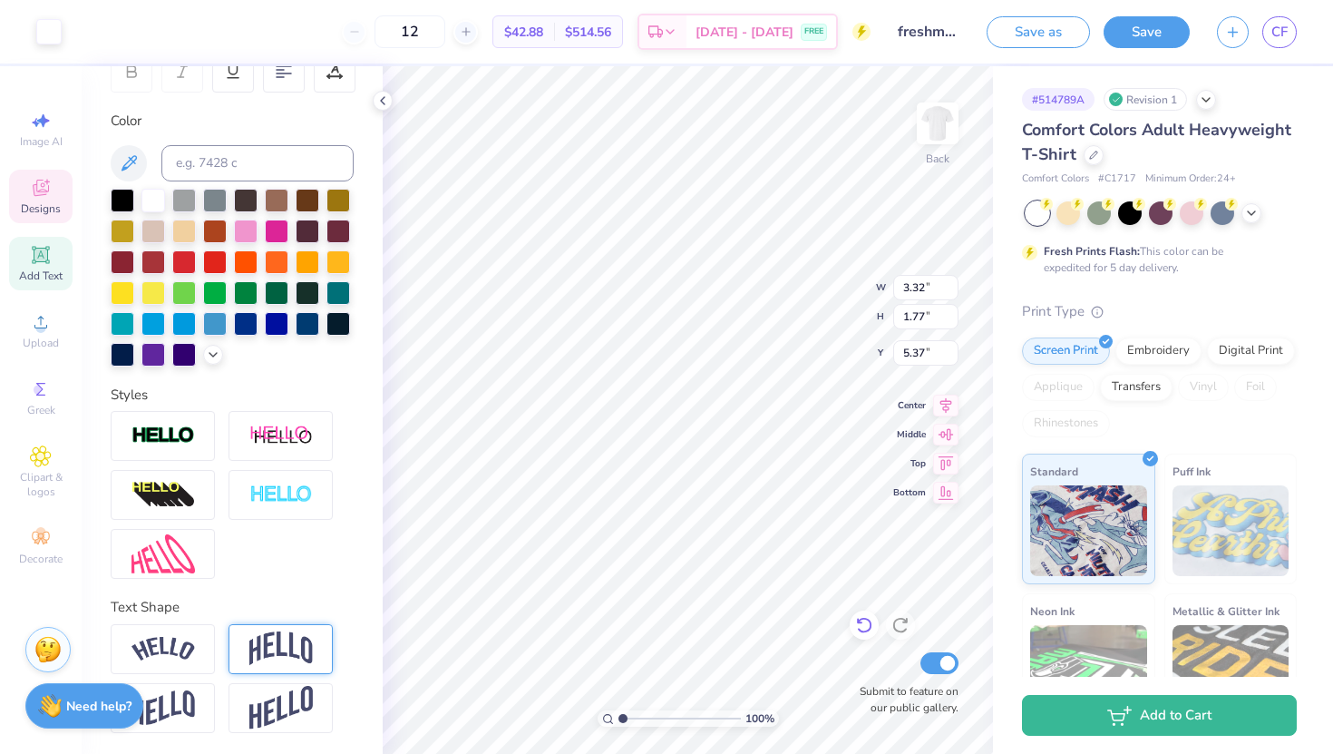
type input "4.95"
type input "5.53"
type input "7.75"
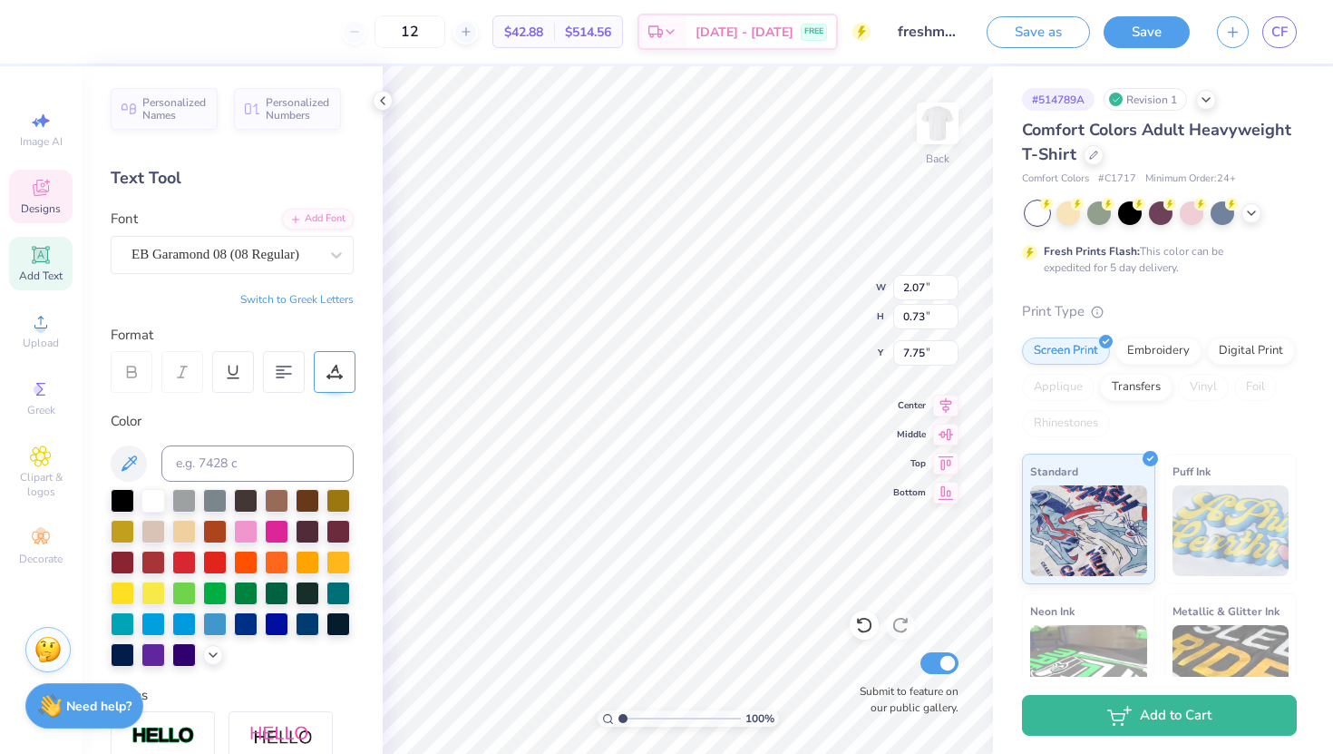
type input "5.24"
type input "0.67"
type input "4.23"
type input "7.76"
click at [219, 260] on div "EB Garamond 08 (08 Regular)" at bounding box center [225, 254] width 190 height 28
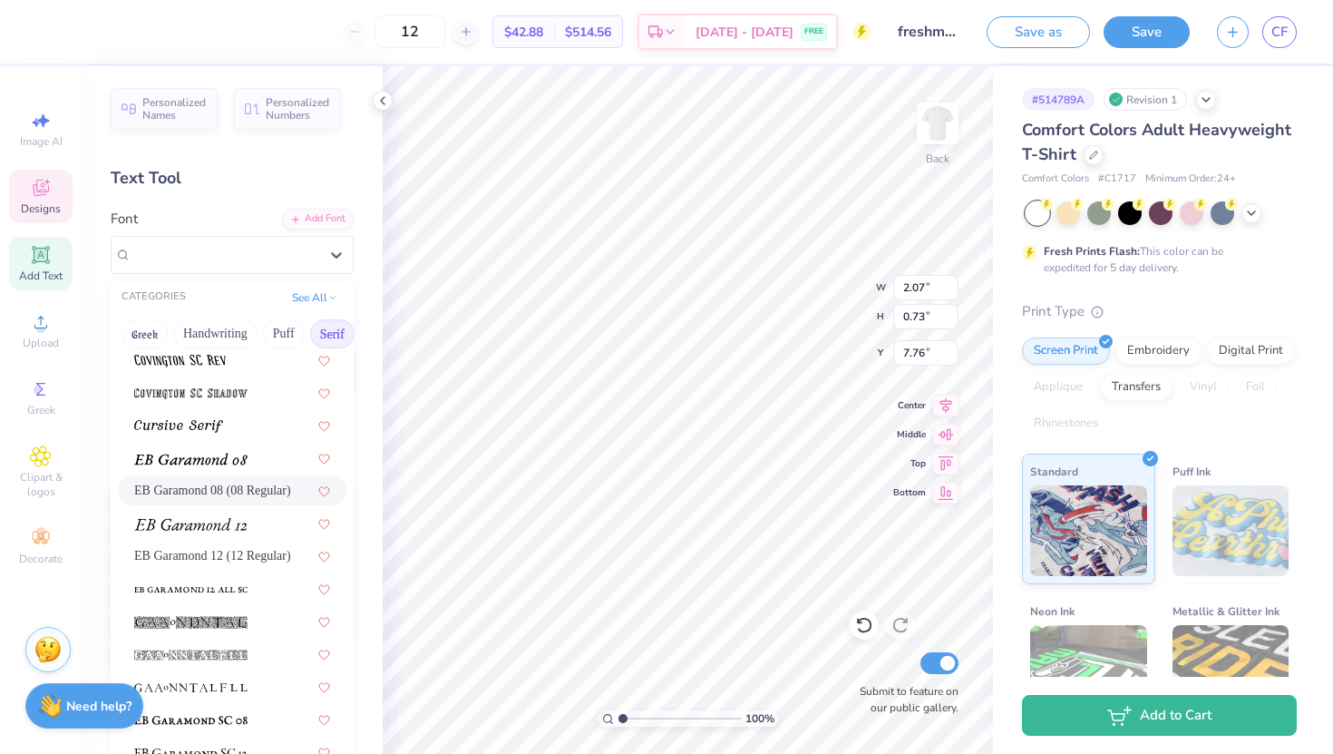
scroll to position [1024, 0]
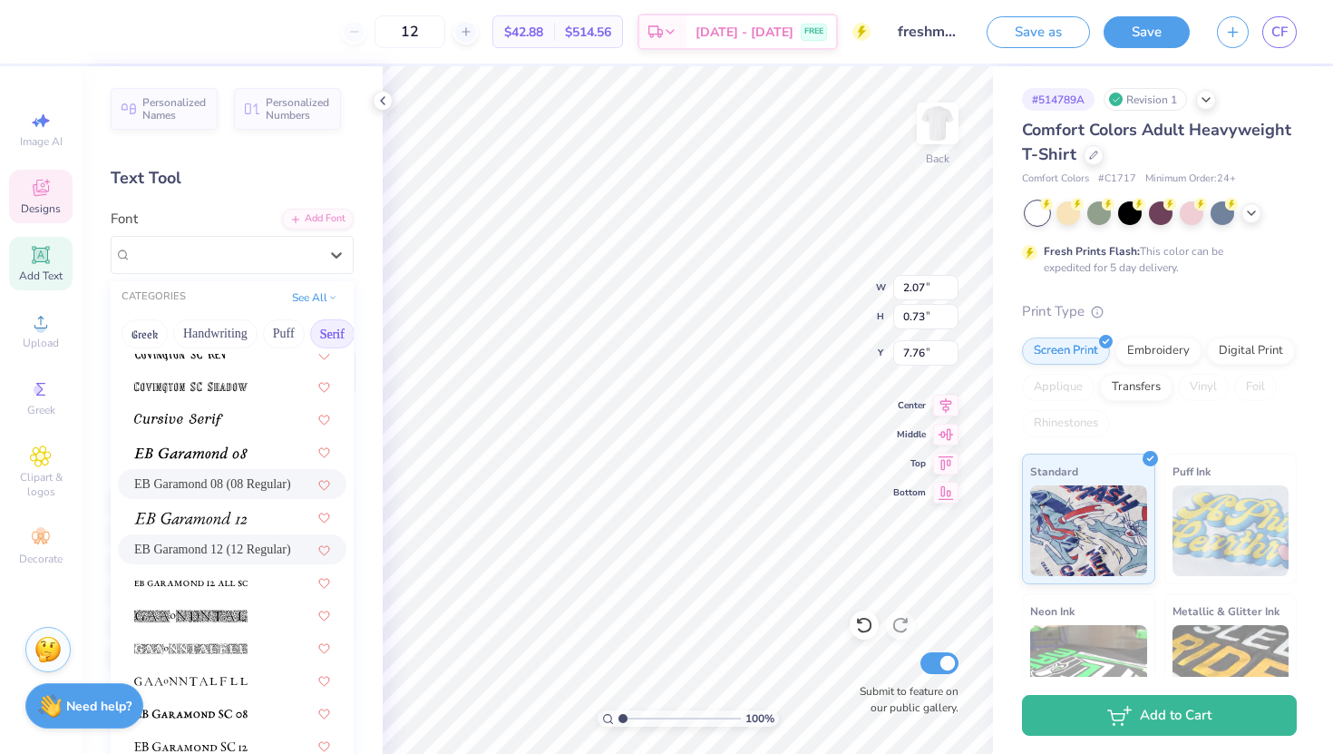
click at [252, 551] on span "EB Garamond 12 (12 Regular)" at bounding box center [212, 549] width 157 height 19
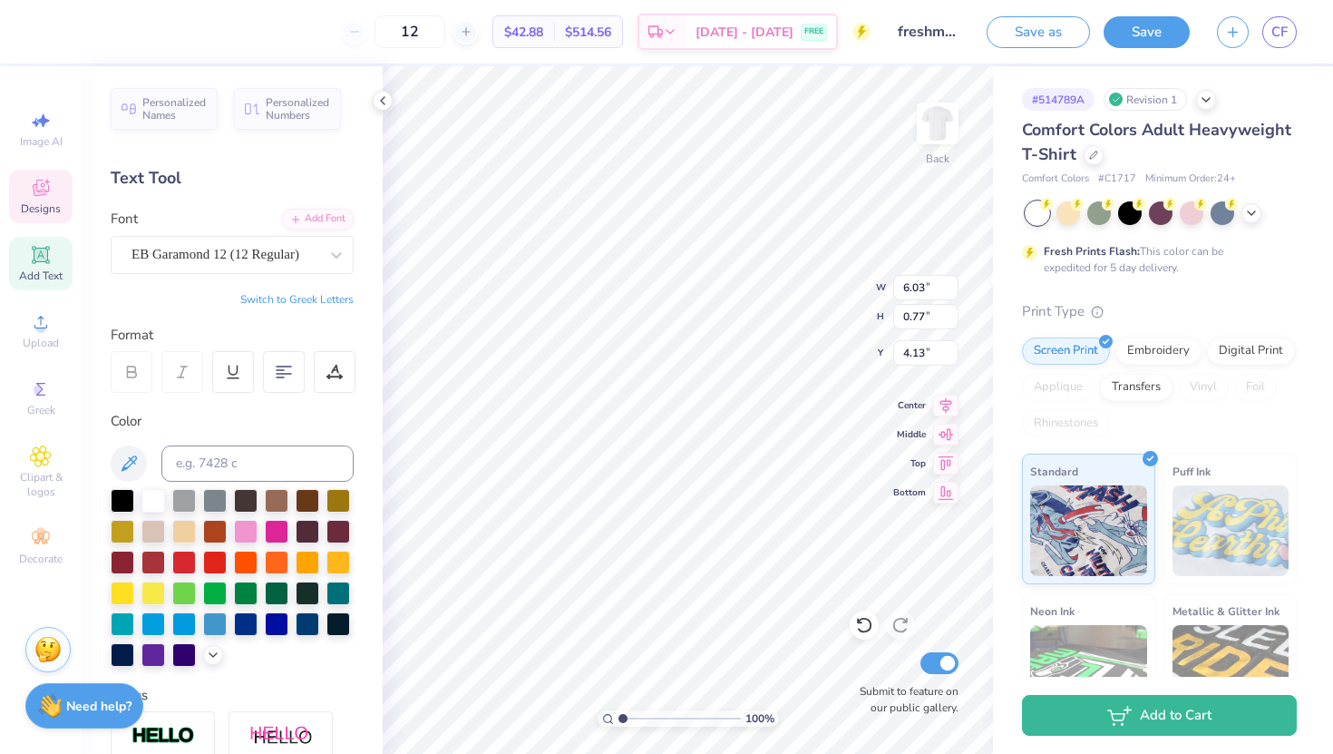
type input "6.03"
type input "0.77"
type input "4.13"
type input "4.36"
type input "6.80"
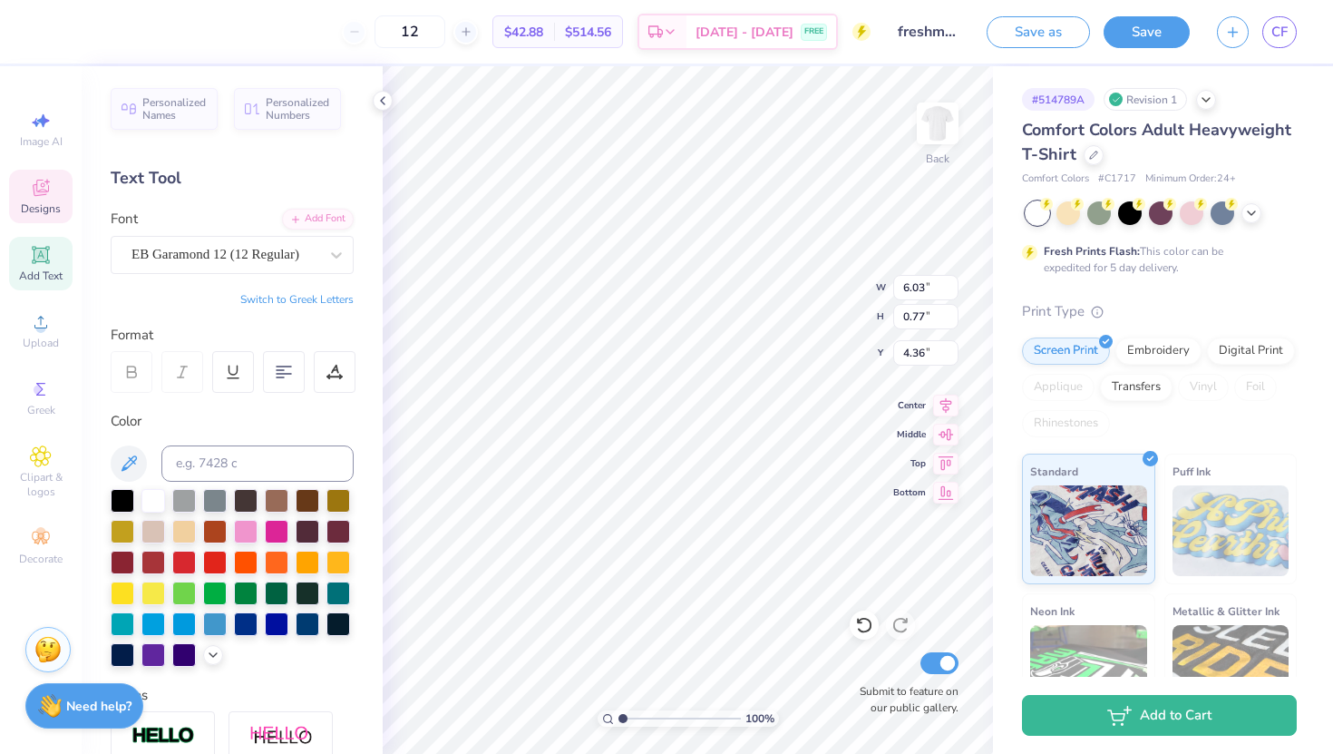
type input "0.86"
type input "4.27"
type input "4.28"
type input "7.93"
type input "2.78"
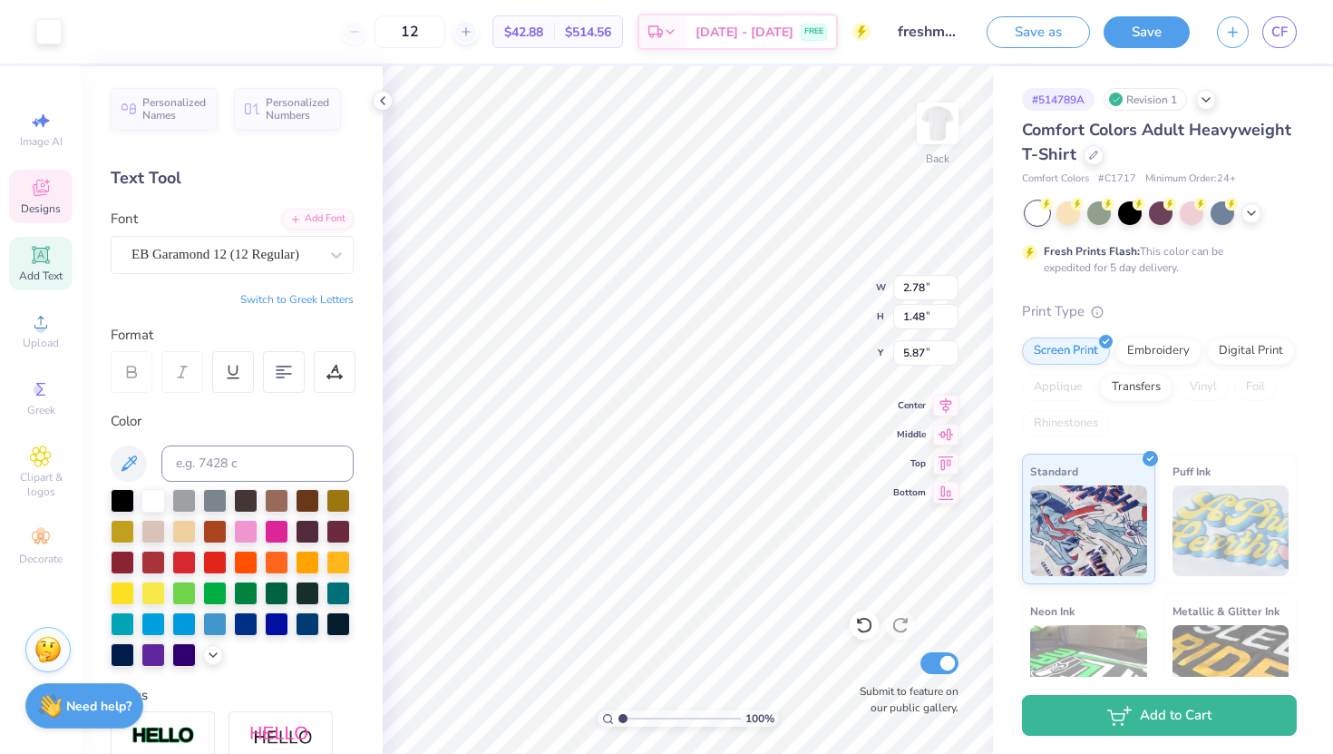
type input "1.48"
type input "5.87"
click at [863, 619] on icon at bounding box center [864, 625] width 18 height 18
type input "3.32"
type input "1.77"
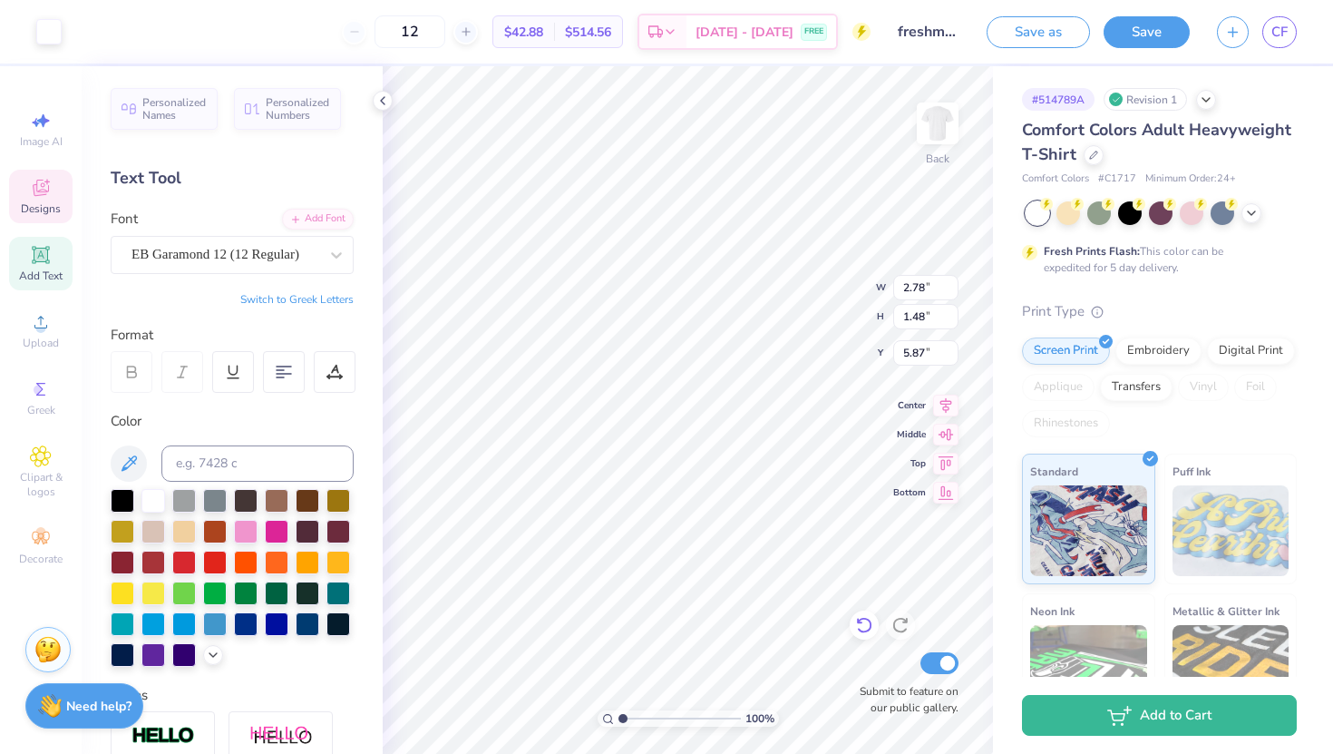
type input "5.58"
type input "2.76"
type input "1.64"
type input "5.86"
type input "5.63"
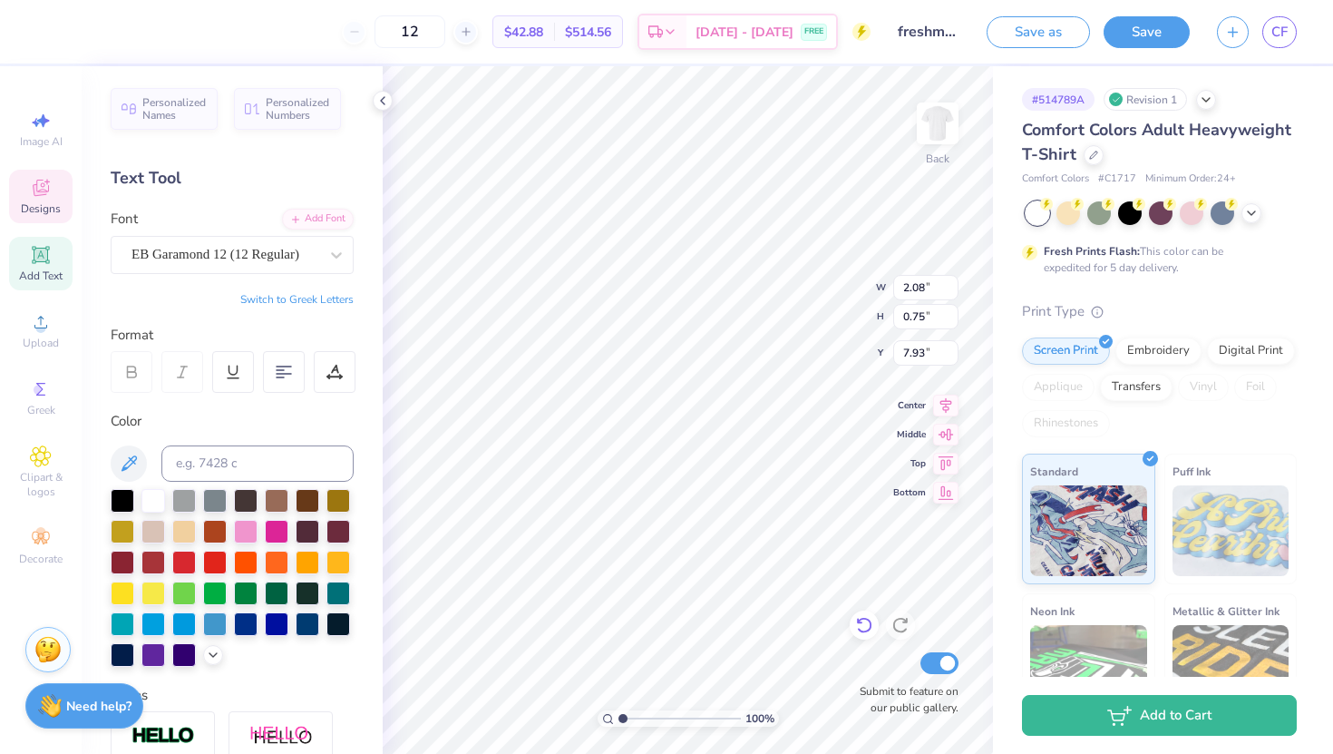
type input "7.70"
type input "2.40"
type input "1.42"
type input "1.69"
type input "0.61"
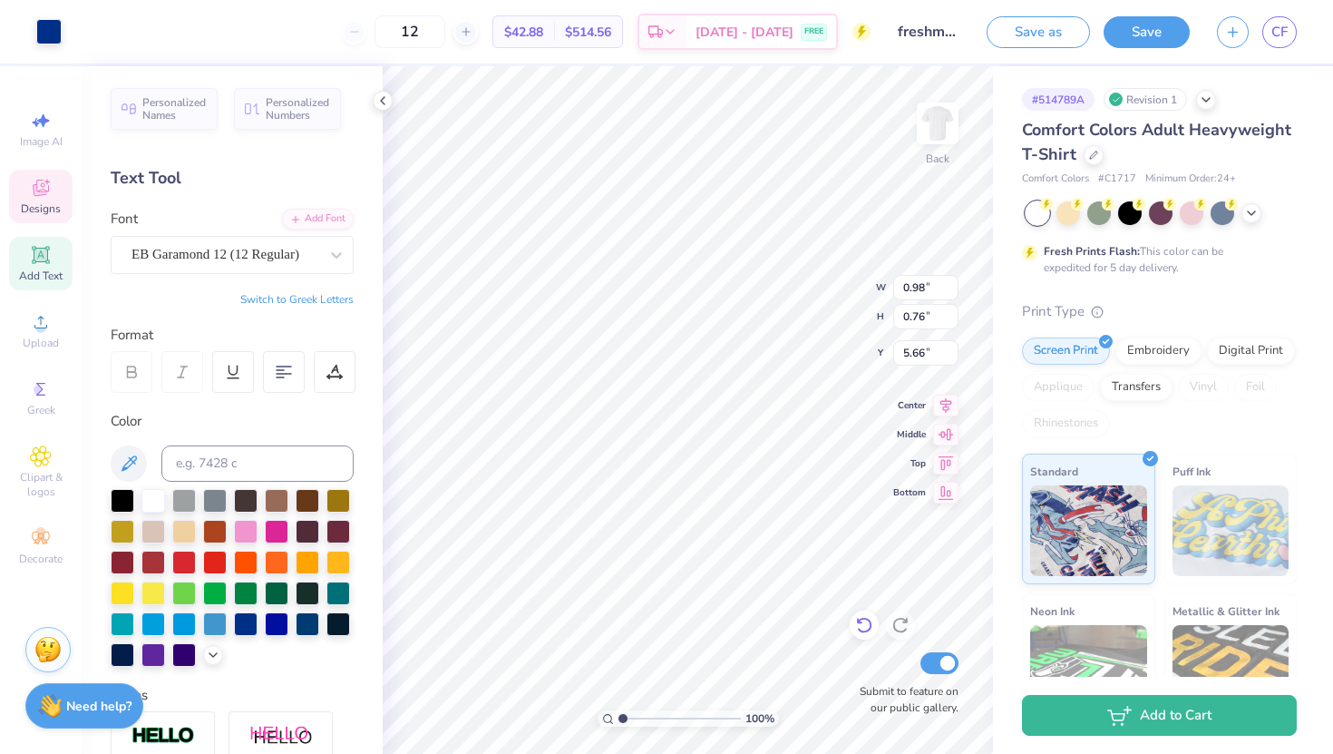
click at [860, 633] on icon at bounding box center [864, 625] width 18 height 18
type input "5.63"
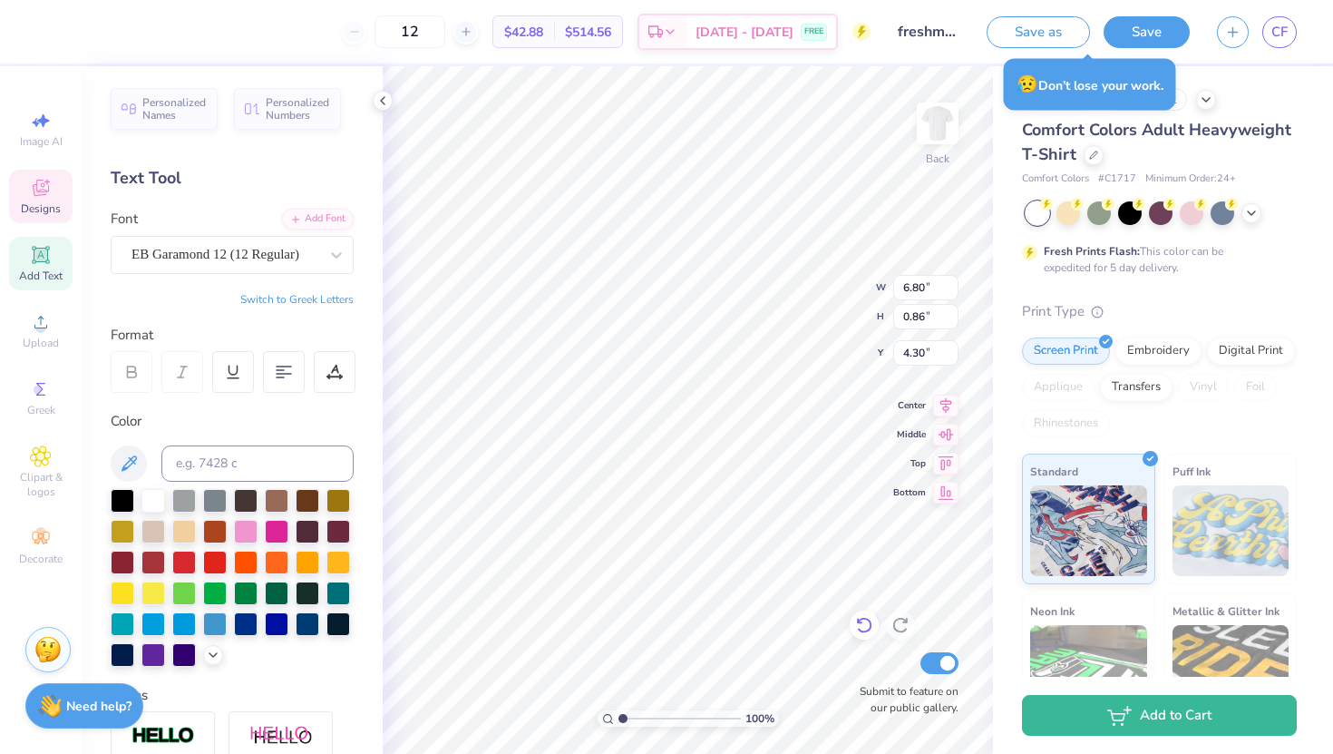
type input "4.30"
type input "7.45"
click at [1224, 211] on div at bounding box center [1223, 212] width 24 height 24
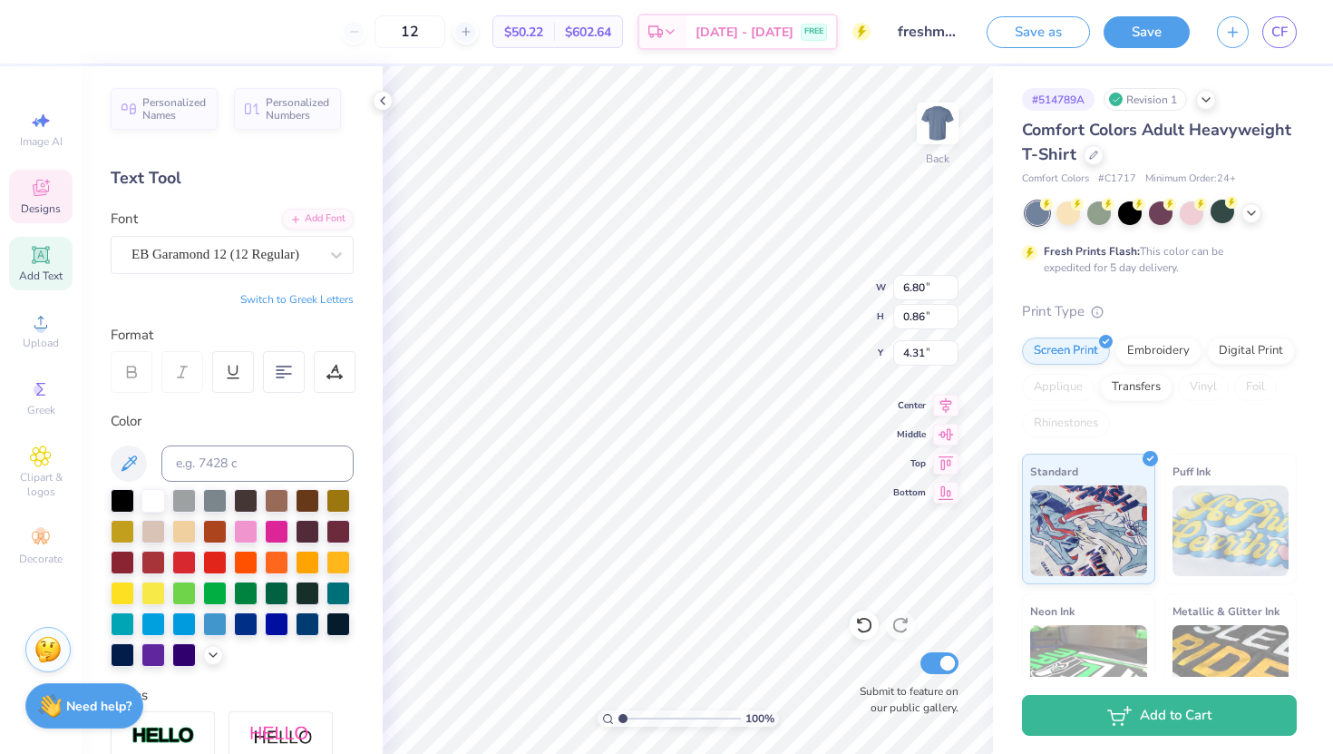
type input "4.32"
click at [150, 501] on div at bounding box center [153, 499] width 24 height 24
type input "7.47"
type input "7.48"
click at [149, 490] on div at bounding box center [153, 499] width 24 height 24
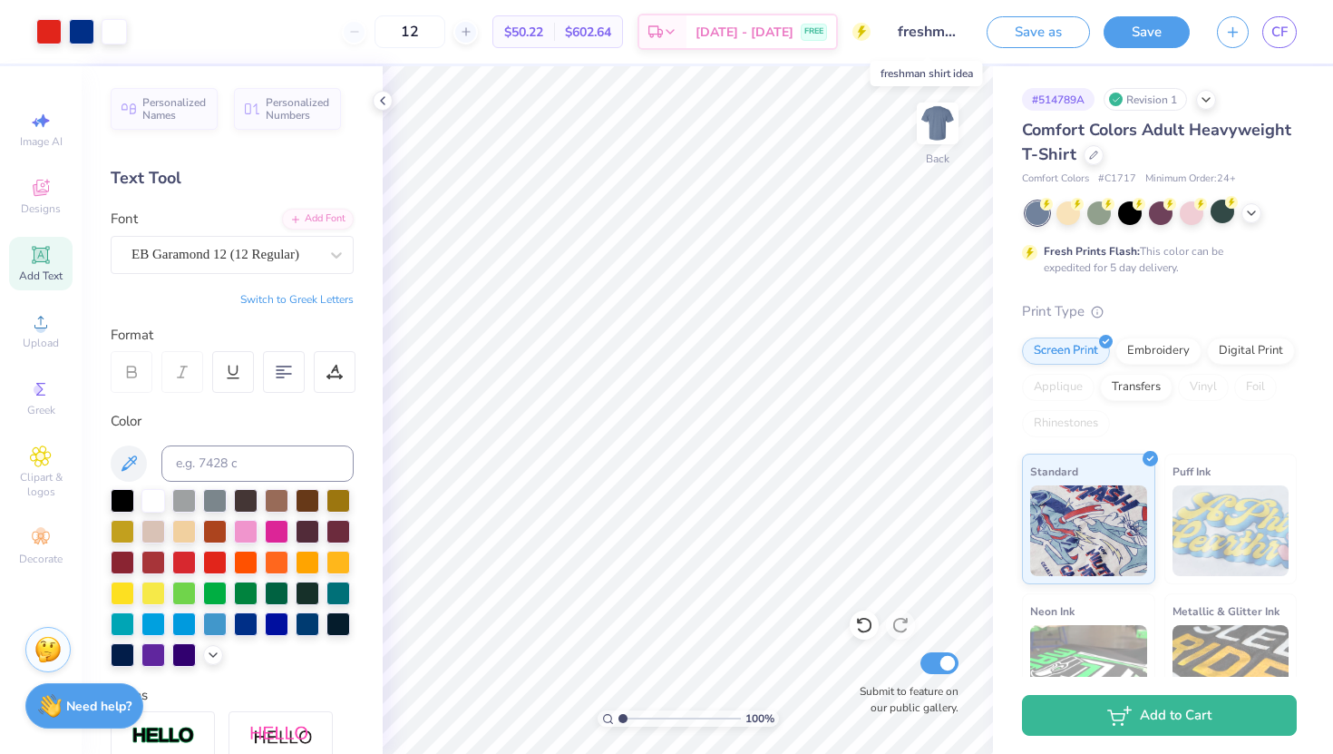
click at [903, 34] on input "freshman shirt idea" at bounding box center [928, 32] width 89 height 36
click at [930, 32] on input "freshman shirt idea" at bounding box center [928, 32] width 89 height 36
click at [914, 28] on input "freshman shirt idea" at bounding box center [928, 32] width 89 height 36
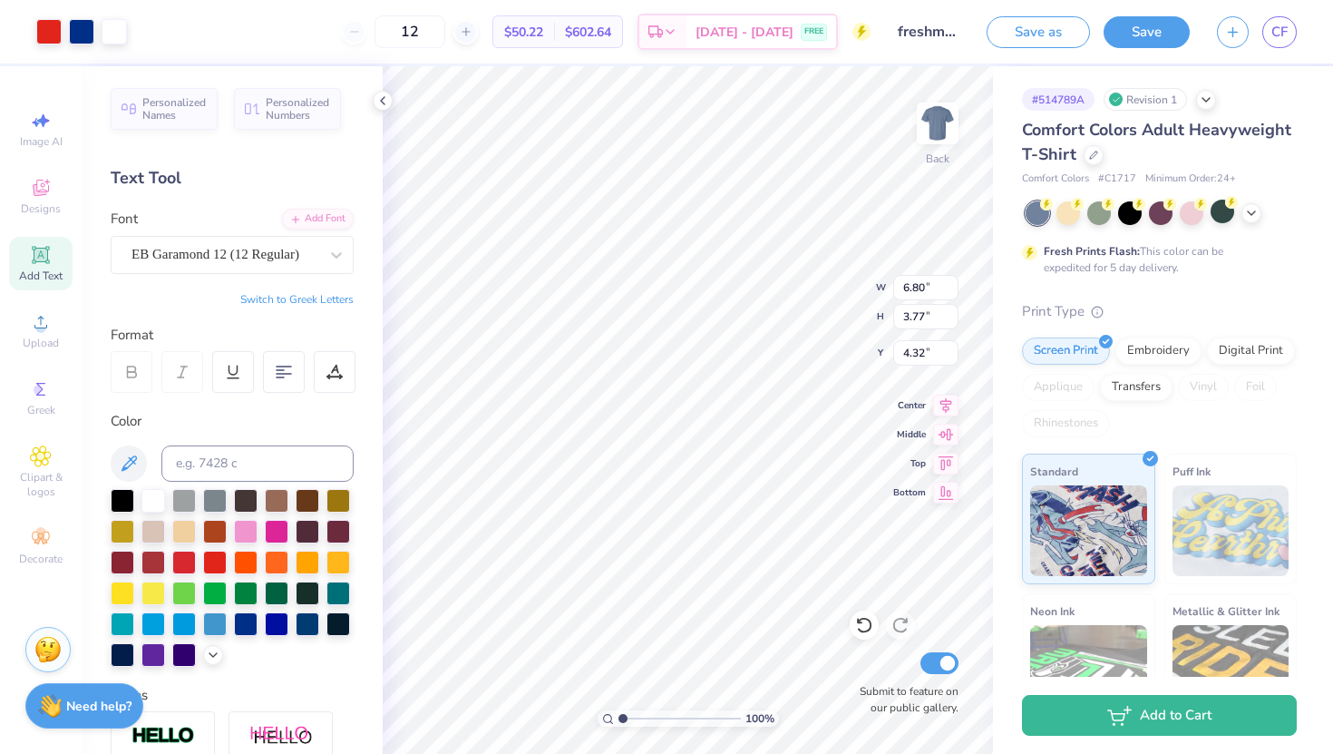
type input "7.67"
type input "4.26"
type input "3.89"
click at [1116, 27] on button "Save" at bounding box center [1147, 30] width 86 height 32
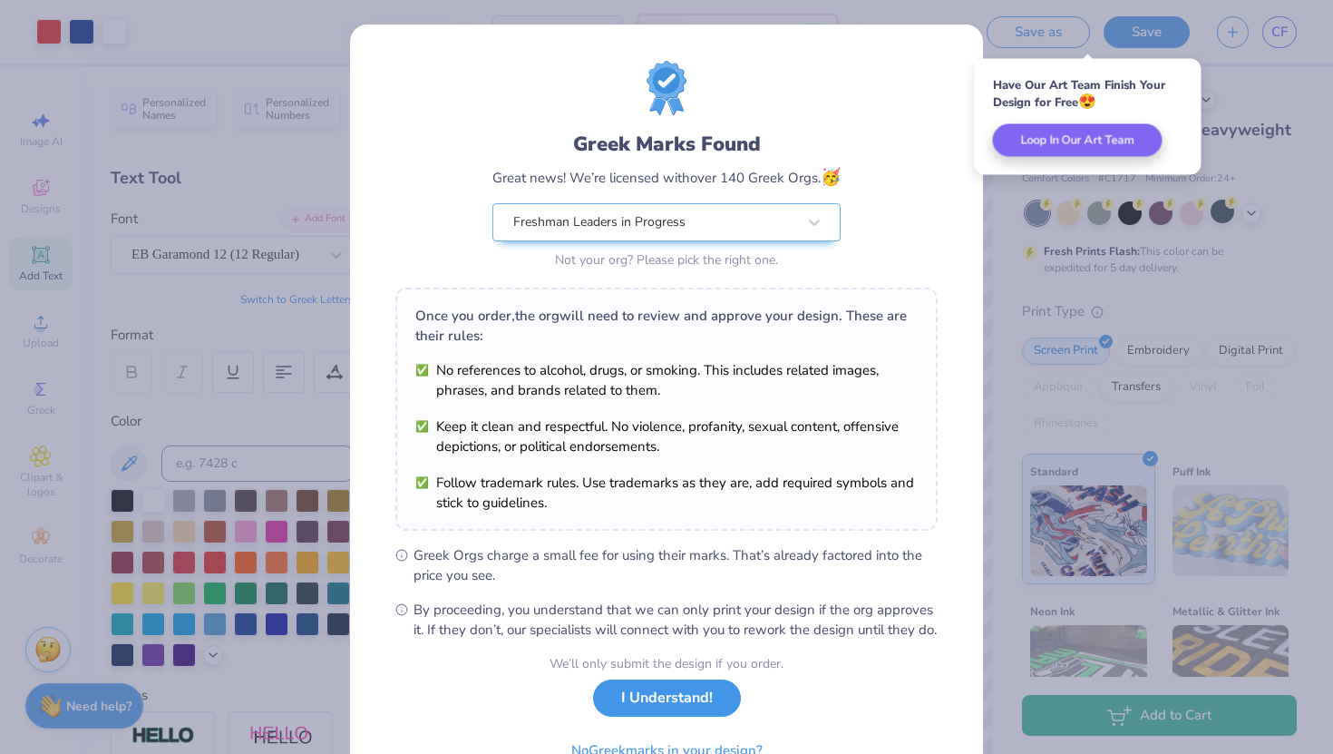
click at [663, 715] on button "I Understand!" at bounding box center [667, 697] width 148 height 37
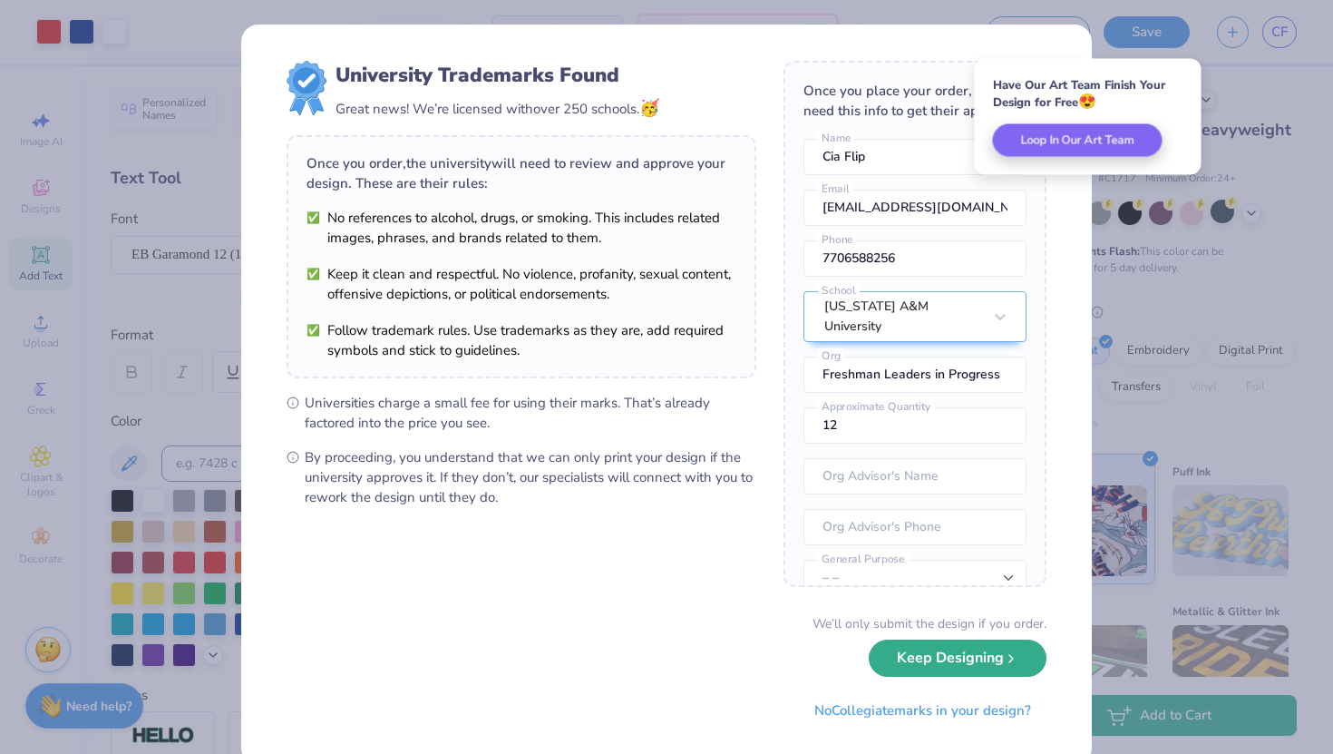
click at [923, 664] on button "Keep Designing" at bounding box center [958, 657] width 178 height 37
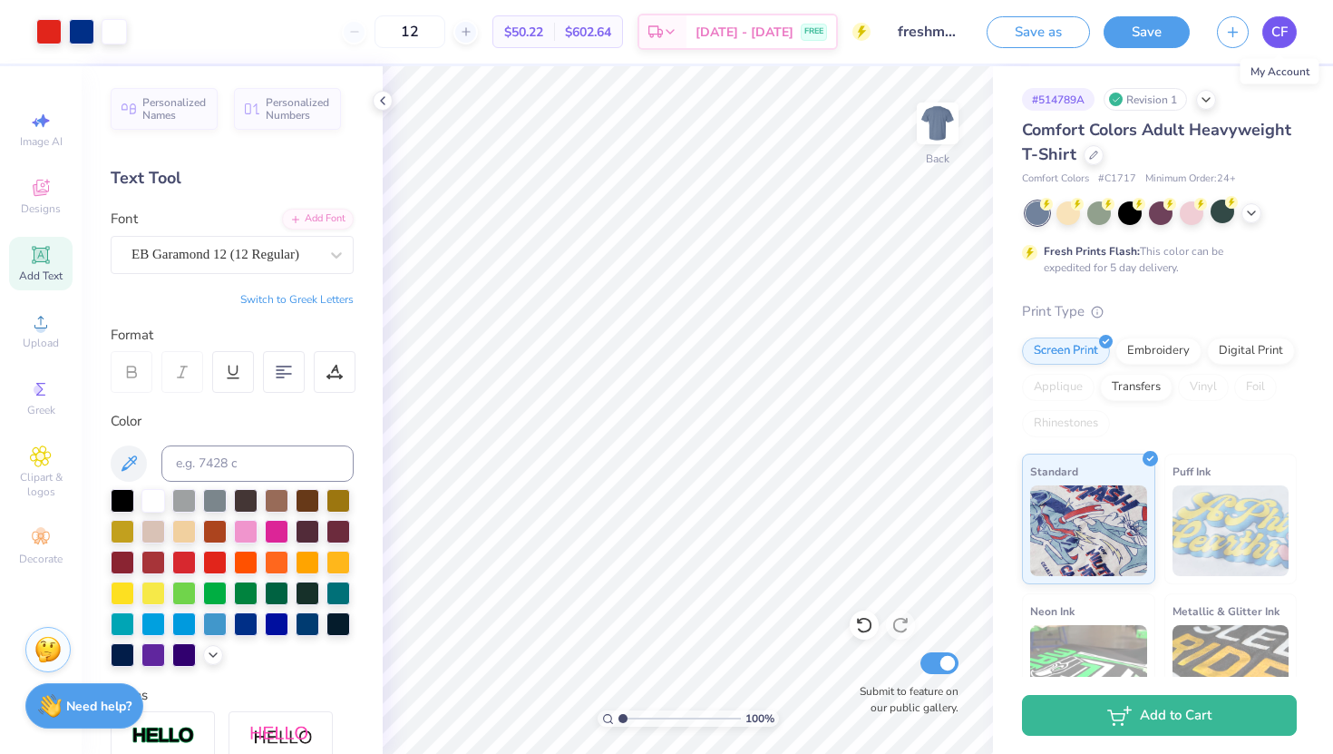
click at [1274, 27] on span "CF" at bounding box center [1280, 32] width 16 height 21
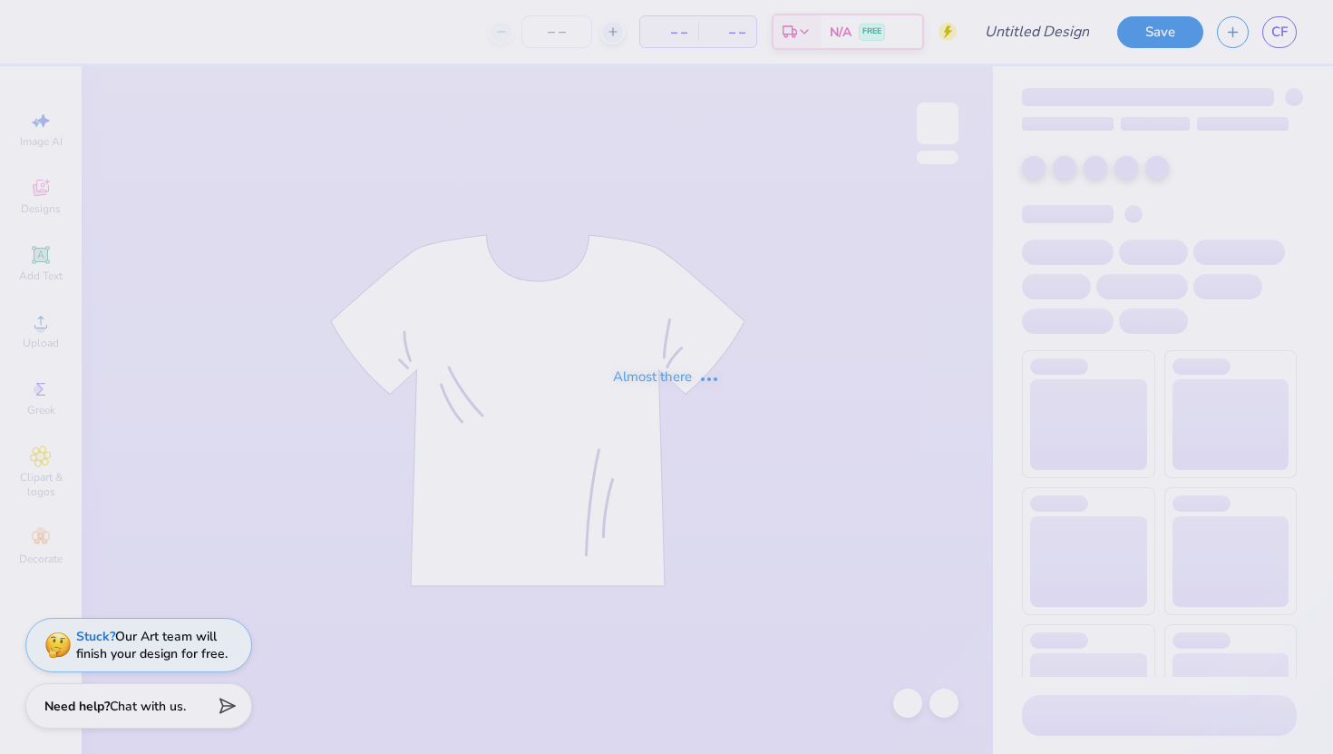
type input "freshman shirt idea"
type input "12"
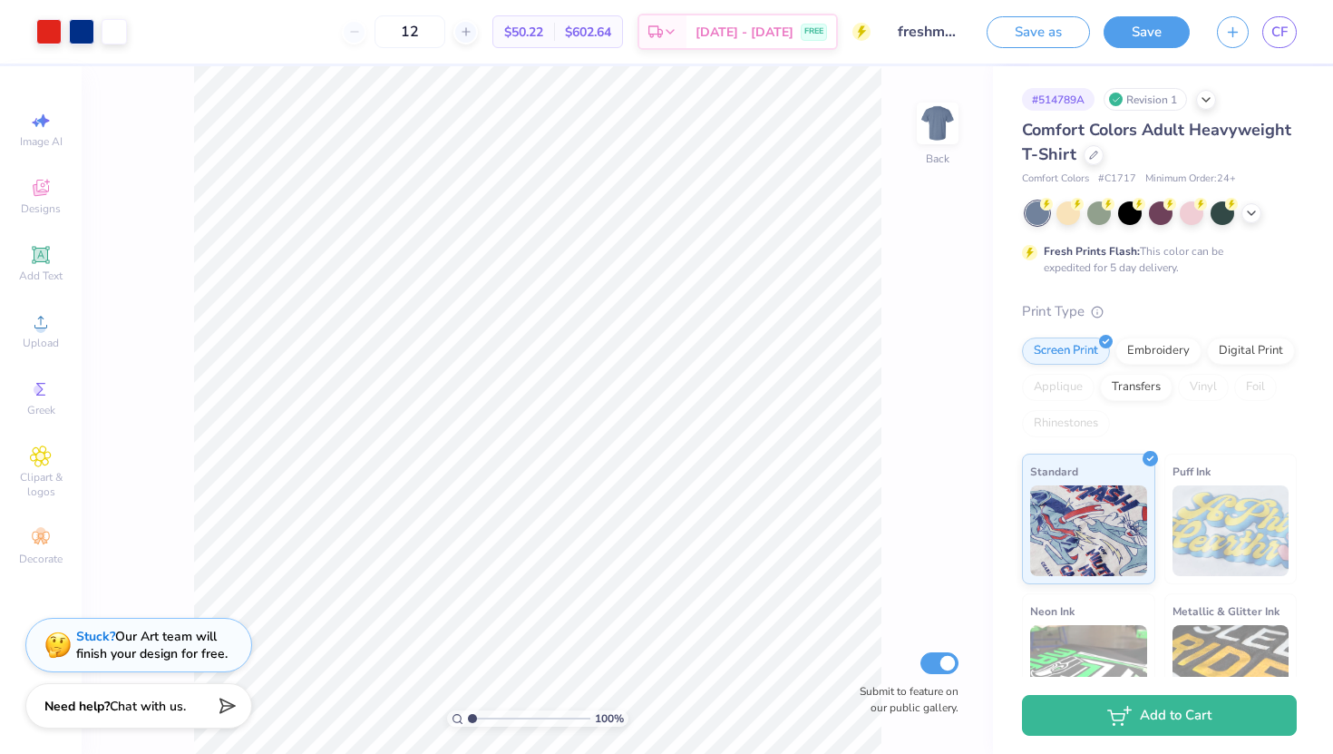
click at [918, 34] on input "freshman shirt idea" at bounding box center [928, 32] width 89 height 36
click at [938, 28] on input "freshman shirt idea" at bounding box center [928, 32] width 89 height 36
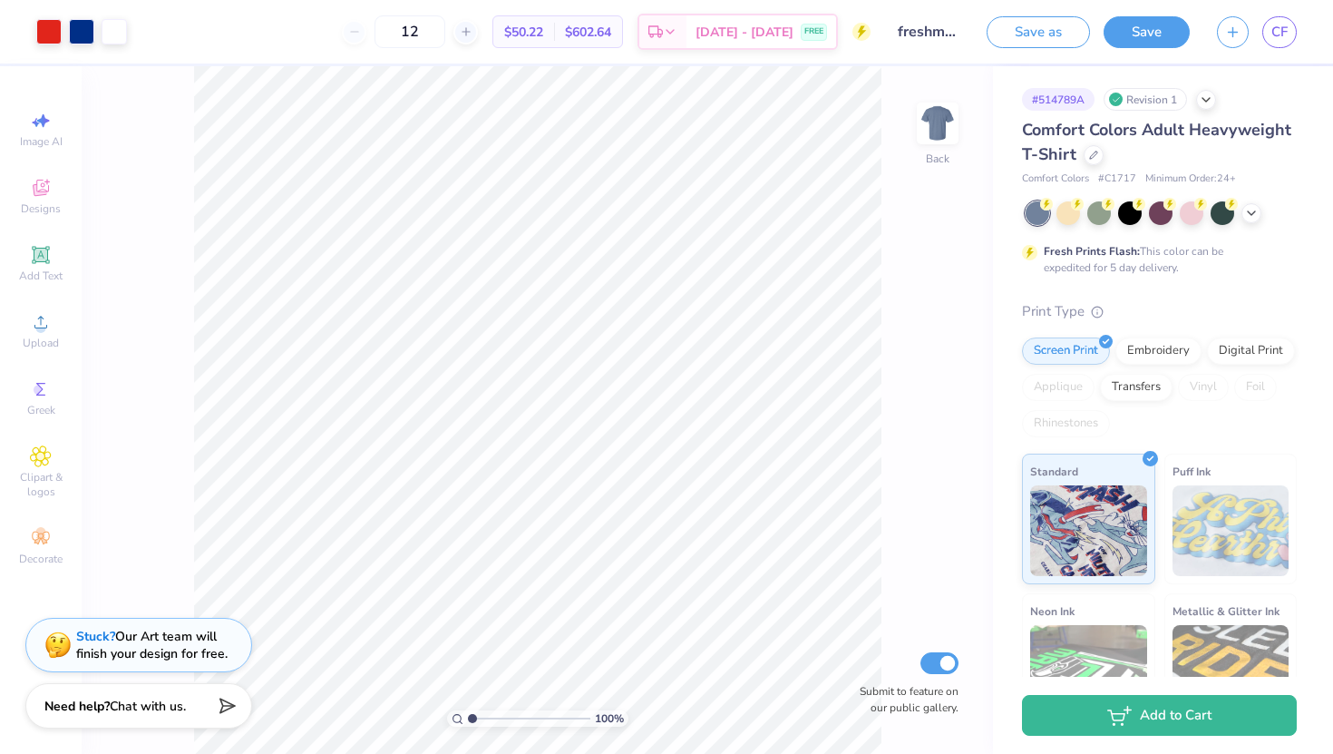
click at [986, 239] on div "100 % Back Submit to feature on our public gallery." at bounding box center [537, 409] width 911 height 687
drag, startPoint x: 914, startPoint y: 34, endPoint x: 931, endPoint y: 39, distance: 18.1
click at [931, 39] on input "freshman shirt idea" at bounding box center [928, 32] width 89 height 36
click at [927, 32] on input "freshman shirt idea" at bounding box center [928, 32] width 89 height 36
click at [926, 66] on div "100 % Back Submit to feature on our public gallery." at bounding box center [537, 409] width 911 height 687
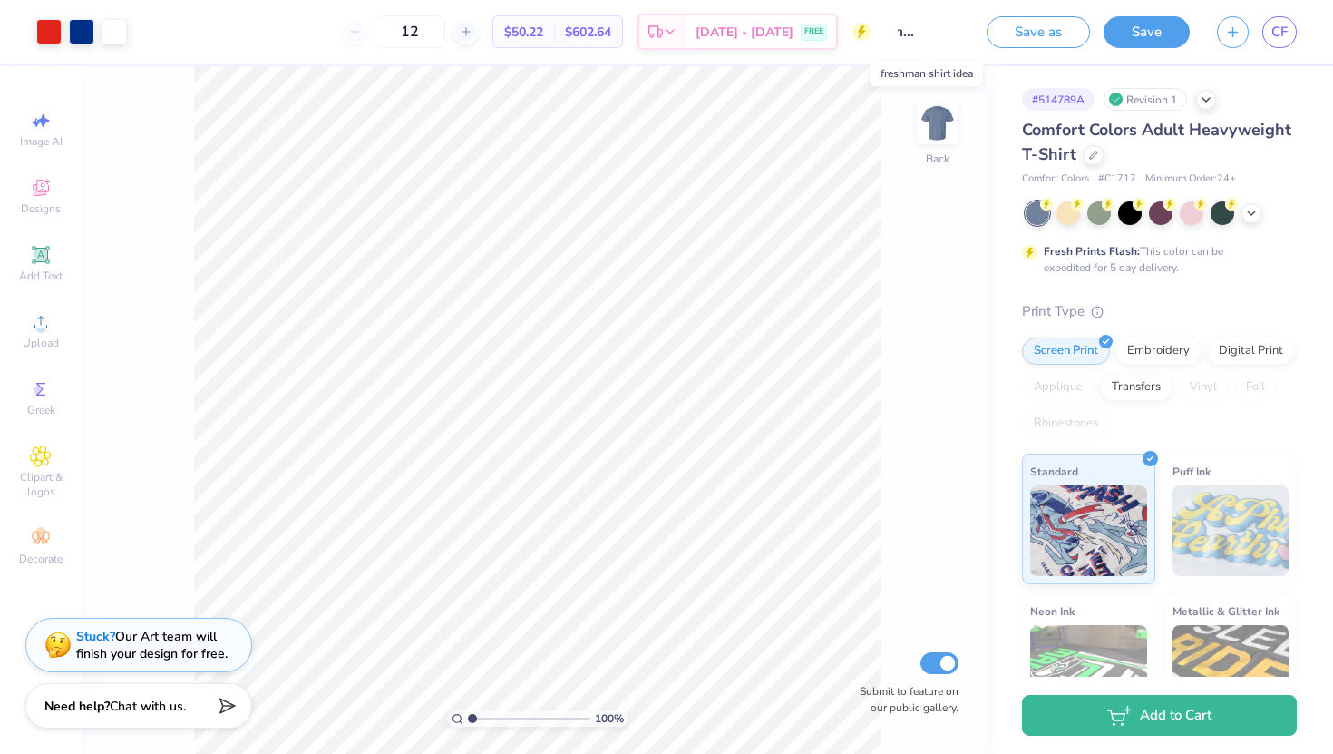
scroll to position [0, 73]
drag, startPoint x: 926, startPoint y: 34, endPoint x: 953, endPoint y: 44, distance: 29.0
click at [953, 44] on input "freshman shirt idea" at bounding box center [928, 32] width 89 height 36
click at [1146, 34] on button "Save" at bounding box center [1147, 30] width 86 height 32
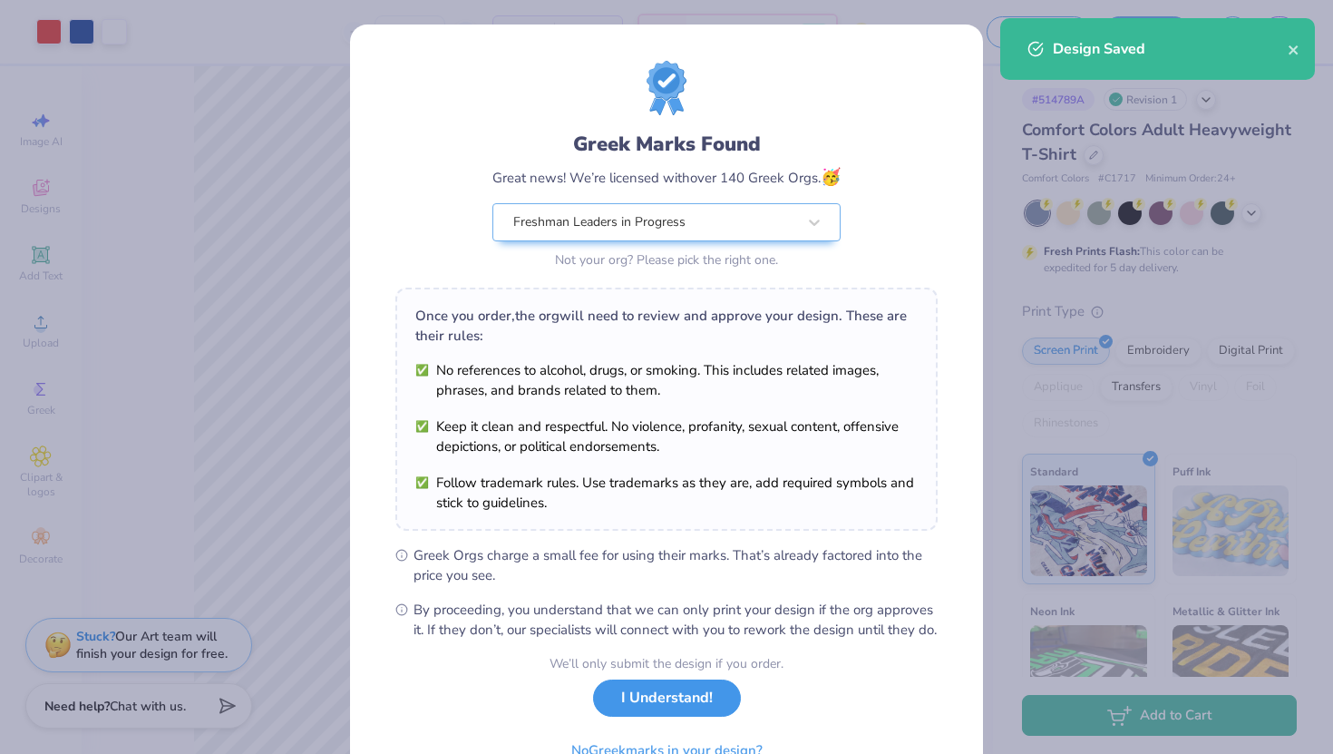
click at [630, 717] on button "I Understand!" at bounding box center [667, 697] width 148 height 37
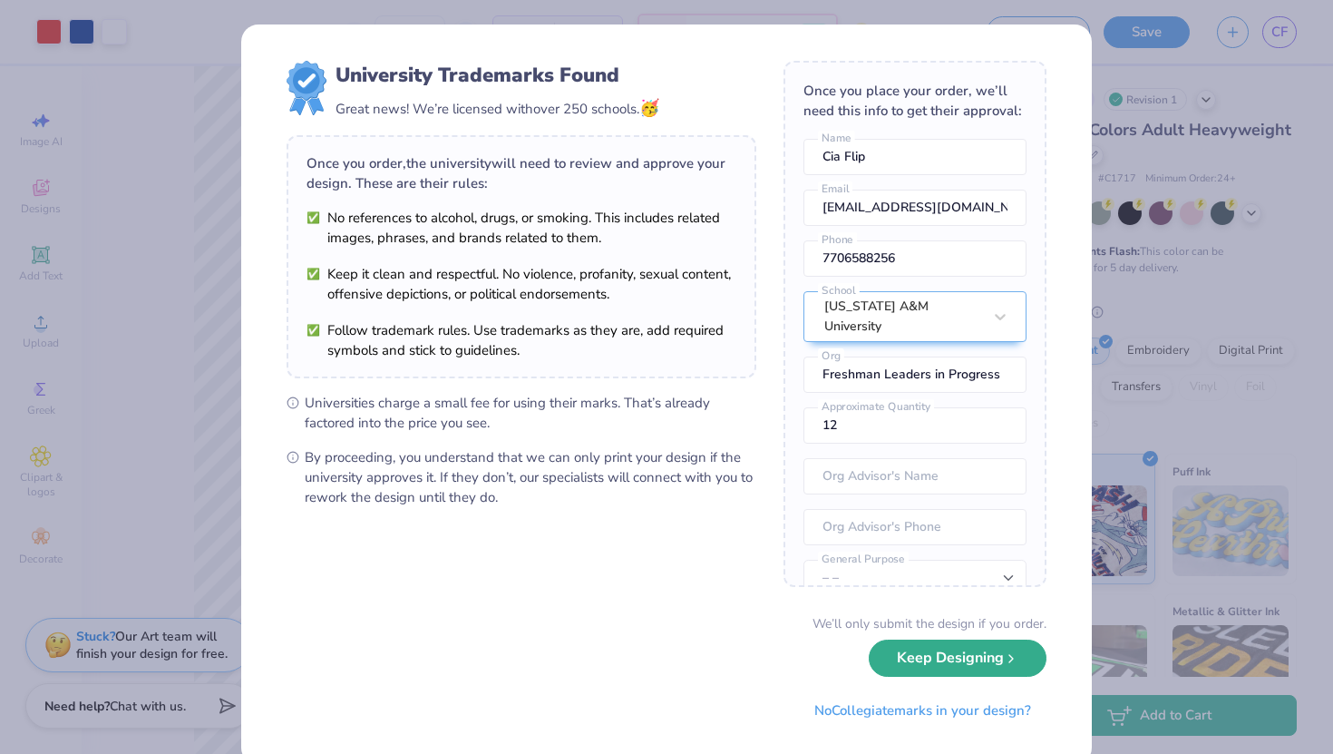
click at [961, 662] on button "Keep Designing" at bounding box center [958, 657] width 178 height 37
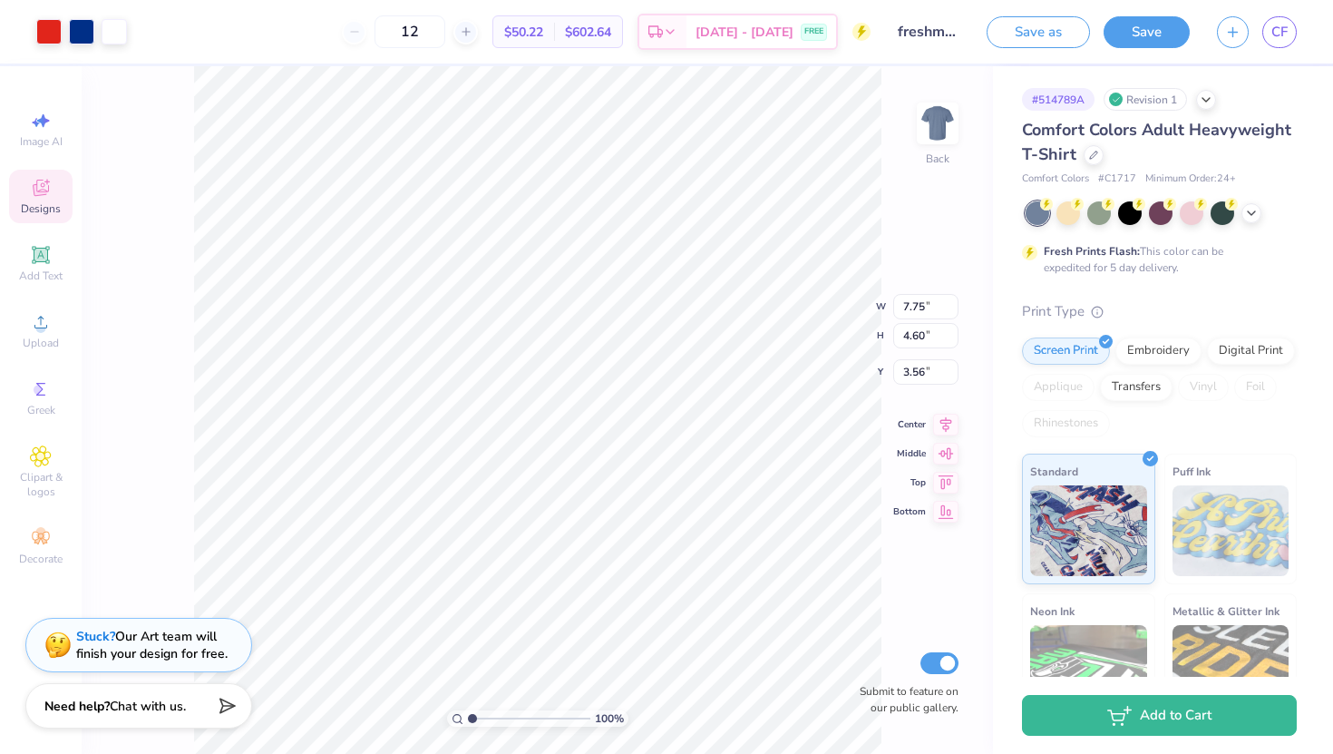
type input "3.43"
type input "3.26"
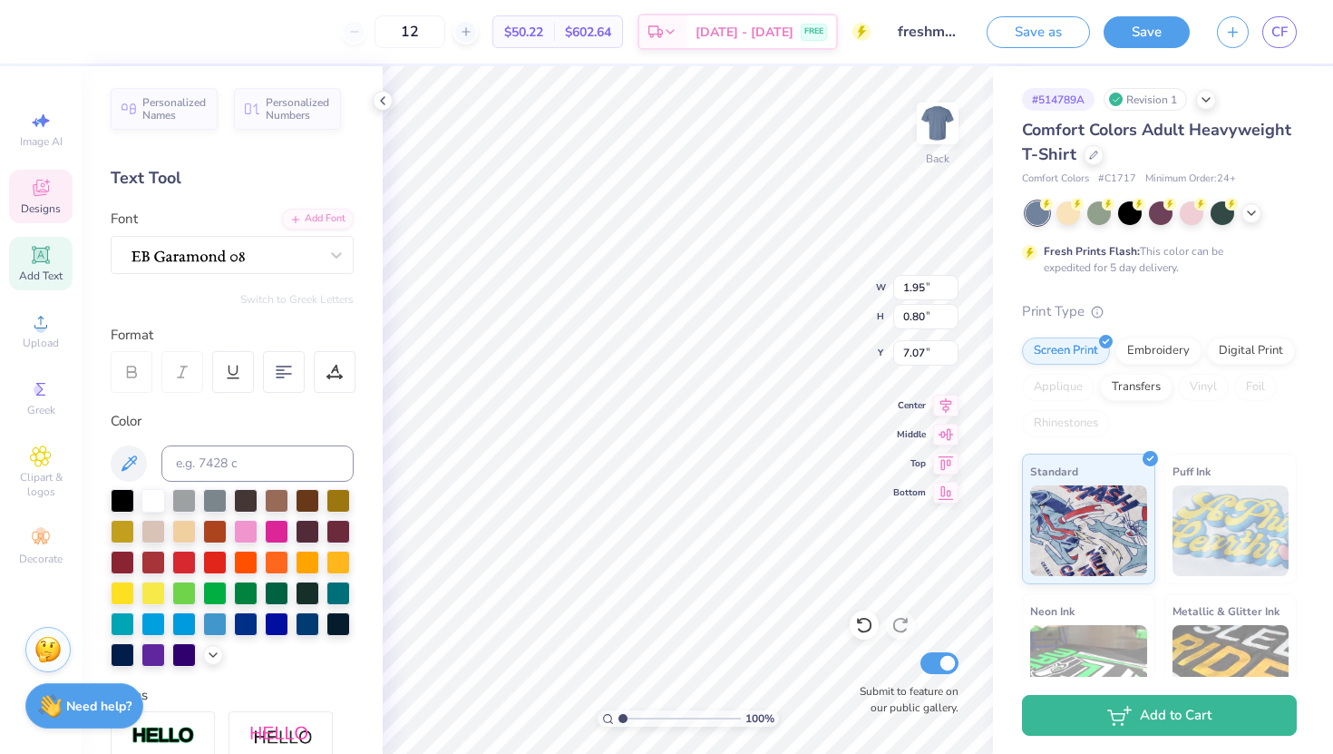
type input "7.24"
type input "7.34"
type input "3.36"
type input "7.27"
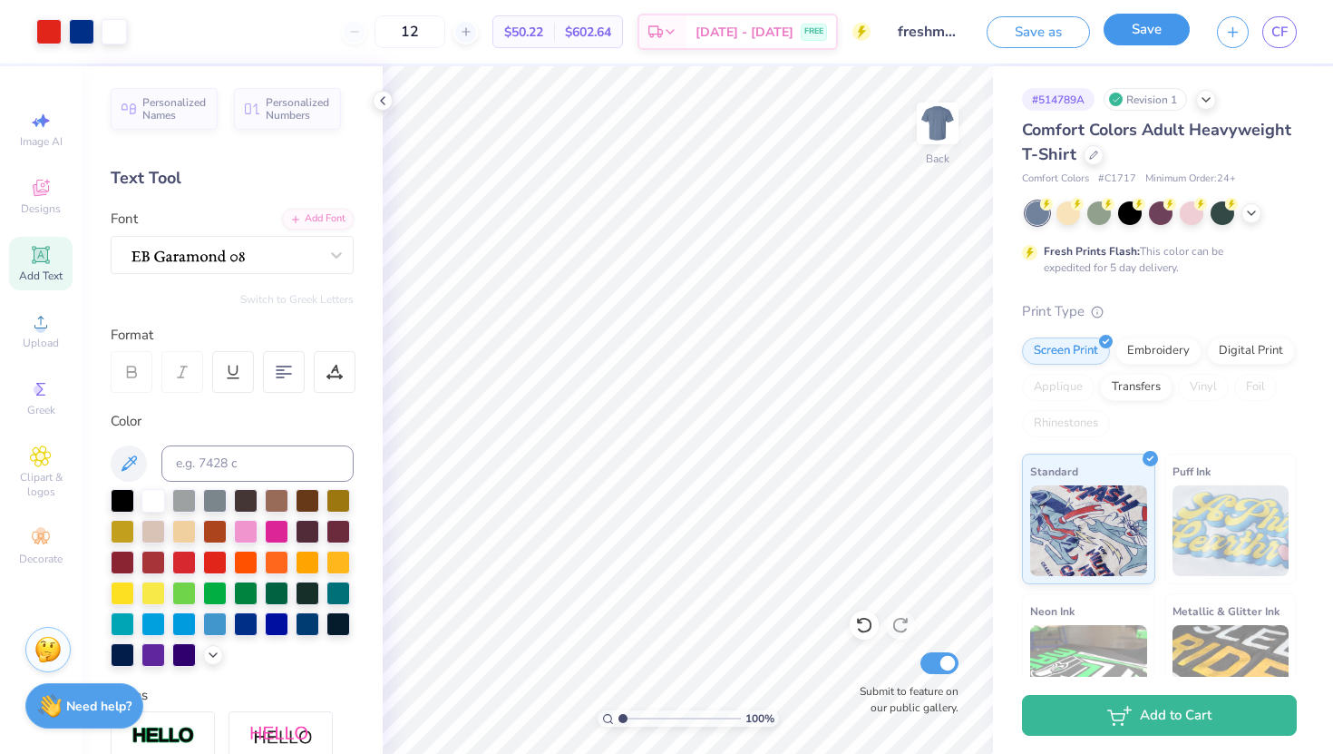
click at [1168, 30] on button "Save" at bounding box center [1147, 30] width 86 height 32
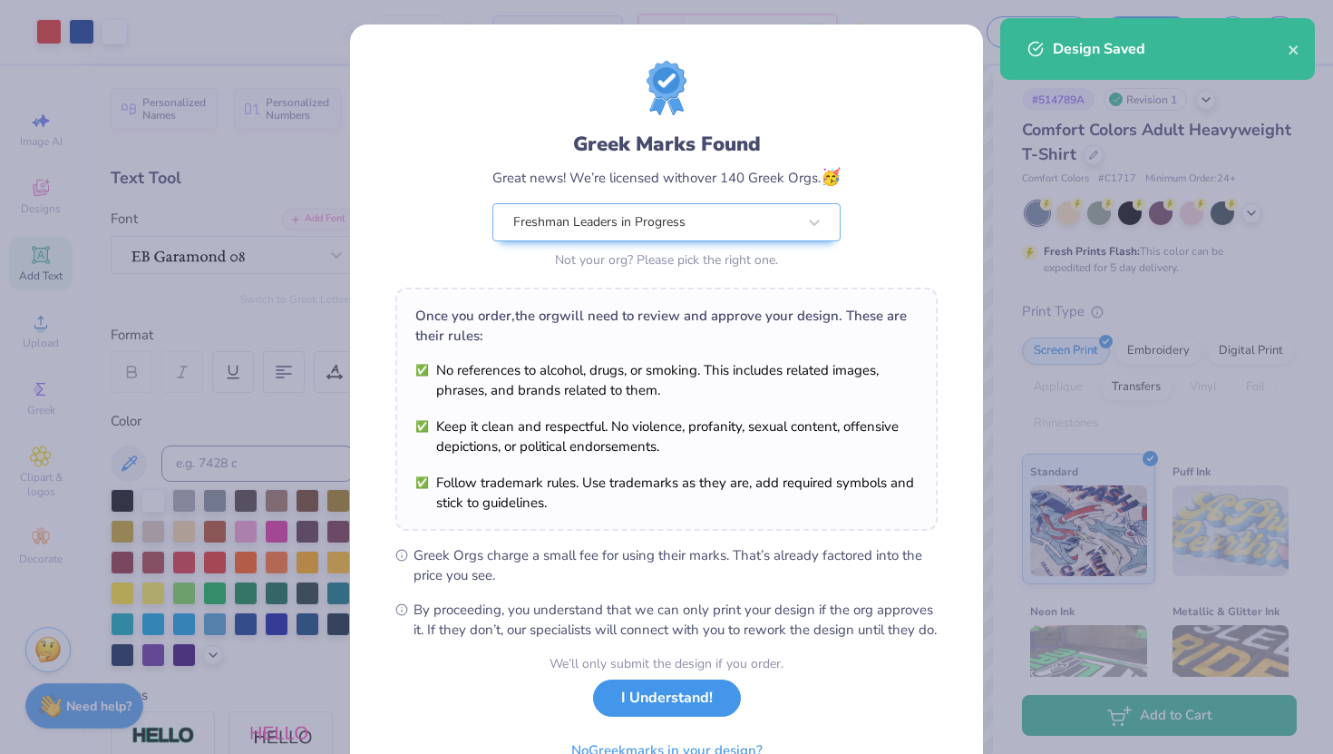
click at [620, 717] on button "I Understand!" at bounding box center [667, 697] width 148 height 37
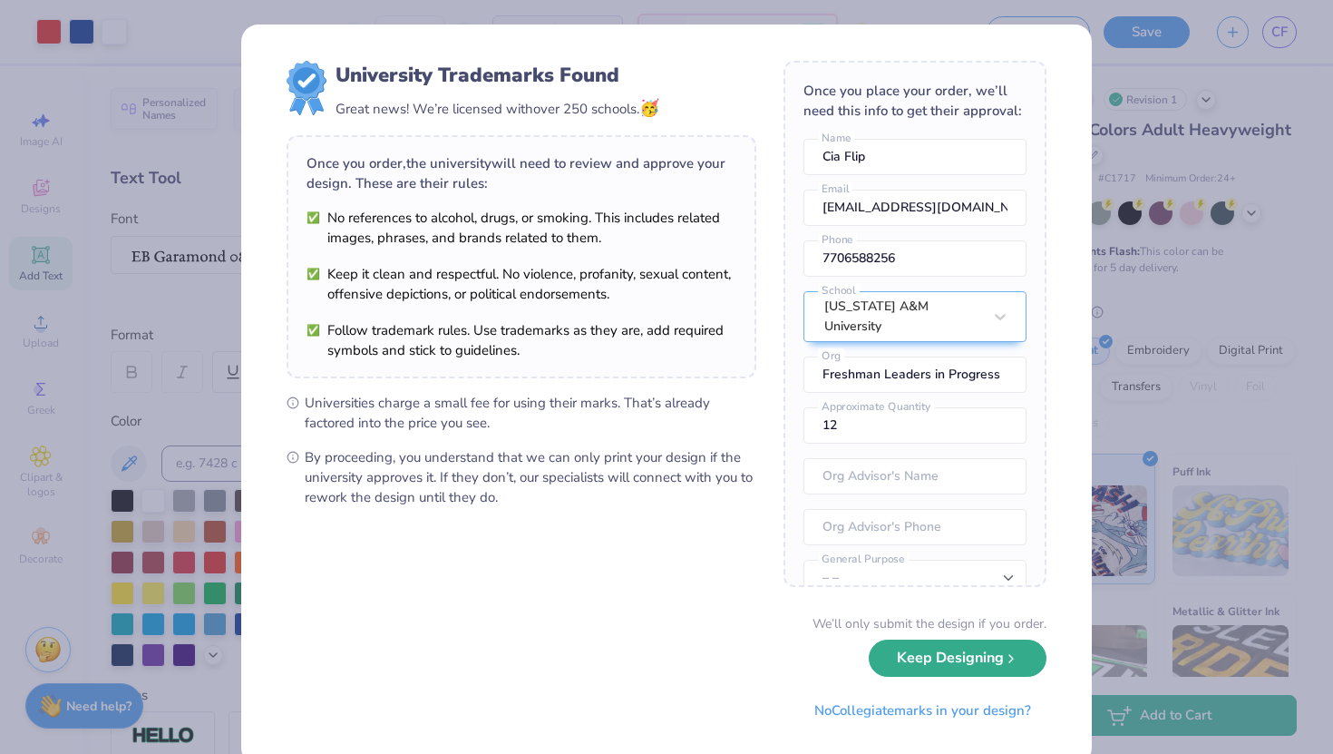
click at [899, 656] on button "Keep Designing" at bounding box center [958, 657] width 178 height 37
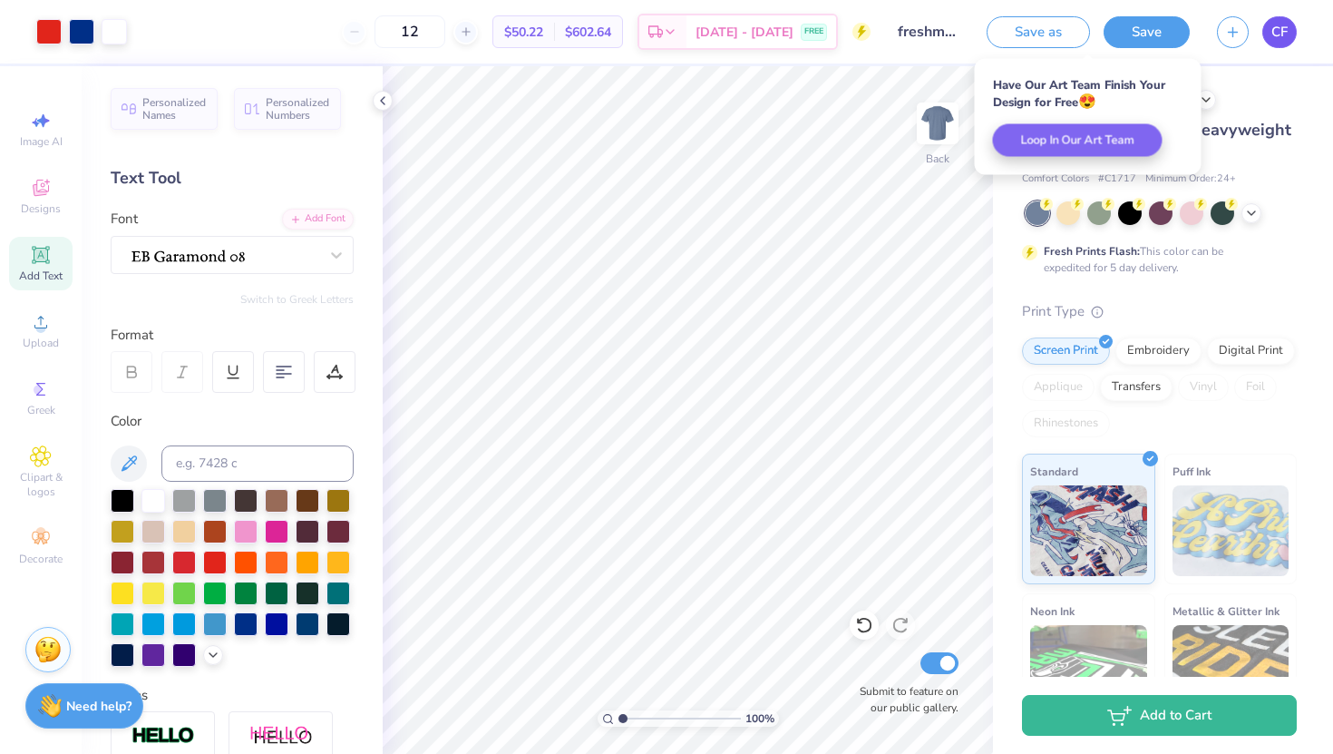
click at [1286, 30] on span "CF" at bounding box center [1280, 32] width 16 height 21
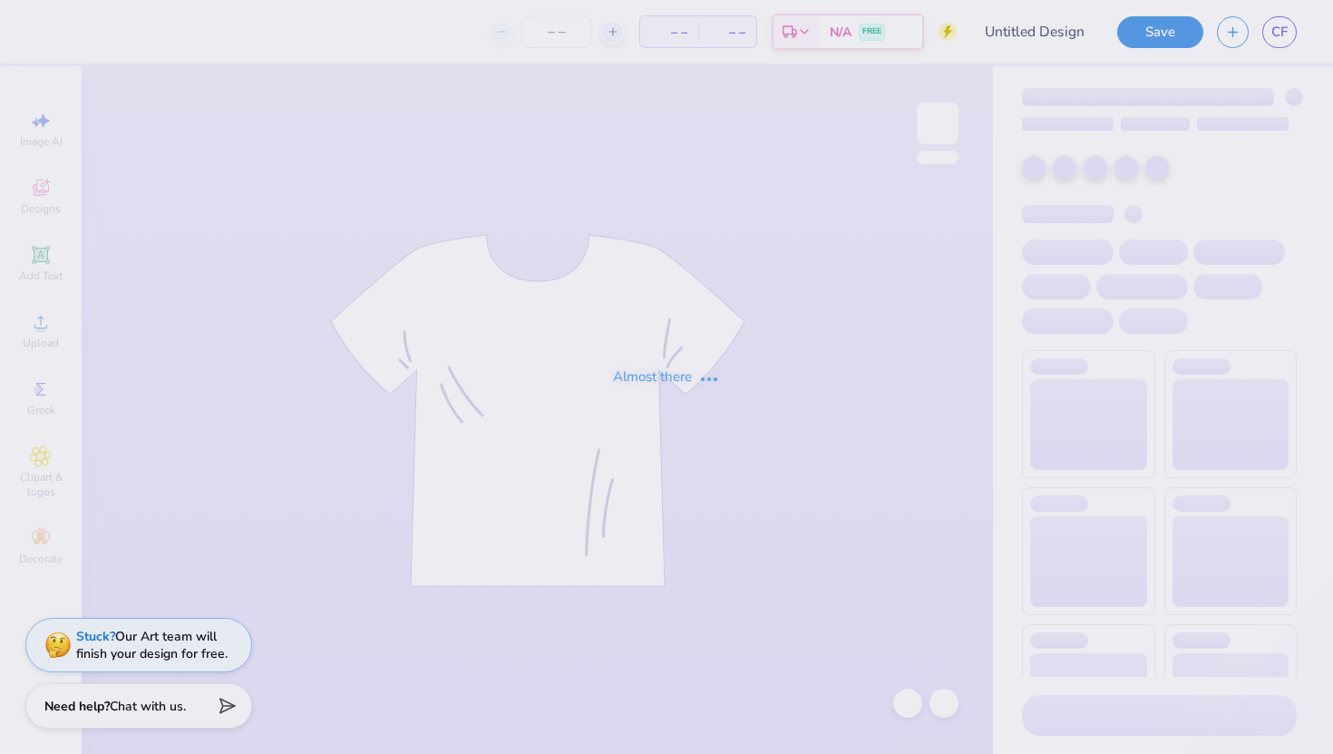
type input "freshman shirt idea"
type input "12"
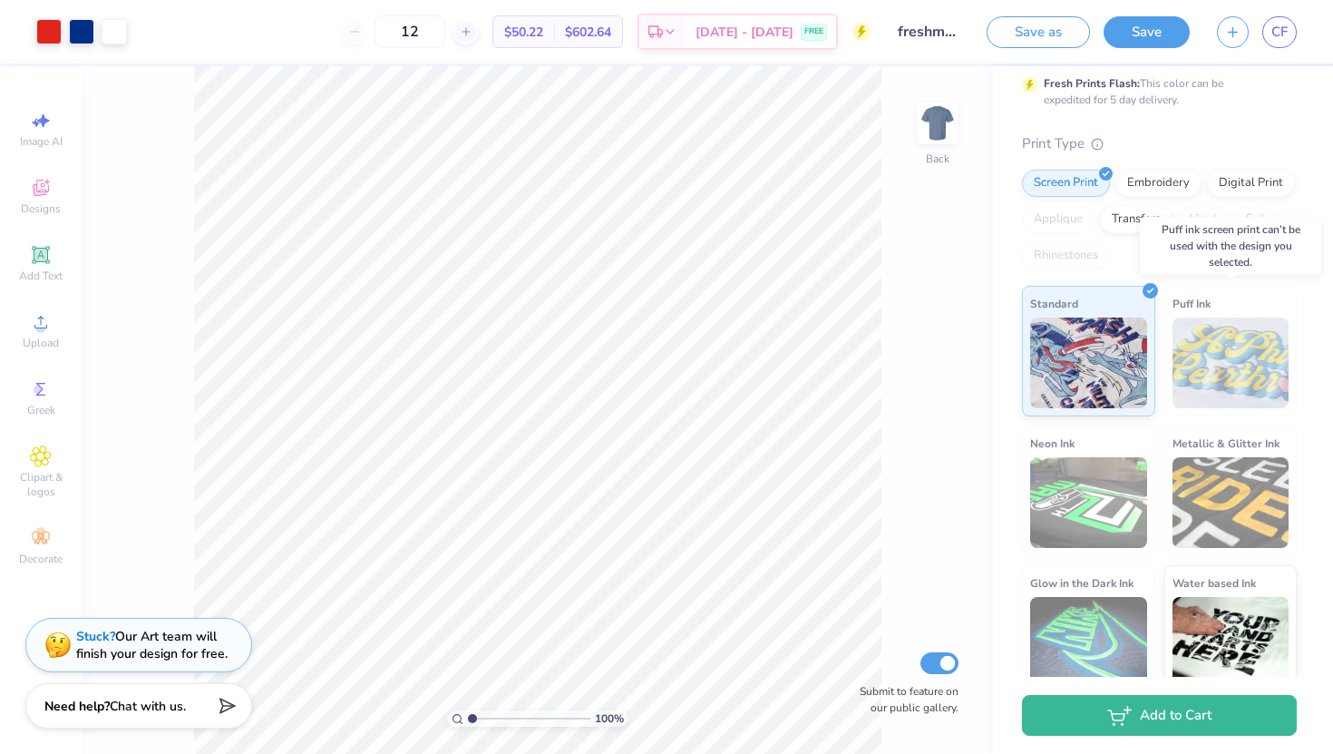
scroll to position [177, 0]
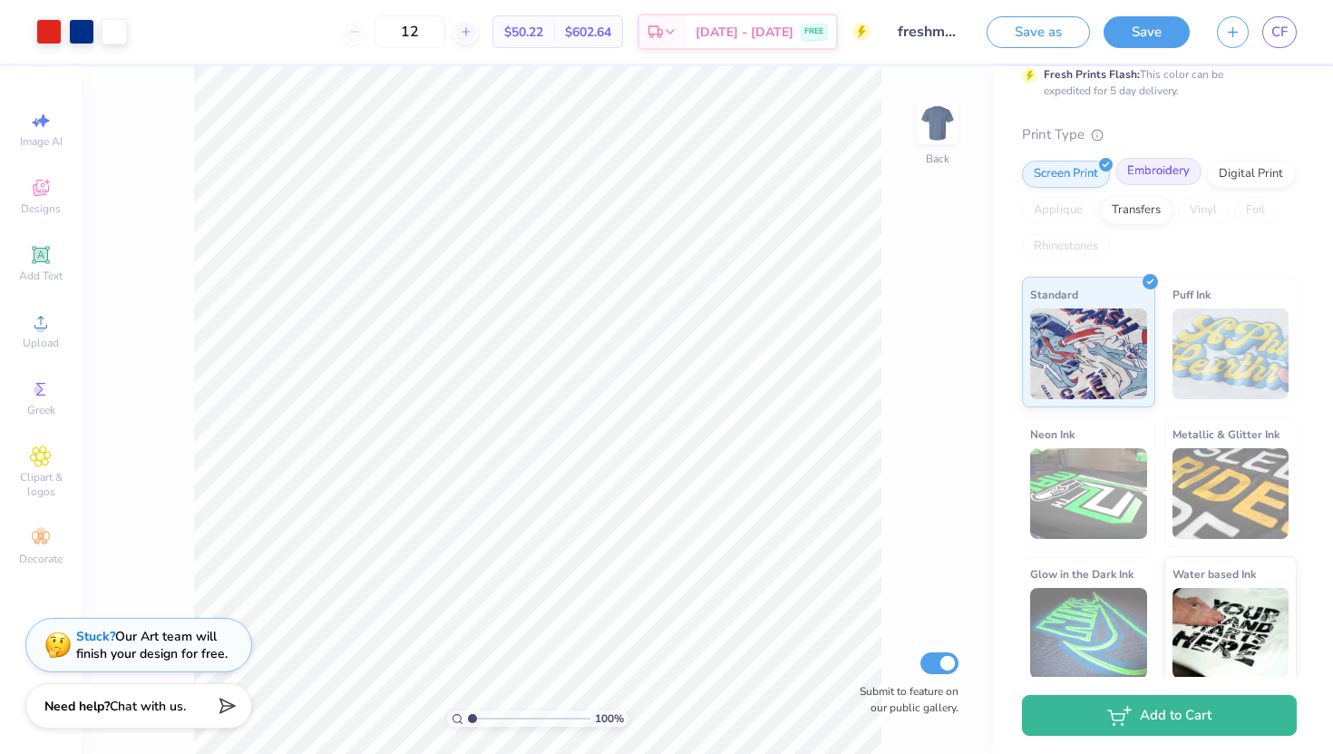
click at [1176, 185] on div "Screen Print Embroidery Digital Print Applique Transfers Vinyl Foil Rhinestones" at bounding box center [1159, 211] width 275 height 100
click at [1161, 175] on div "Embroidery" at bounding box center [1159, 171] width 86 height 27
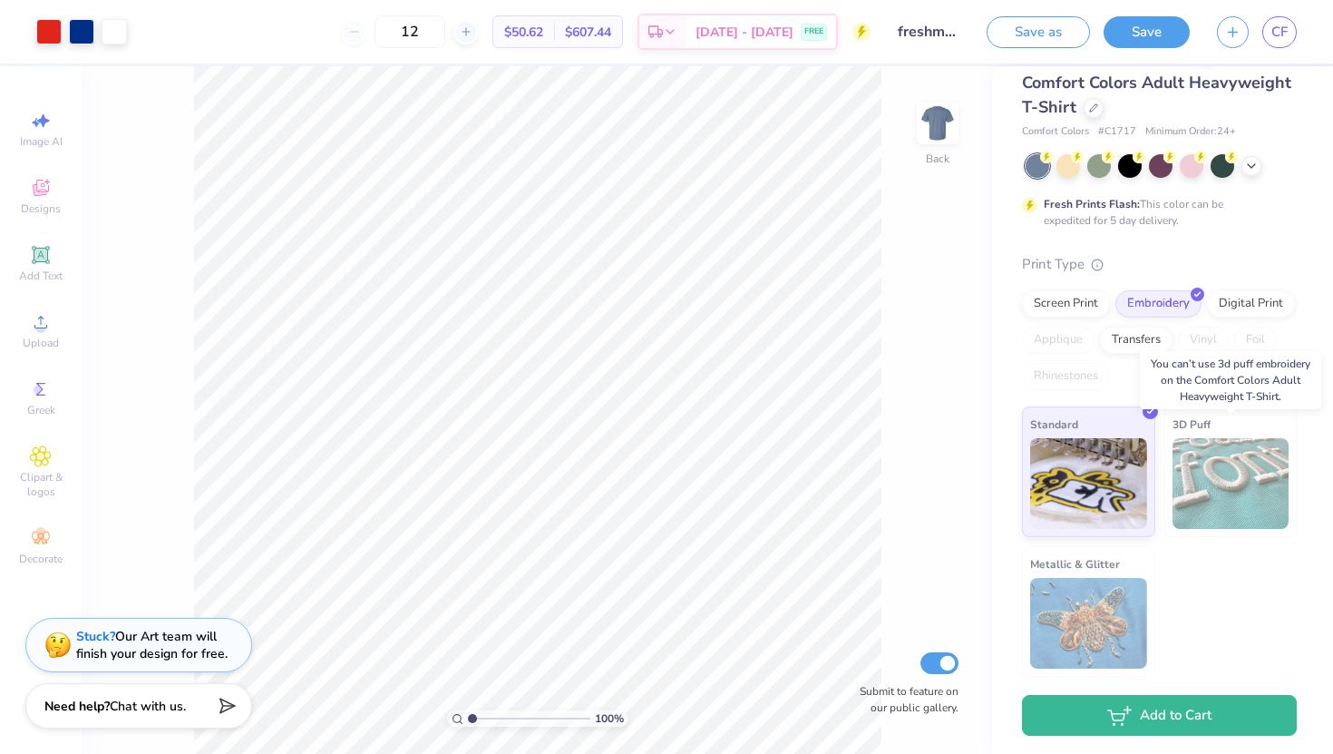
scroll to position [0, 0]
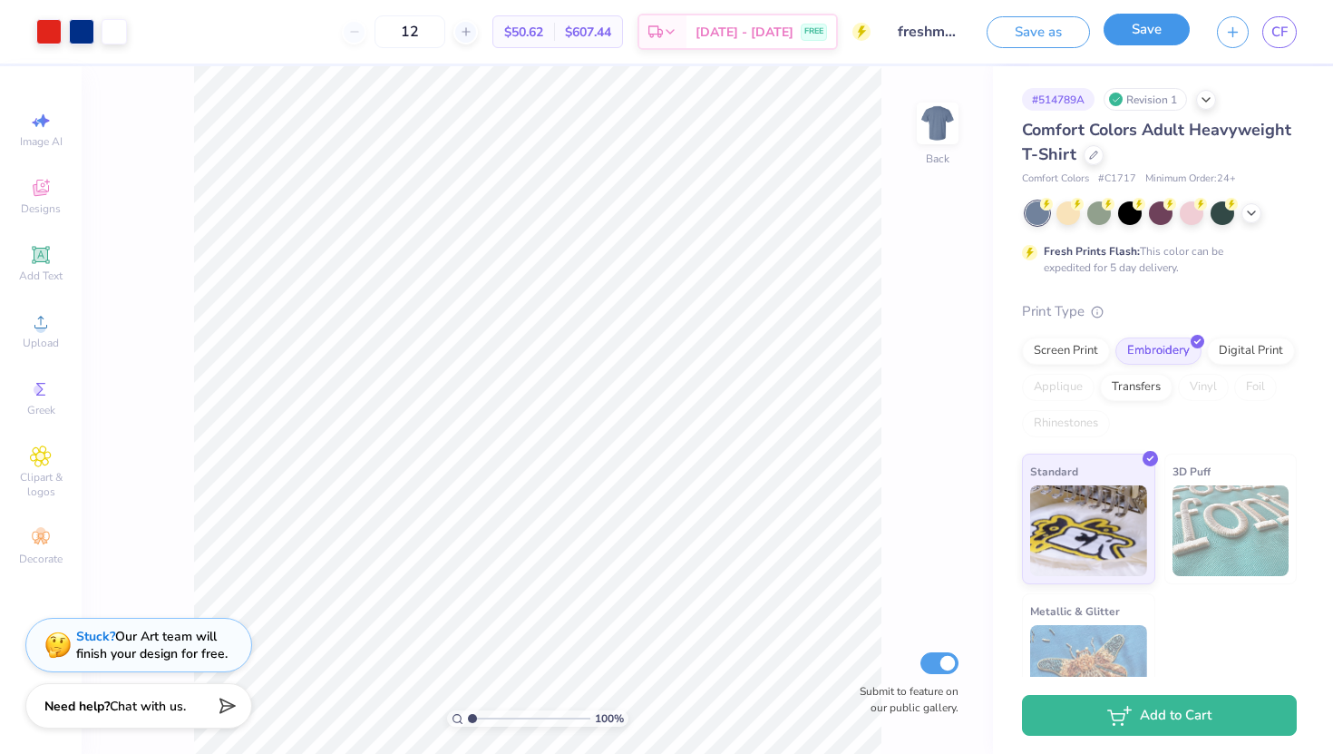
click at [1161, 41] on button "Save" at bounding box center [1147, 30] width 86 height 32
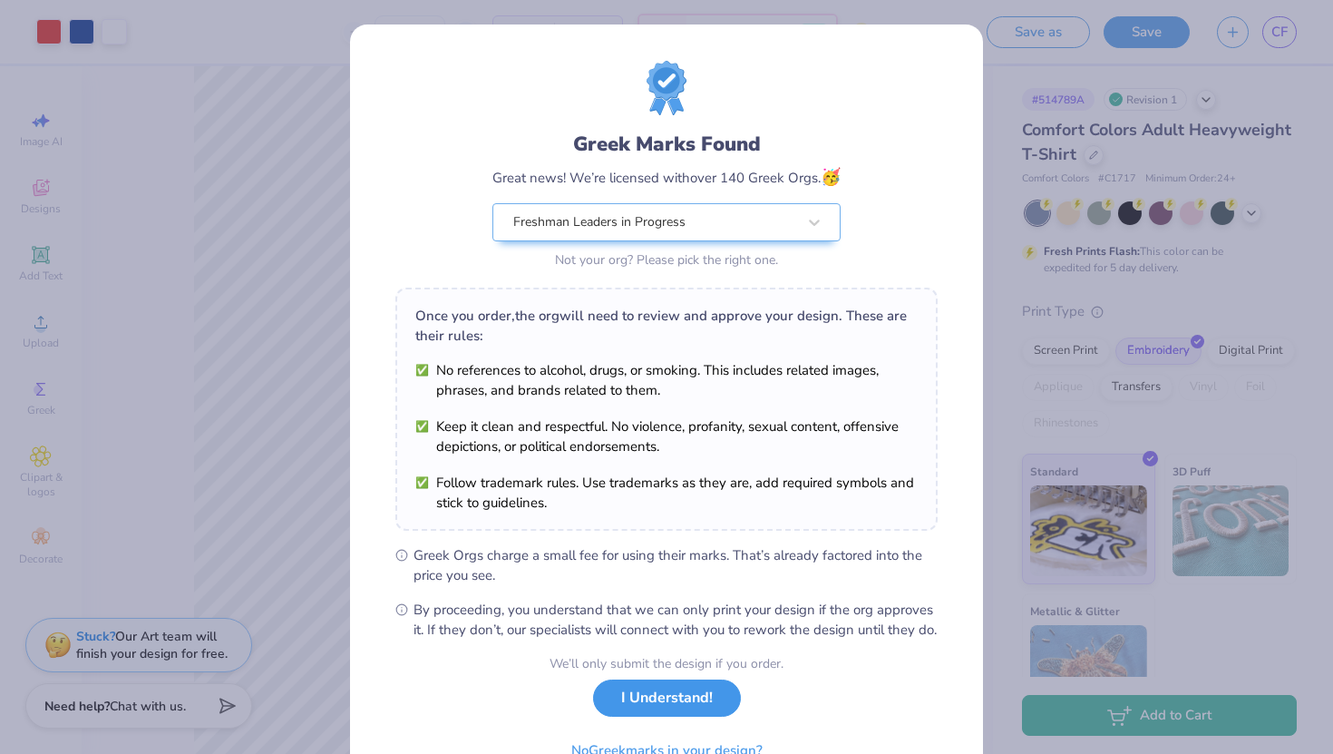
click at [643, 717] on button "I Understand!" at bounding box center [667, 697] width 148 height 37
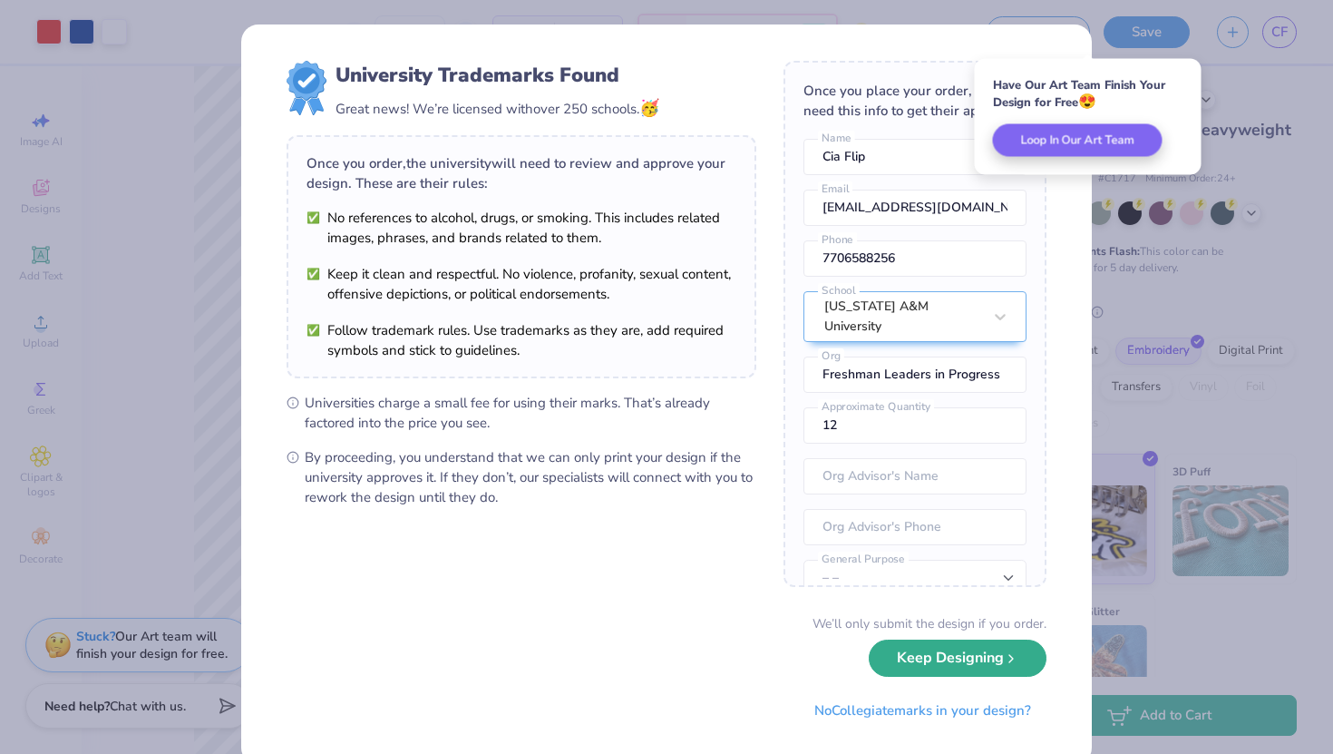
click at [939, 655] on button "Keep Designing" at bounding box center [958, 657] width 178 height 37
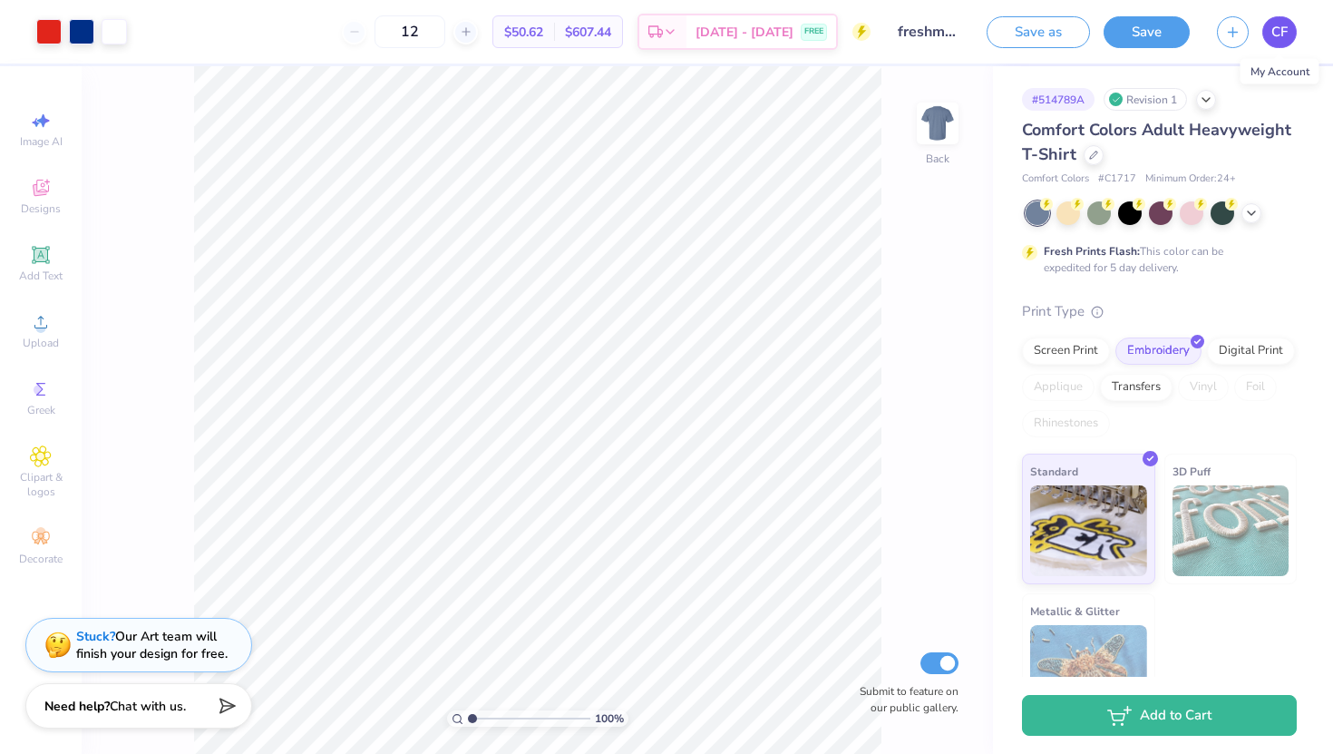
click at [1282, 29] on span "CF" at bounding box center [1280, 32] width 16 height 21
